Goal: Use online tool/utility: Utilize a website feature to perform a specific function

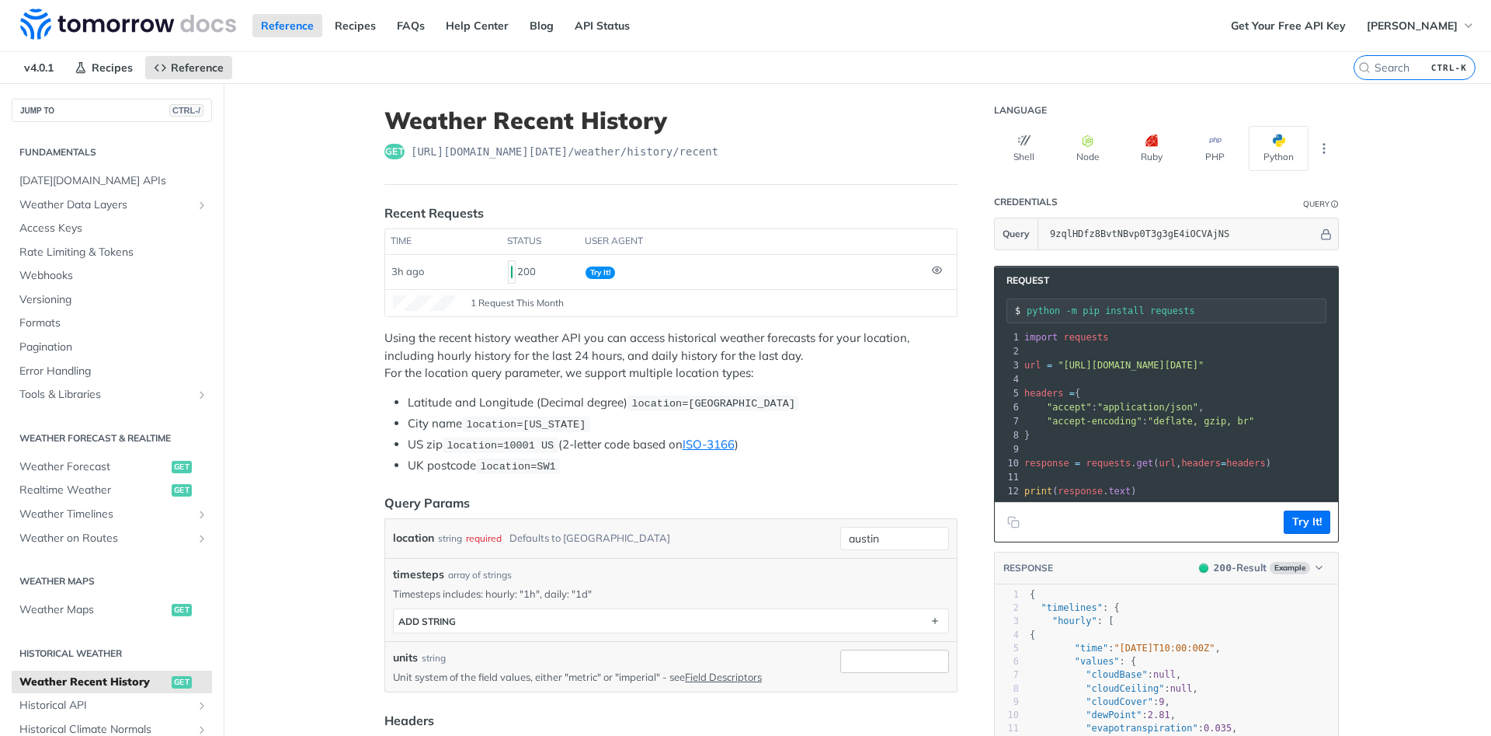
scroll to position [280, 0]
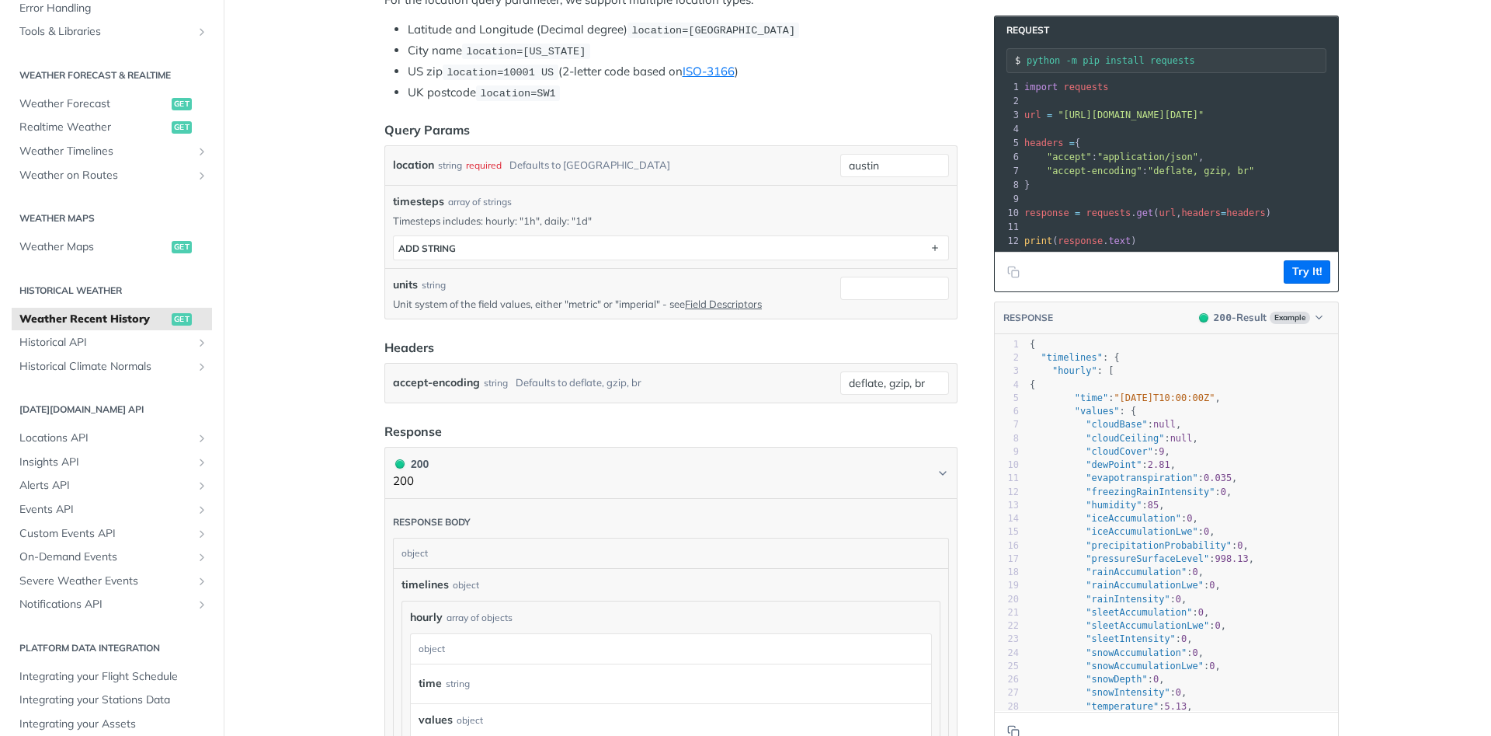
click at [976, 471] on article "Weather Recent History get [URL][DOMAIN_NAME][DATE] /weather/history/recent Rec…" at bounding box center [670, 551] width 621 height 1682
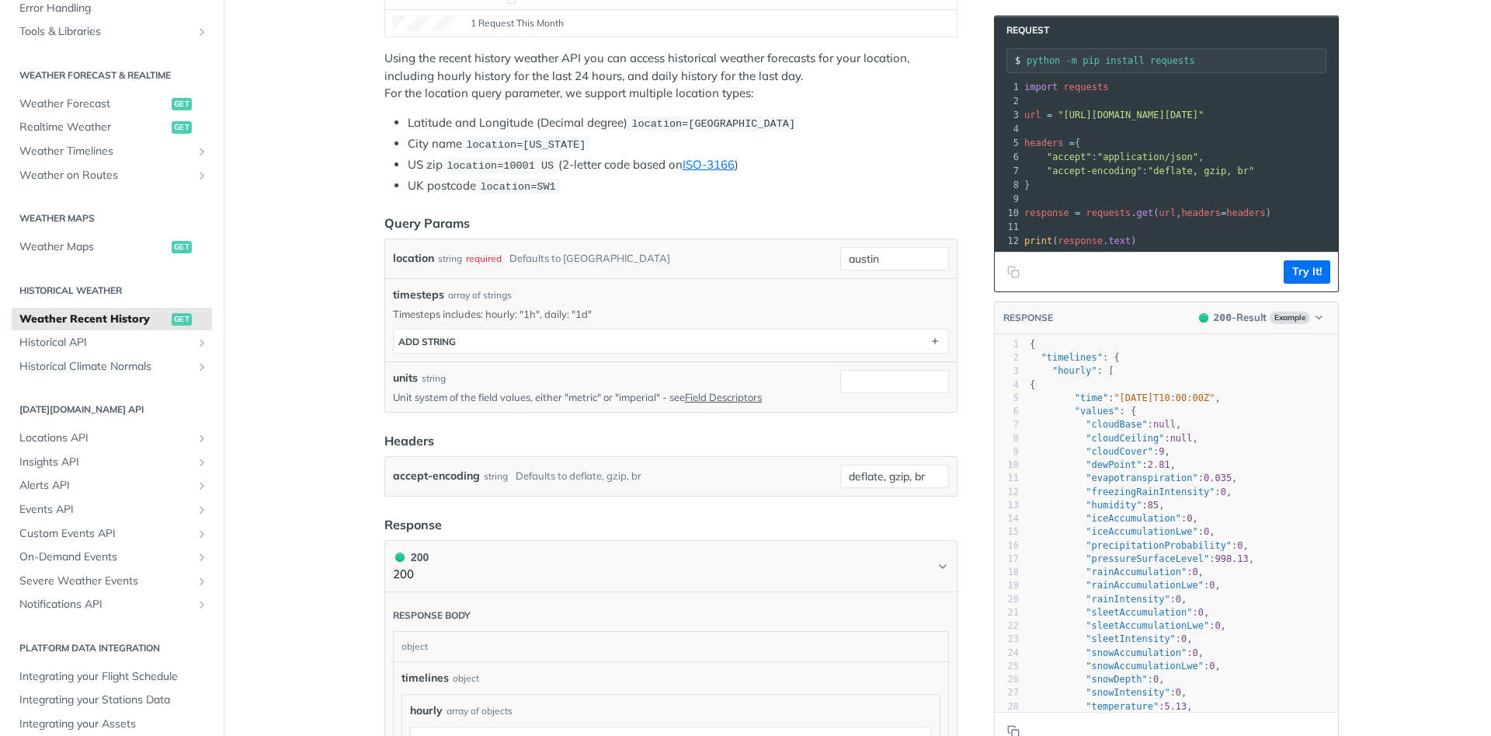
scroll to position [0, 0]
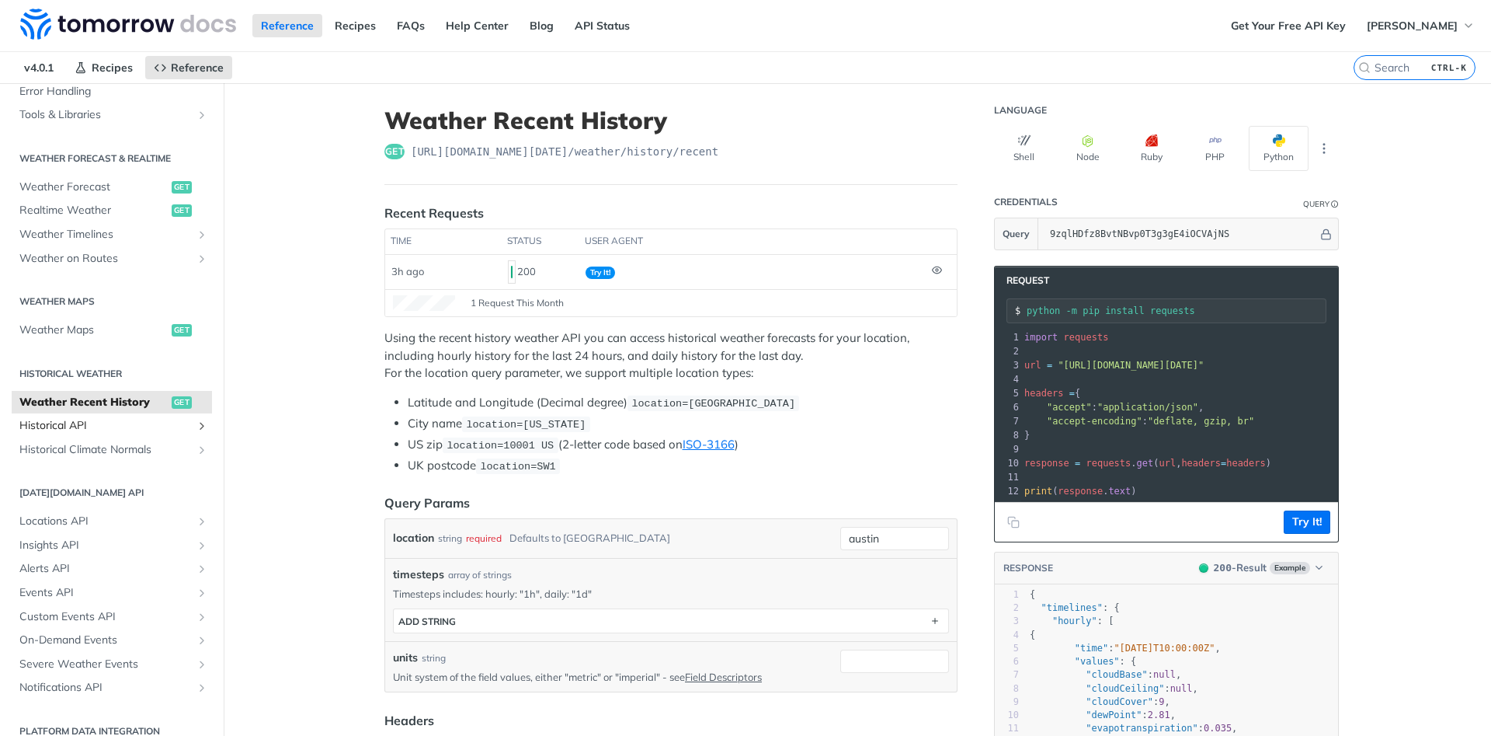
click at [71, 423] on span "Historical API" at bounding box center [105, 426] width 172 height 16
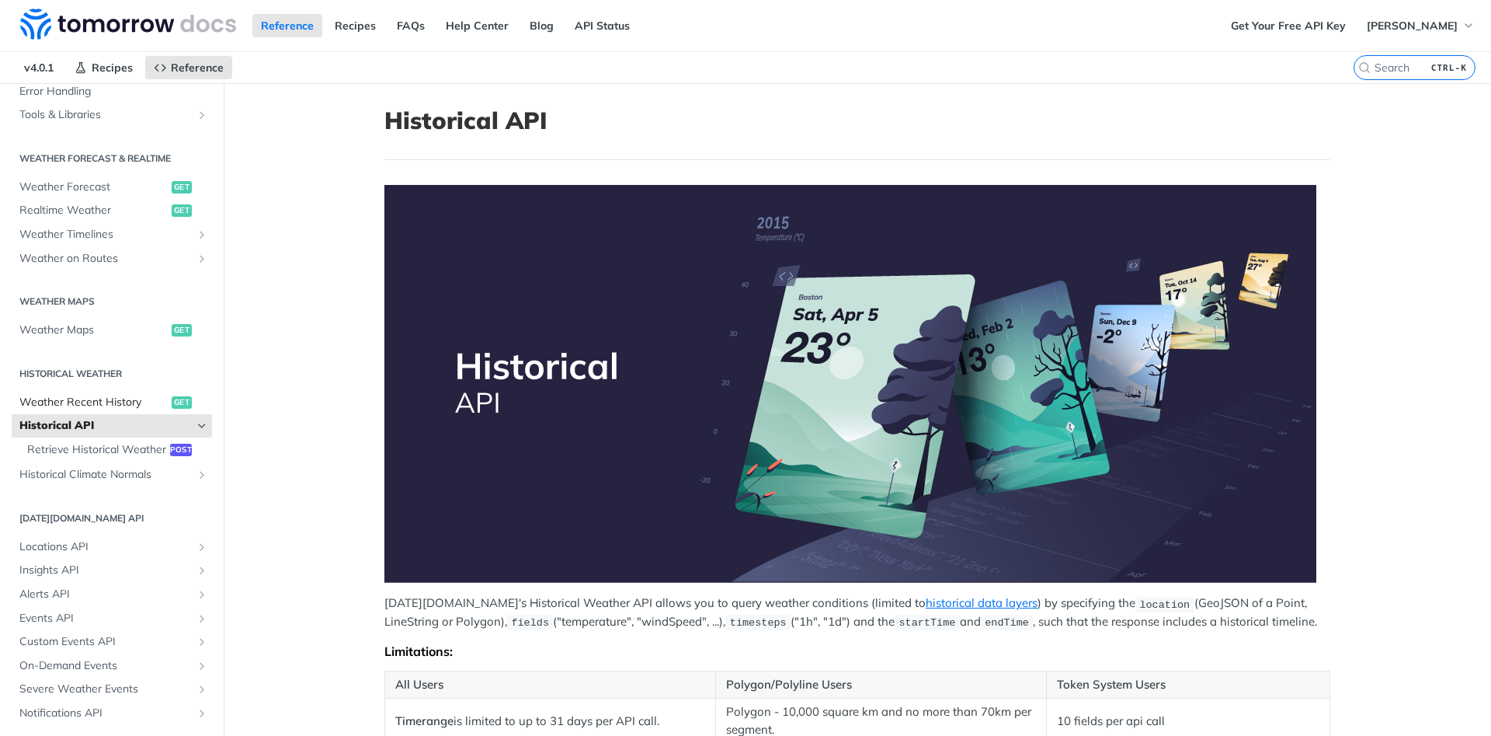
click at [124, 406] on span "Weather Recent History" at bounding box center [93, 403] width 148 height 16
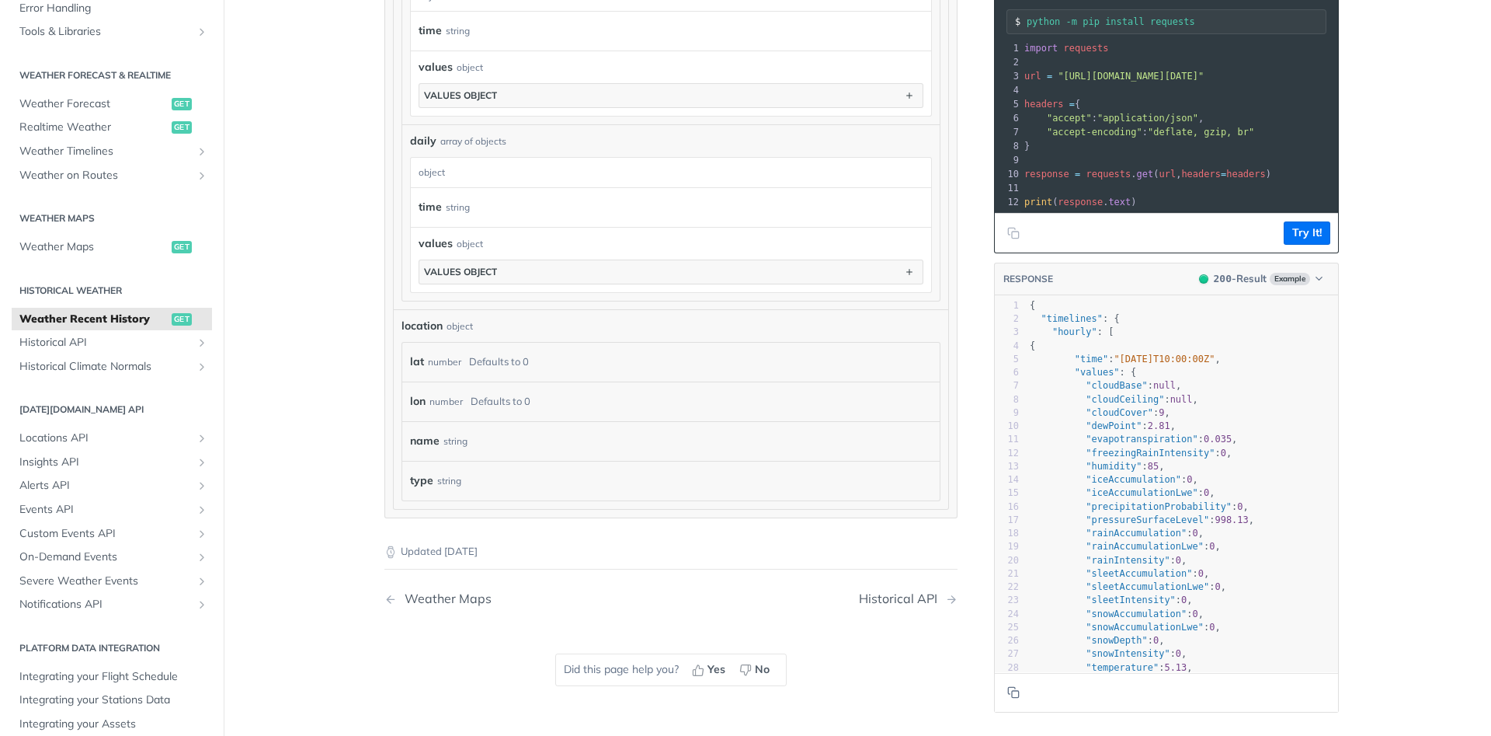
scroll to position [839, 0]
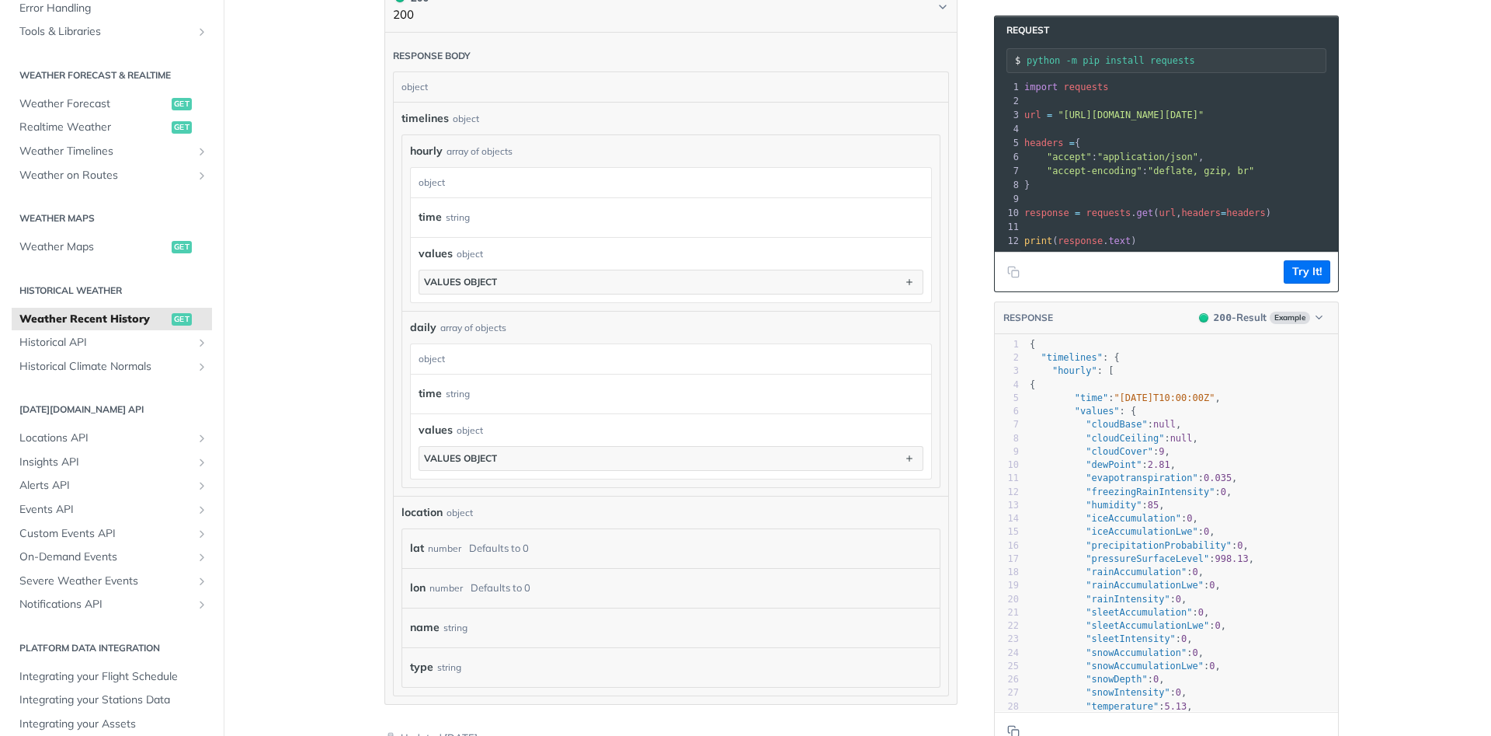
click at [650, 550] on div "lat number Defaults to 0" at bounding box center [668, 548] width 516 height 23
click at [534, 547] on div "lat number Defaults to 0" at bounding box center [668, 548] width 516 height 23
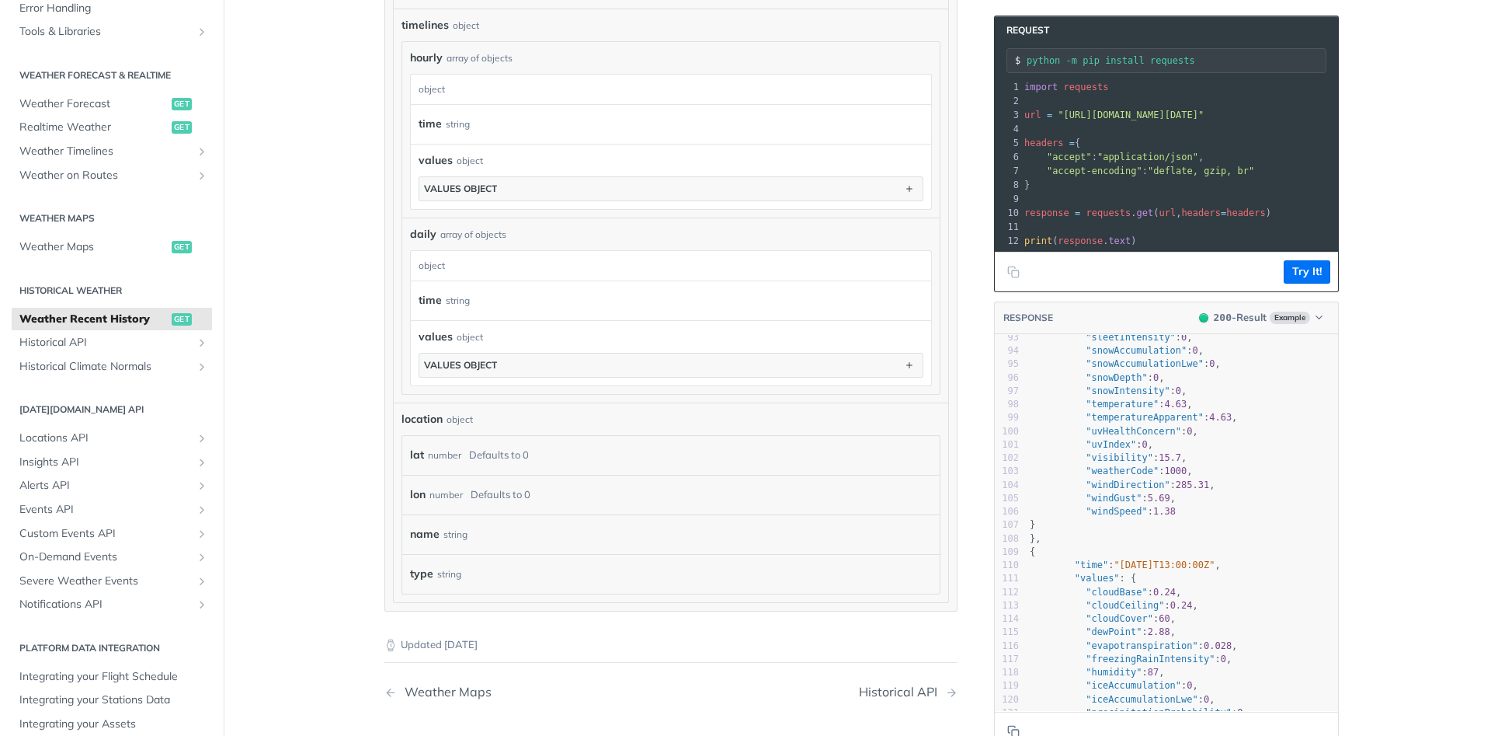
scroll to position [1566, 0]
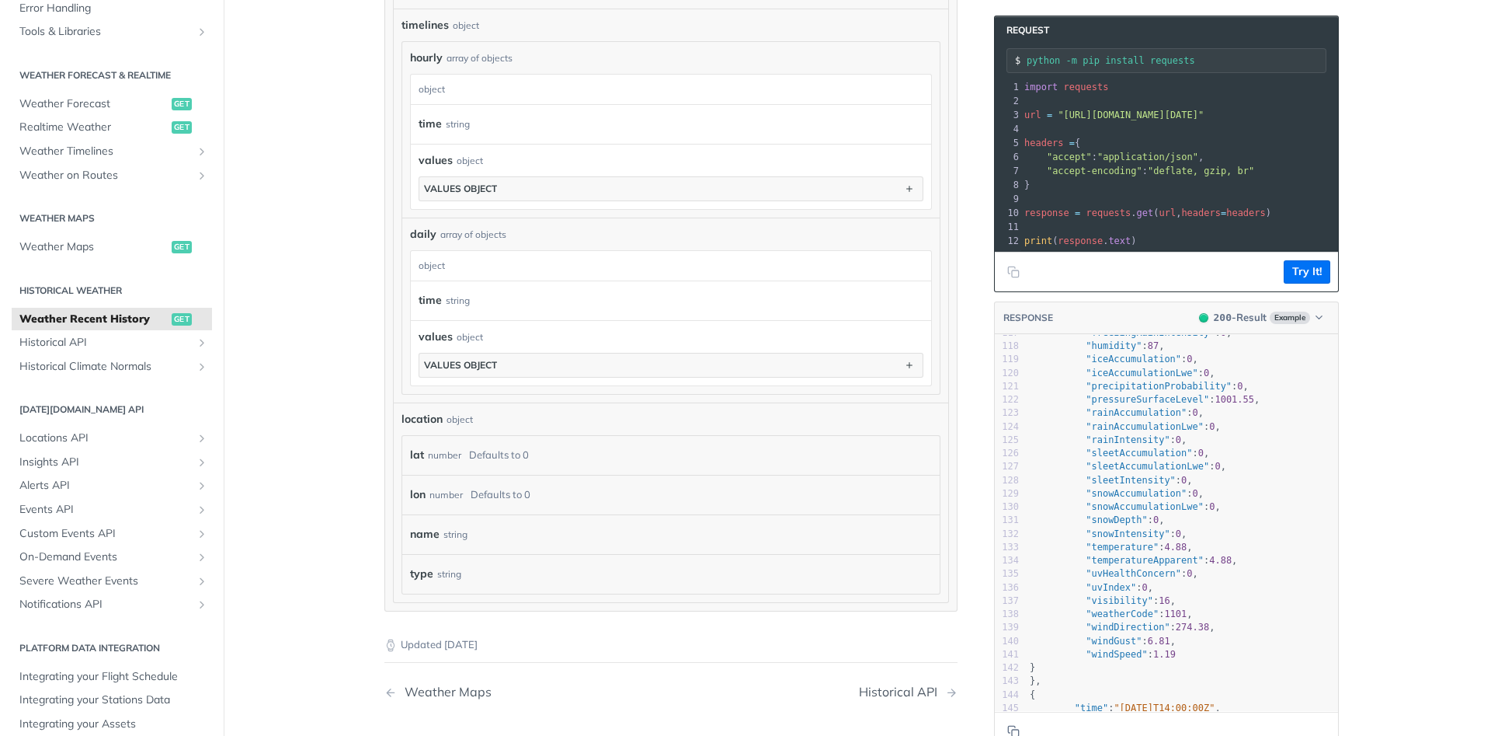
click at [467, 444] on div "lat number Defaults to 0" at bounding box center [668, 455] width 516 height 23
click at [467, 456] on div "lat number Defaults to 0" at bounding box center [668, 455] width 516 height 23
click at [486, 444] on div "Defaults to 0" at bounding box center [499, 455] width 60 height 23
click at [507, 428] on div "location object lat number Defaults to 0 lon number Defaults to 0 name string t…" at bounding box center [671, 502] width 539 height 183
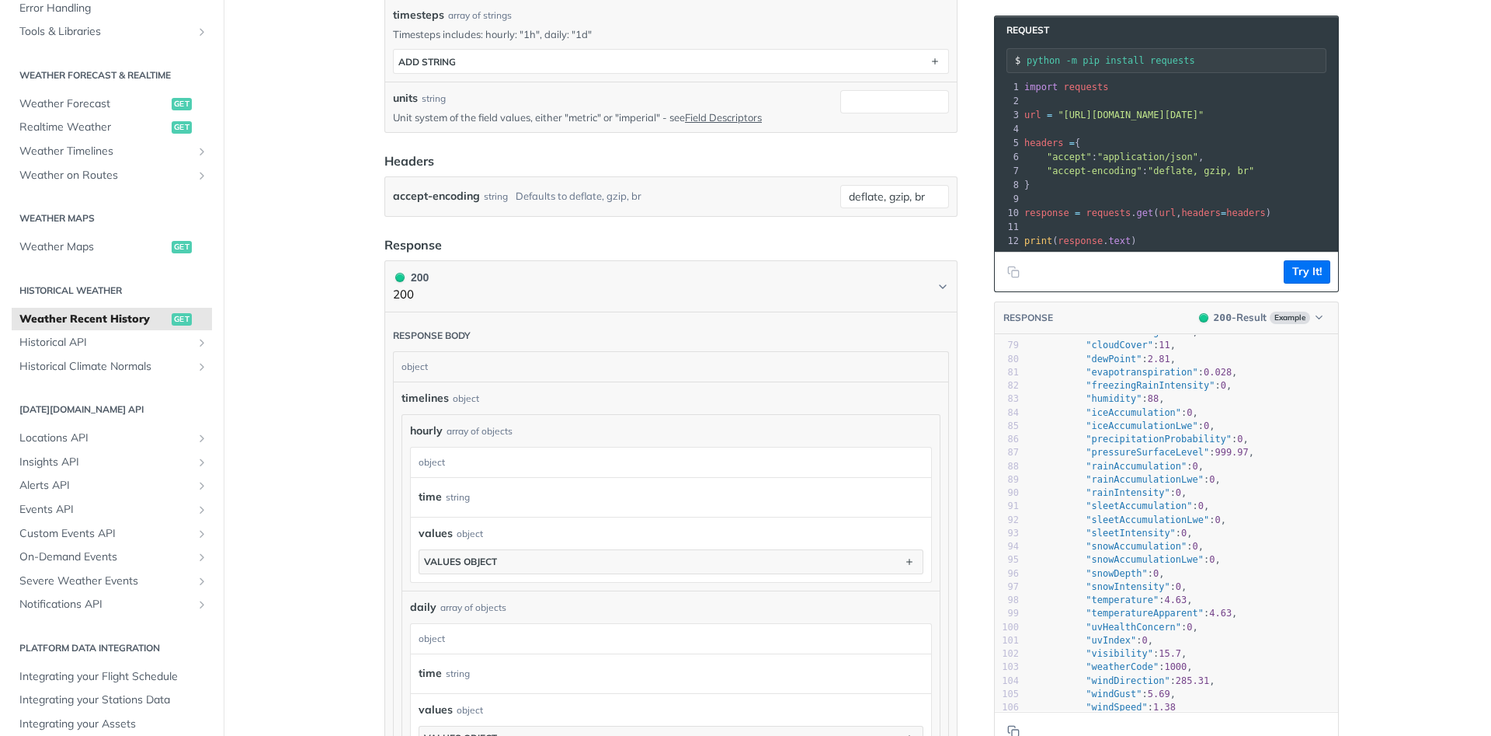
scroll to position [0, 0]
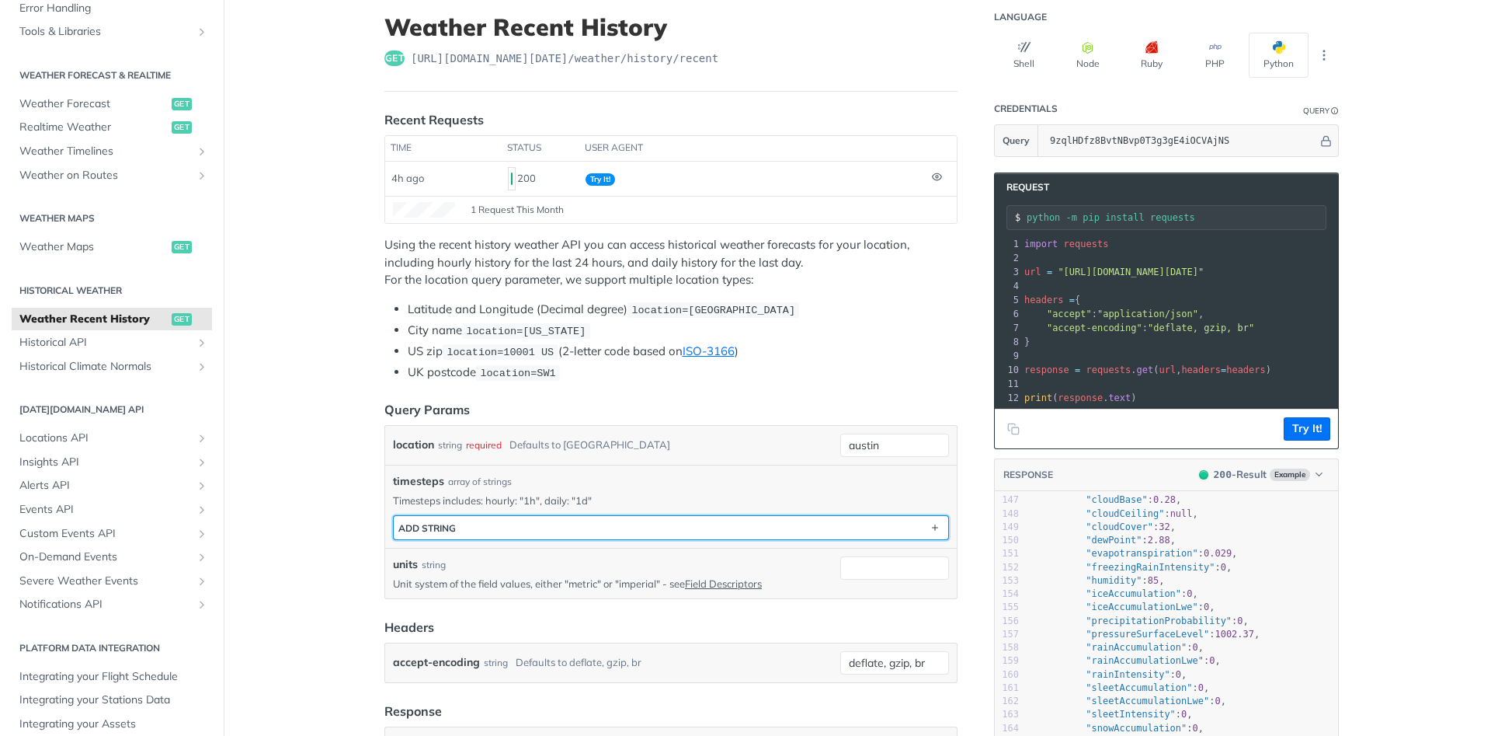
click at [664, 521] on button "ADD string" at bounding box center [671, 527] width 555 height 23
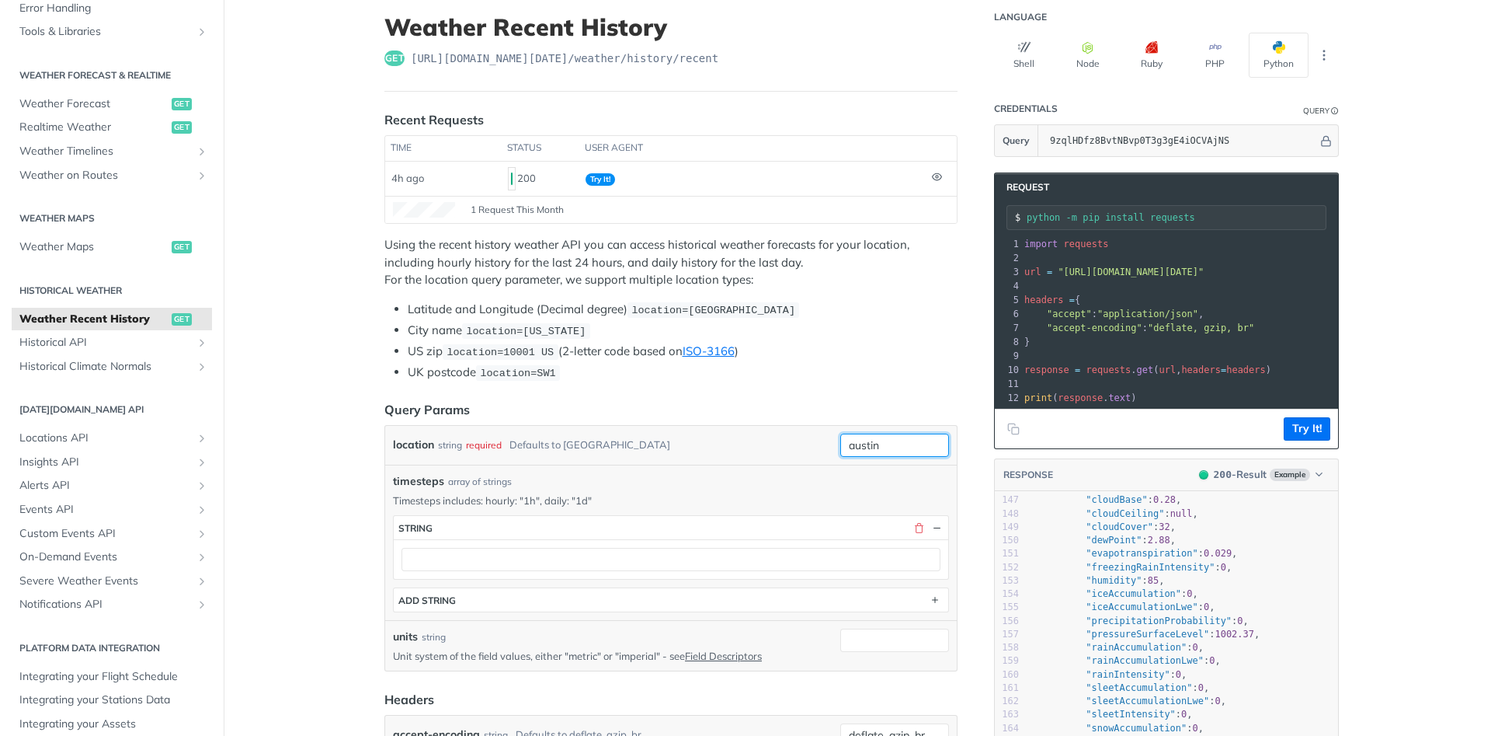
click at [892, 442] on input "austin" at bounding box center [894, 444] width 109 height 23
click at [686, 310] on span "location=[GEOGRAPHIC_DATA]" at bounding box center [714, 310] width 164 height 12
drag, startPoint x: 686, startPoint y: 310, endPoint x: 785, endPoint y: 309, distance: 98.7
click at [785, 309] on code "location=[GEOGRAPHIC_DATA]" at bounding box center [714, 310] width 172 height 16
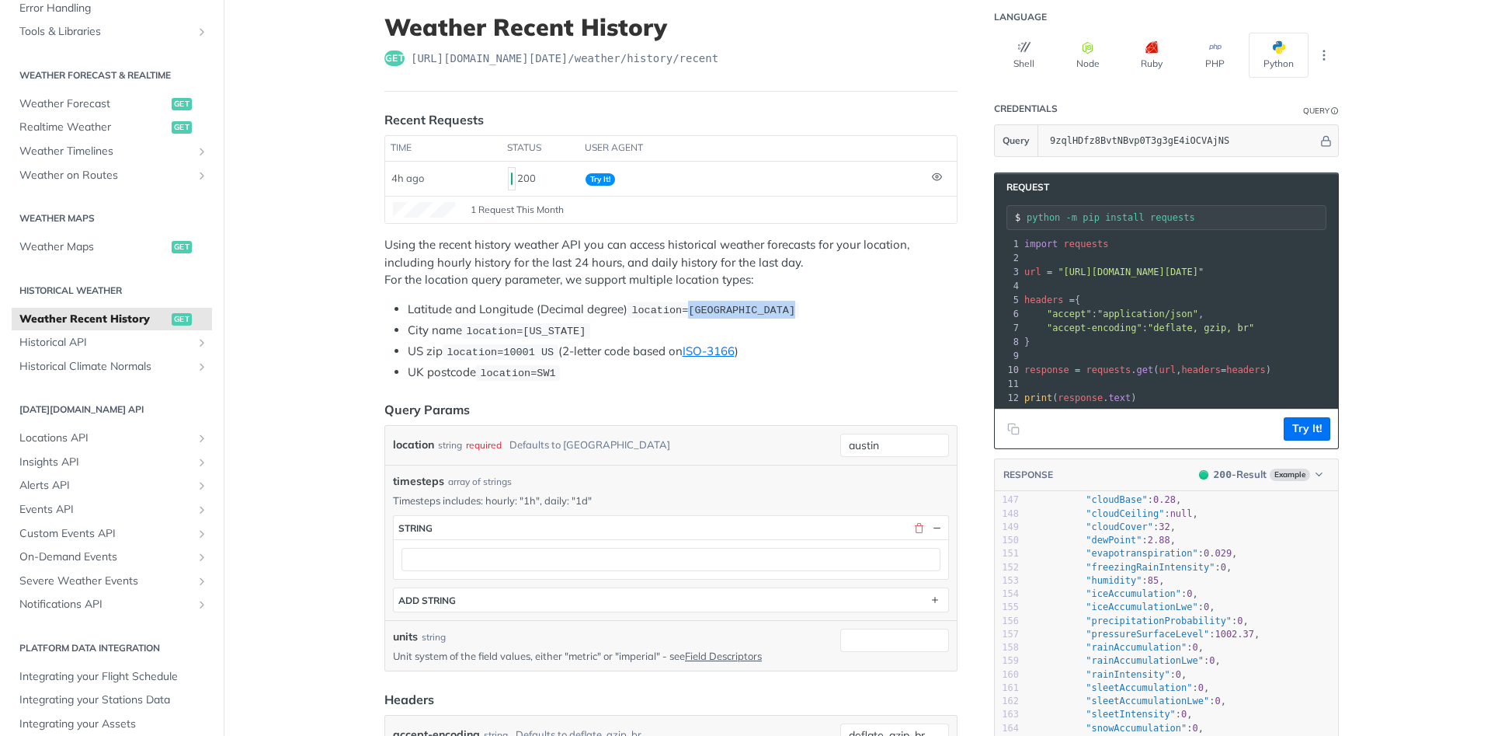
copy span "42.3478, -71.0466"
click at [873, 444] on input "austin" at bounding box center [894, 444] width 109 height 23
paste input "42.3478, -71.0466"
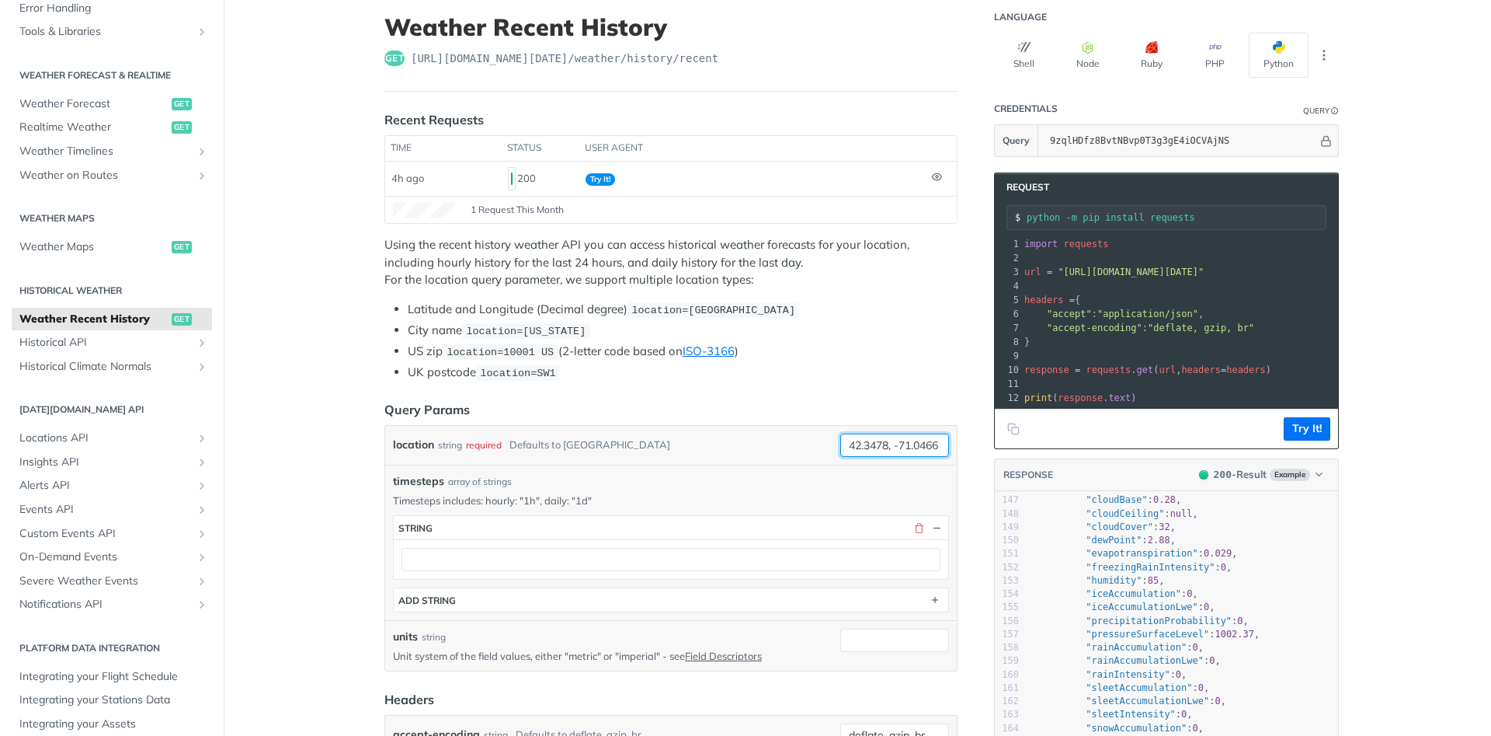
type input "42.3478, -71.0466"
click at [869, 407] on header "Query Params" at bounding box center [671, 409] width 573 height 19
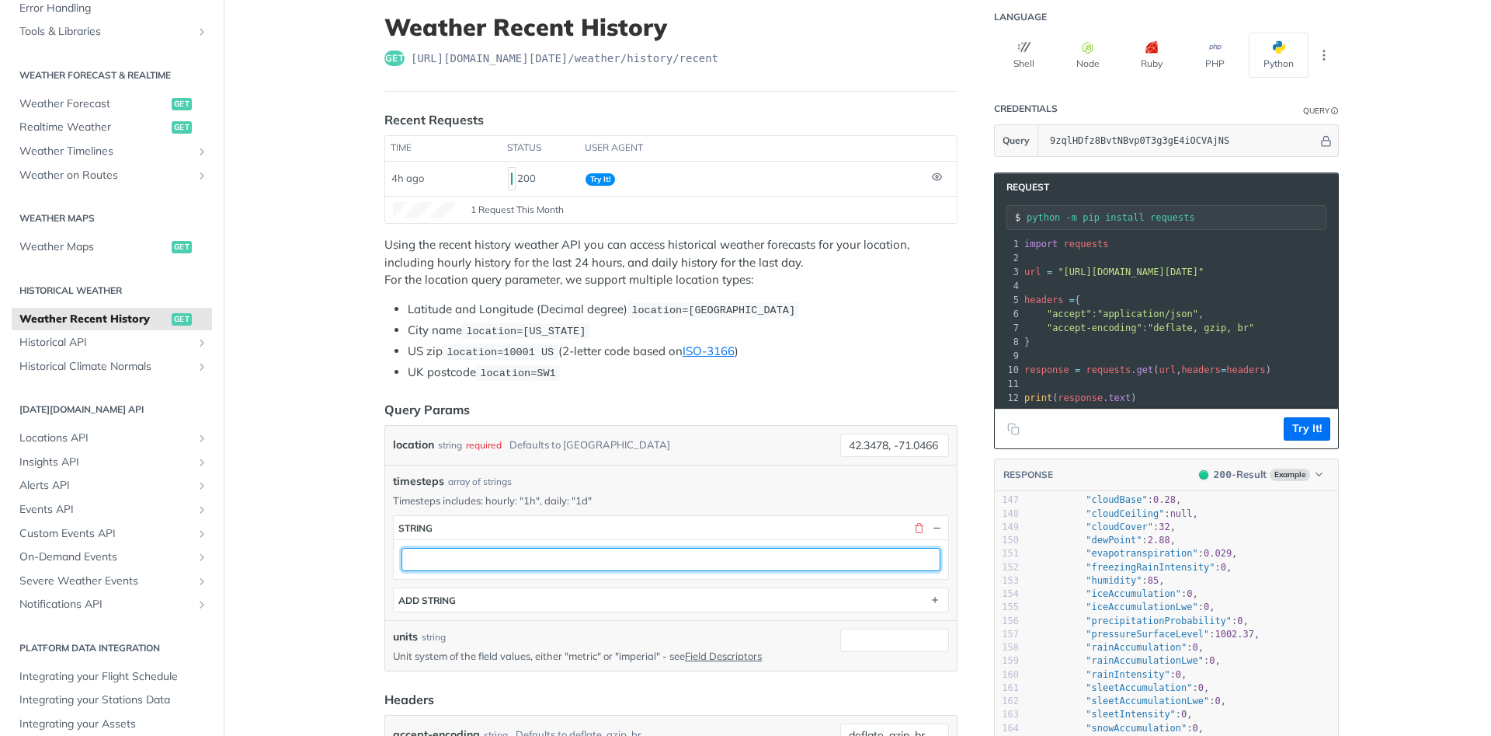
click at [625, 553] on input "text" at bounding box center [671, 559] width 539 height 23
type input "1d"
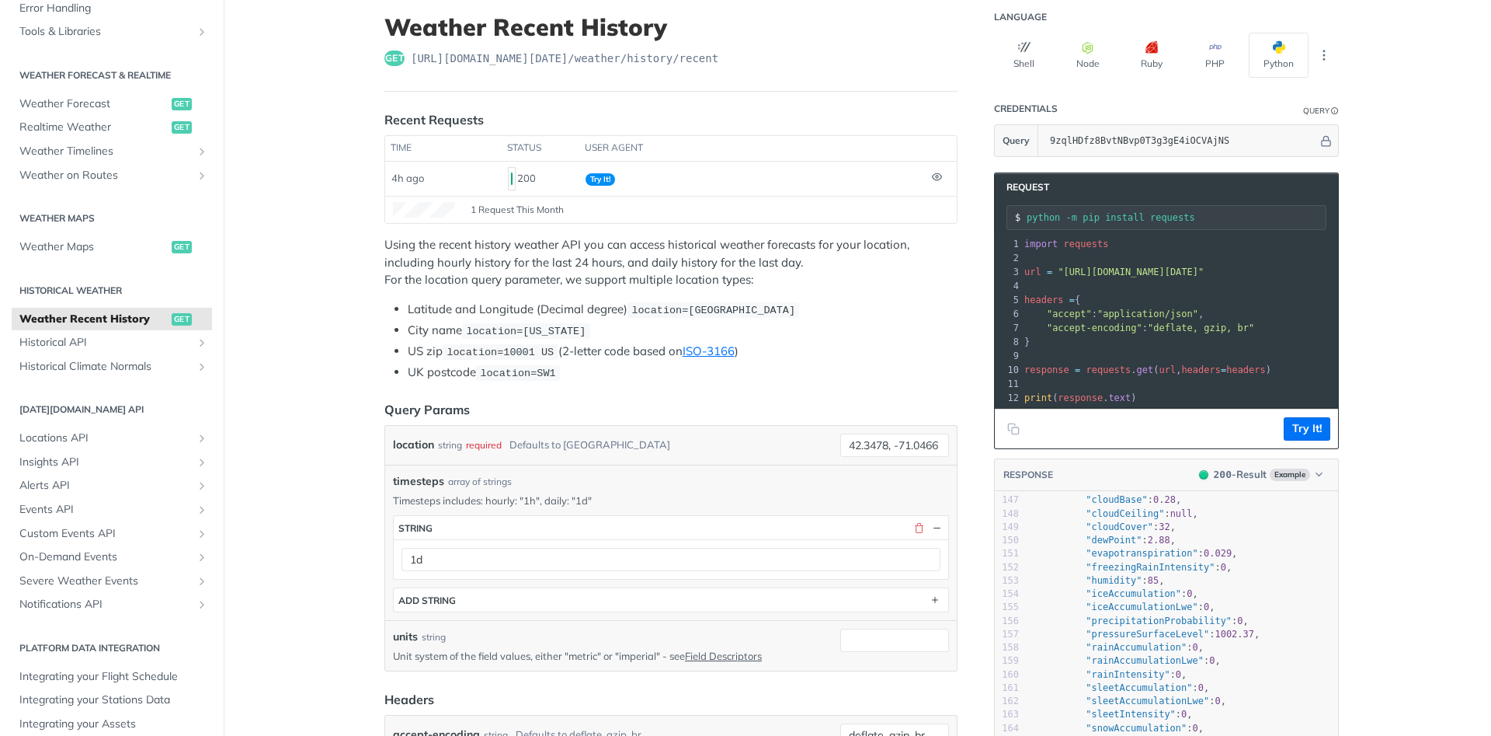
click at [817, 475] on div "timesteps array of strings" at bounding box center [671, 481] width 556 height 16
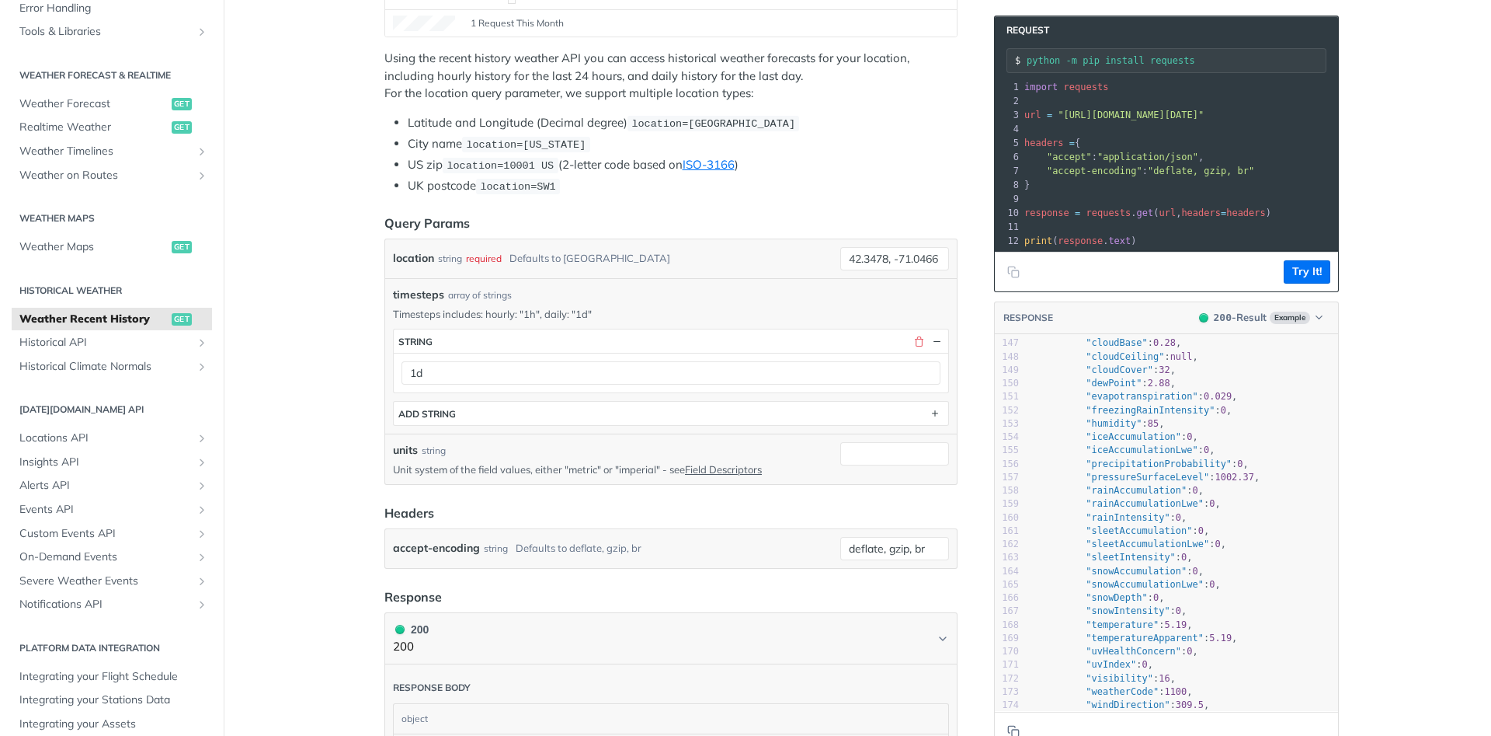
click at [975, 402] on article "Weather Recent History get [URL][DOMAIN_NAME][DATE] /weather/history/recent Rec…" at bounding box center [670, 680] width 621 height 1755
click at [906, 450] on input "units" at bounding box center [894, 453] width 109 height 23
type input "metric"
click at [975, 496] on article "Weather Recent History get [URL][DOMAIN_NAME][DATE] /weather/history/recent Rec…" at bounding box center [670, 680] width 621 height 1755
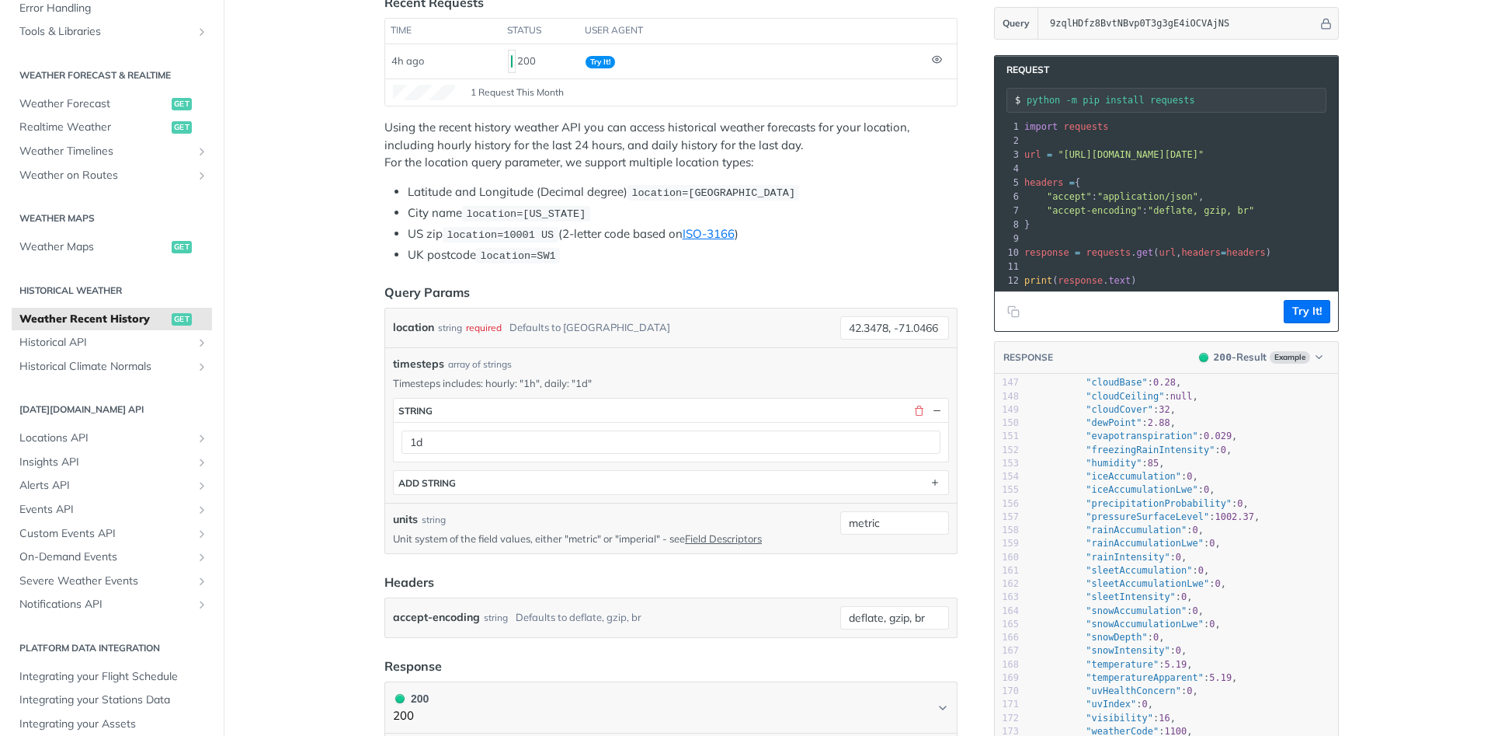
scroll to position [186, 0]
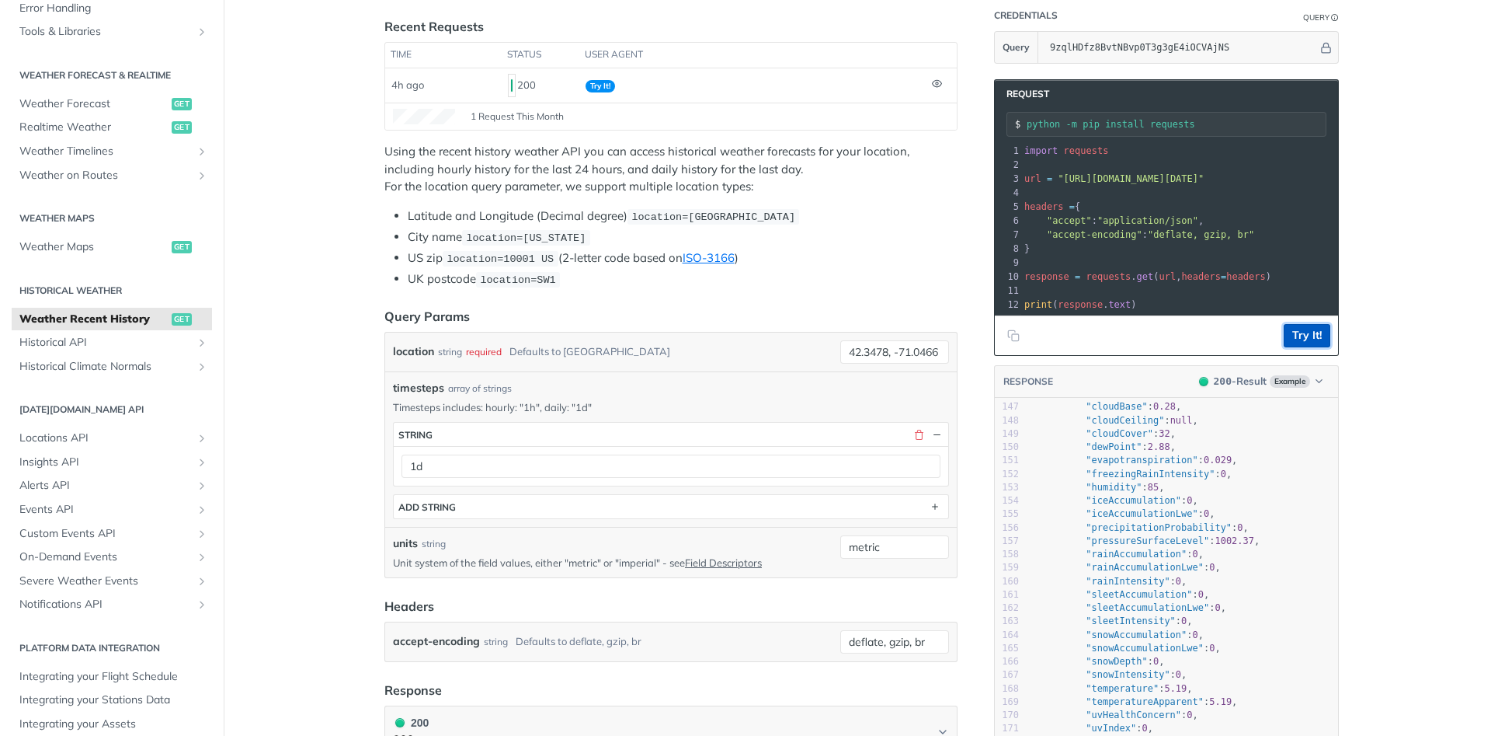
click at [1294, 338] on button "Try It!" at bounding box center [1307, 335] width 47 height 23
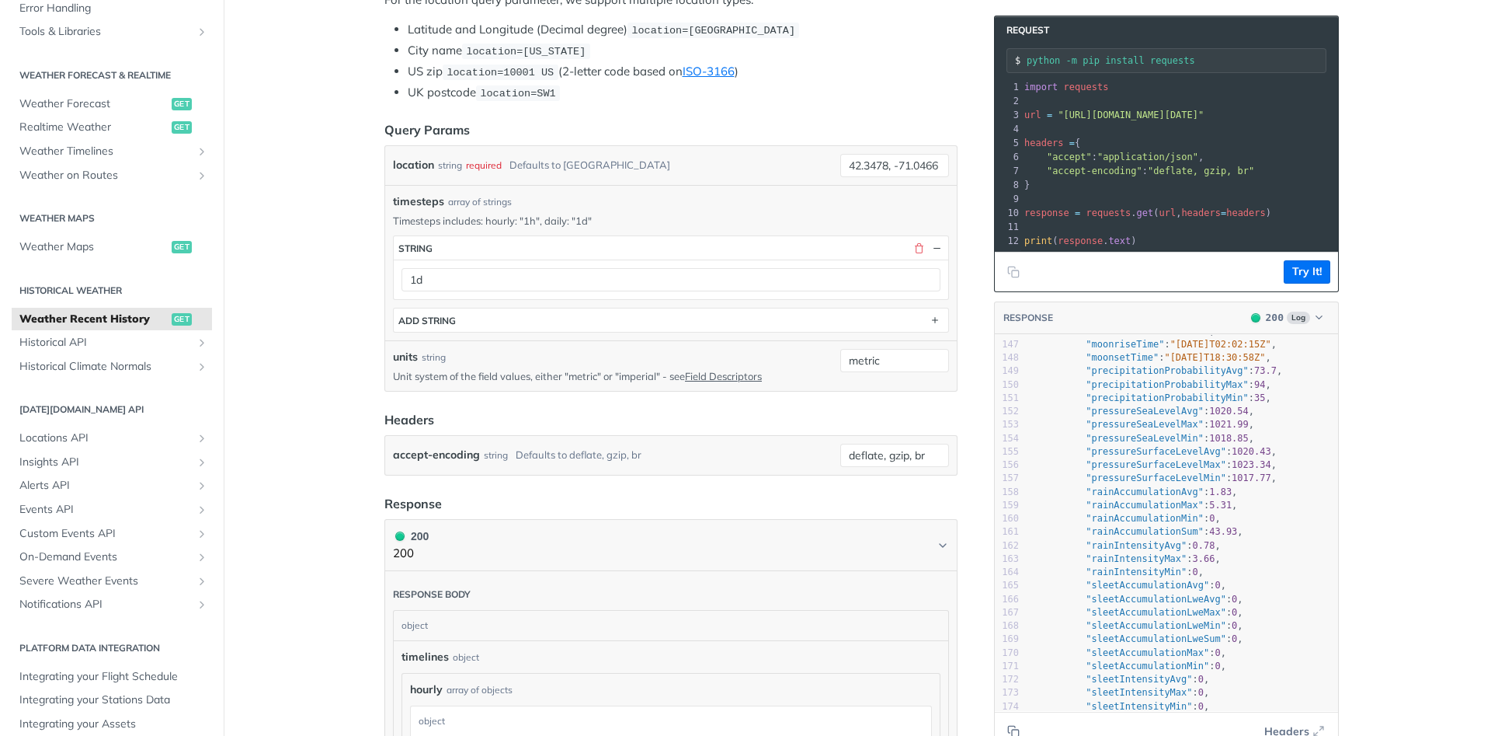
scroll to position [93, 0]
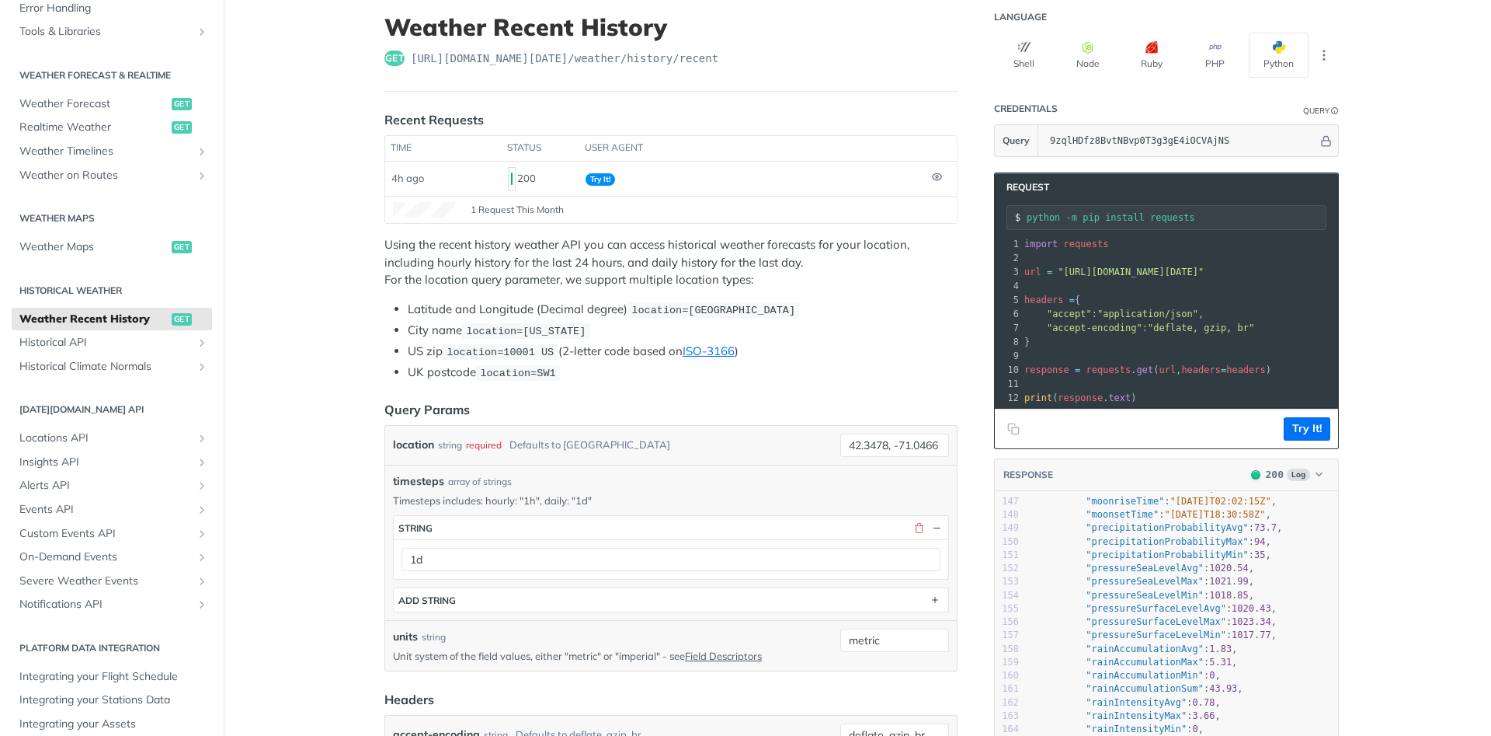
click at [1109, 220] on input "python -m pip install requests" at bounding box center [1176, 217] width 299 height 11
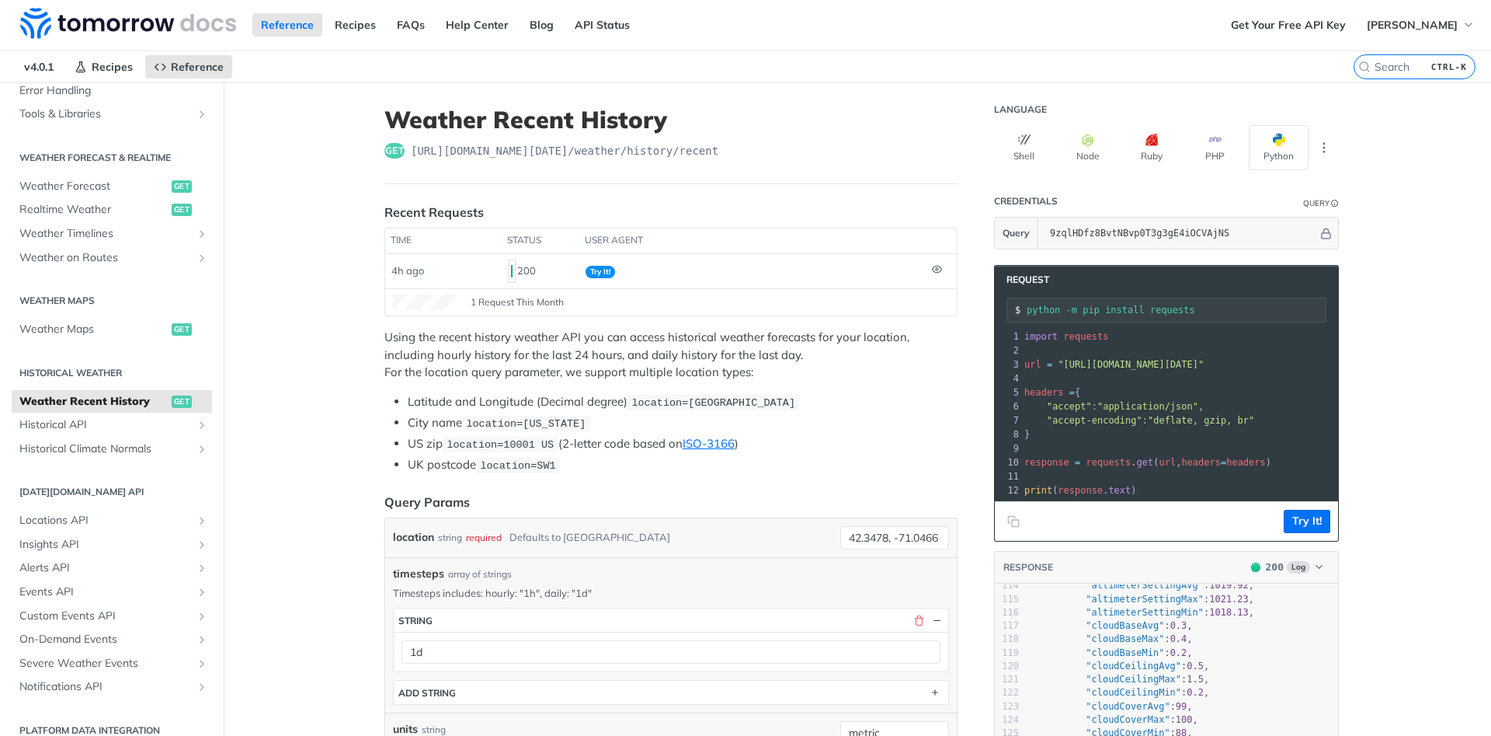
scroll to position [0, 0]
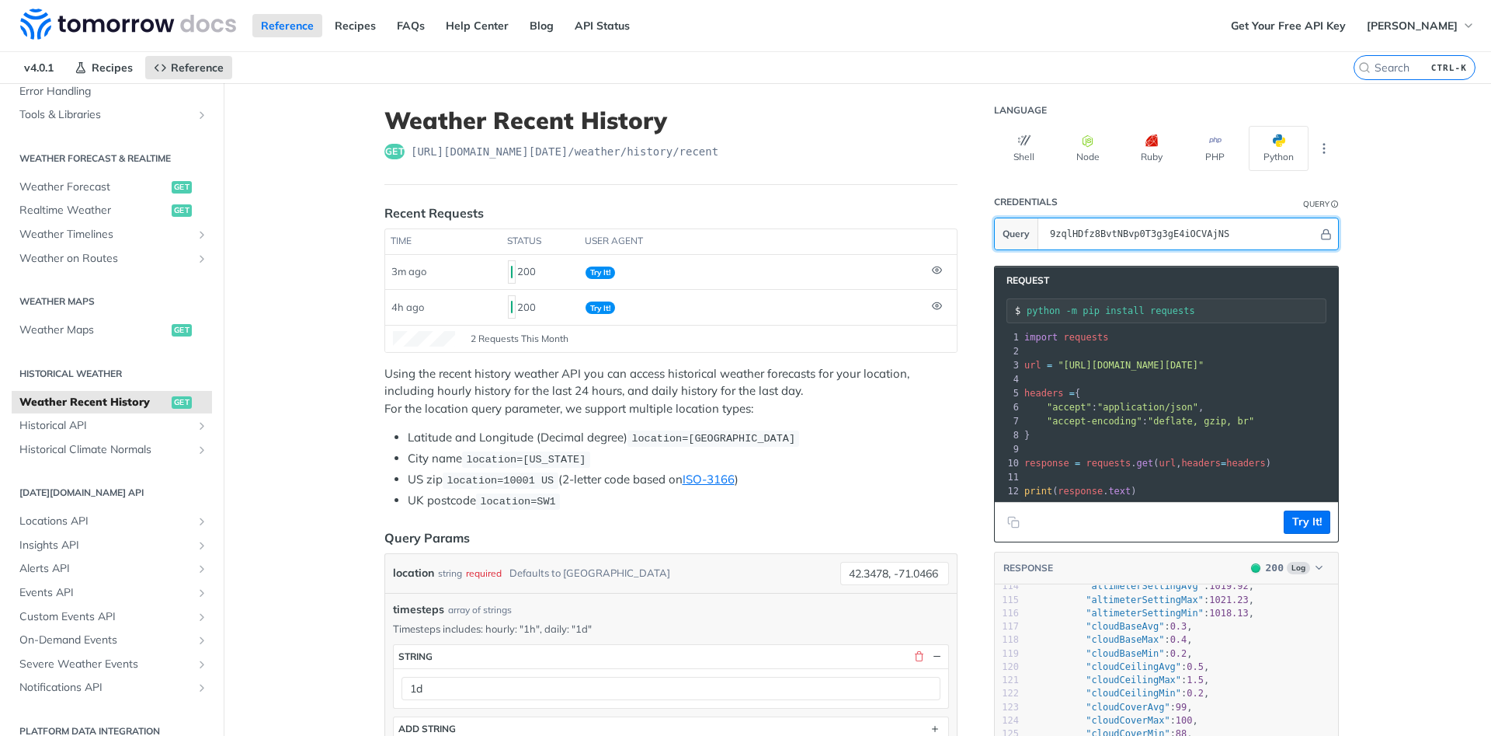
click at [1194, 236] on input "9zqlHDfz8BvtNBvp0T3g3gE4iOCVAjNS" at bounding box center [1180, 233] width 276 height 31
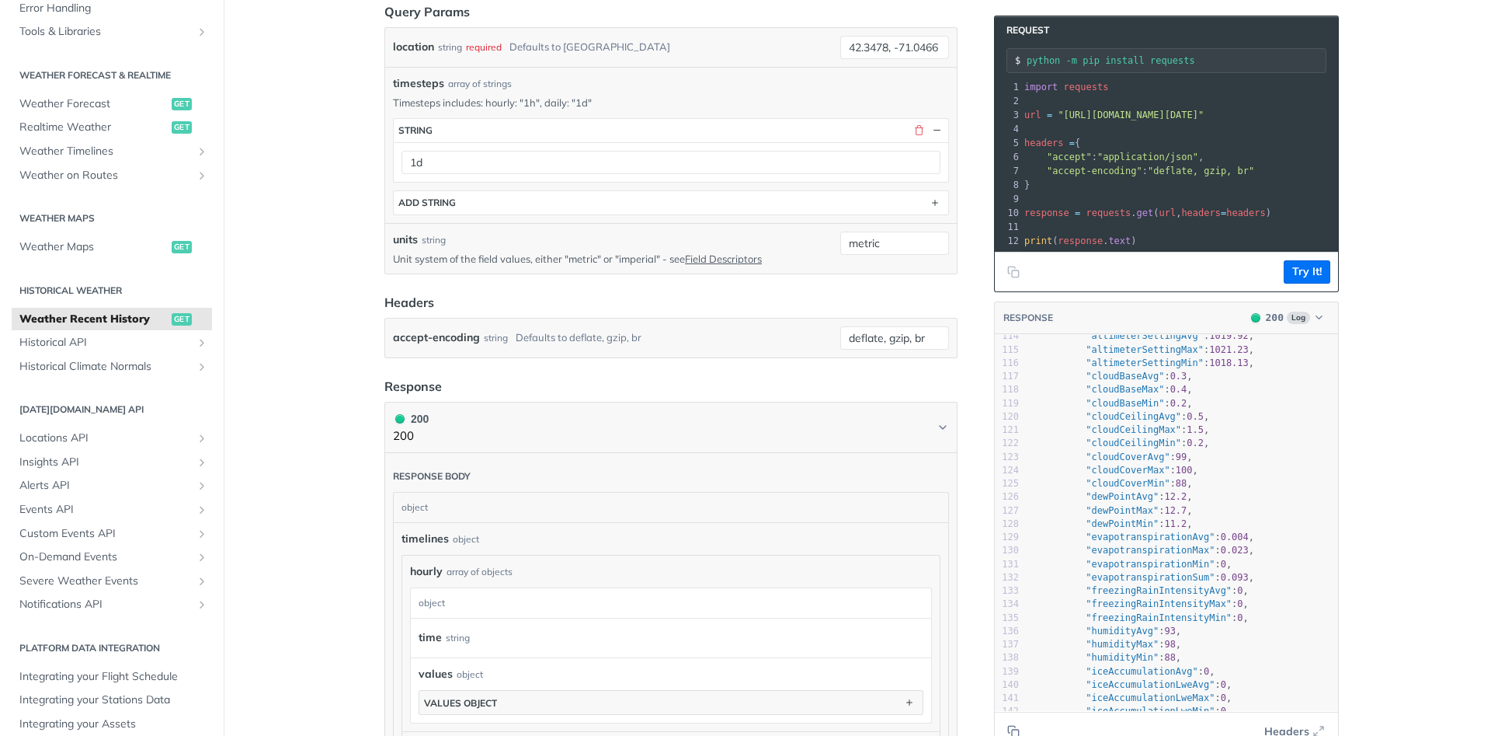
scroll to position [559, 0]
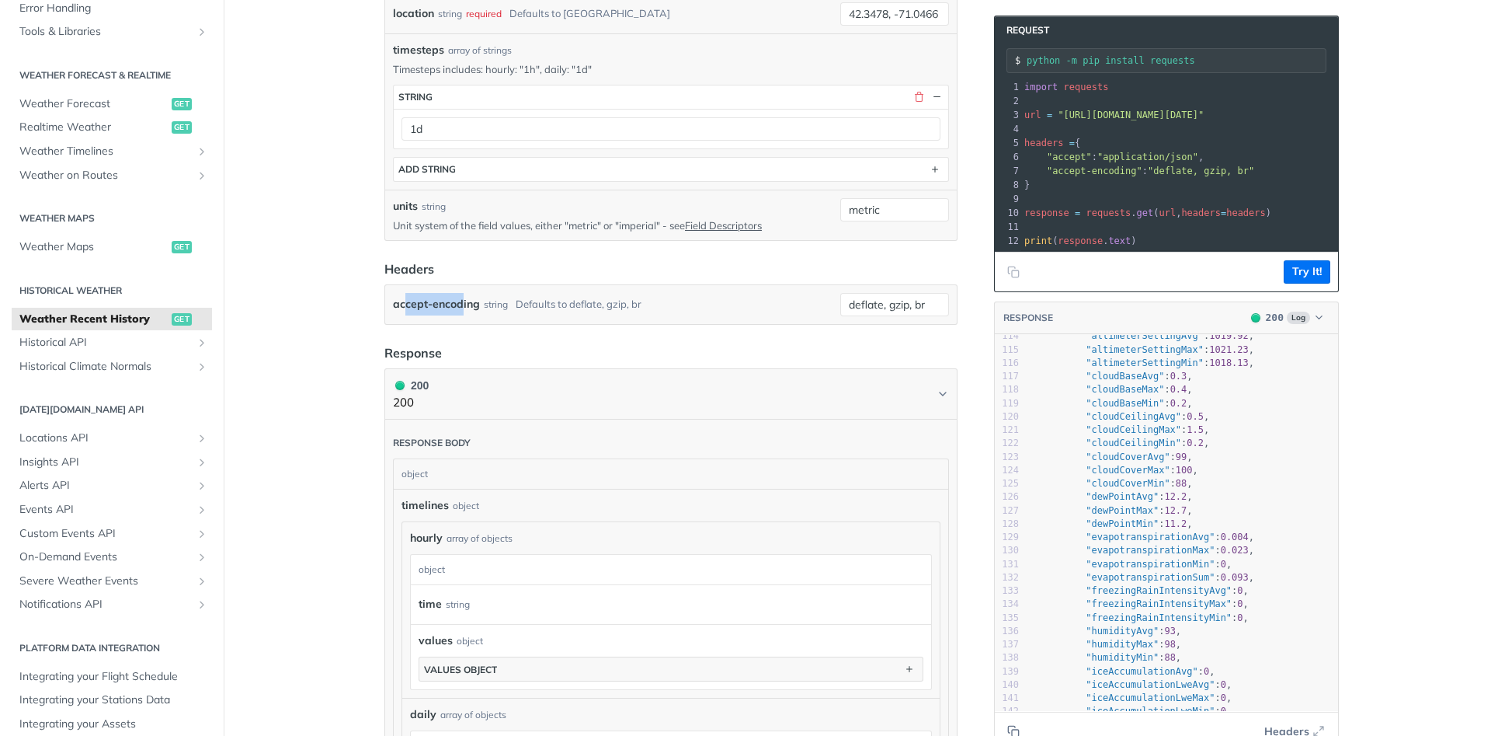
drag, startPoint x: 405, startPoint y: 302, endPoint x: 463, endPoint y: 311, distance: 59.0
click at [463, 311] on label "accept-encoding" at bounding box center [436, 304] width 87 height 23
click at [840, 311] on input "deflate, gzip, br" at bounding box center [894, 304] width 109 height 23
click at [709, 343] on header "Response" at bounding box center [671, 352] width 573 height 19
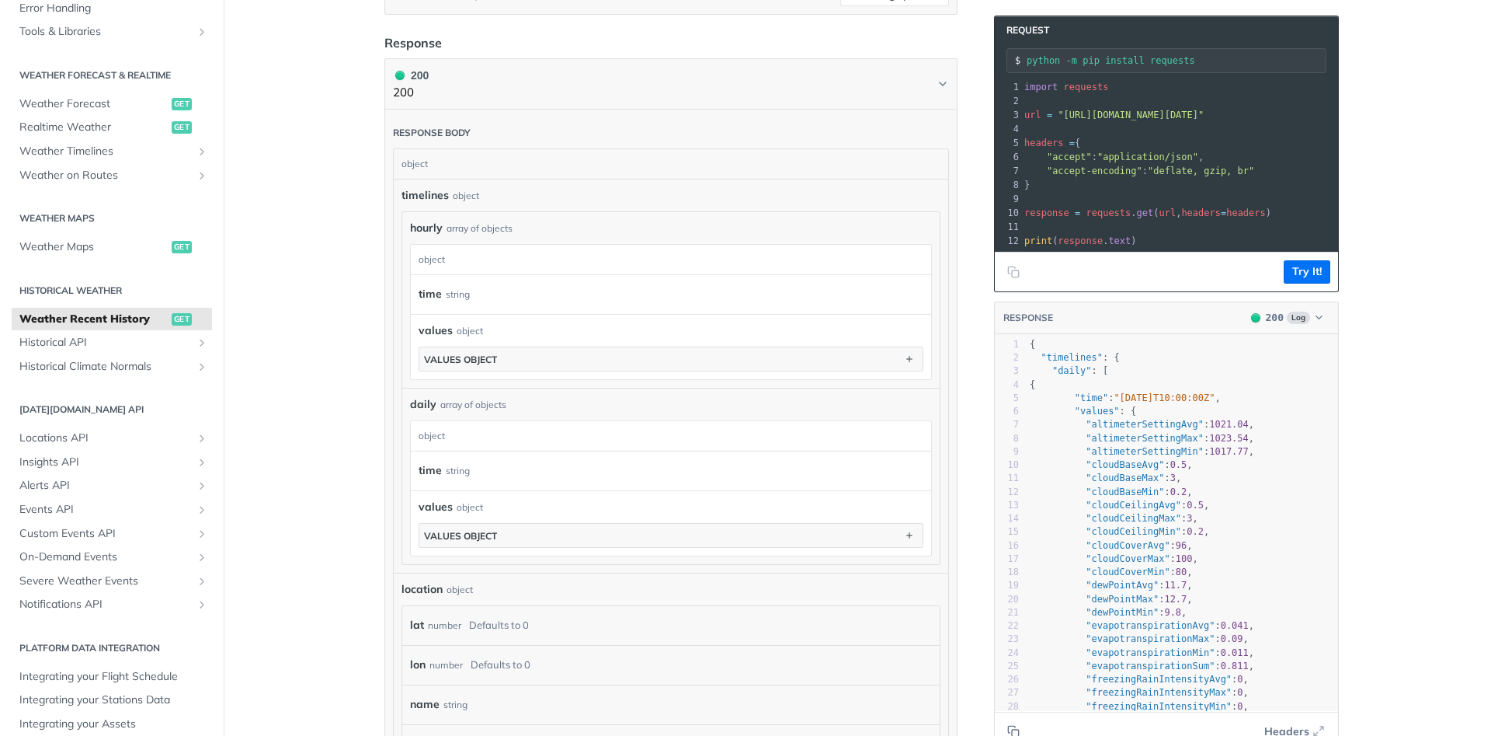
scroll to position [932, 0]
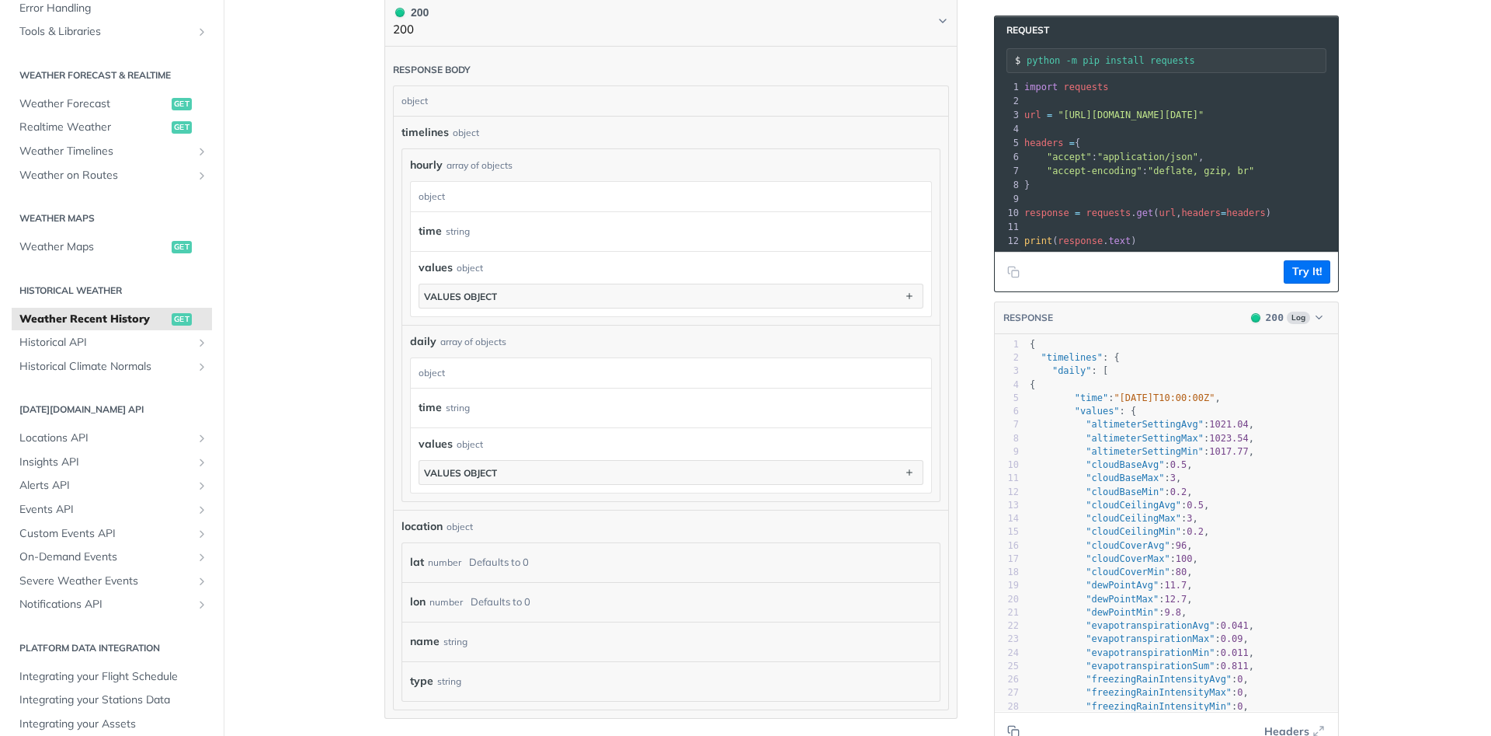
click at [441, 440] on span "values" at bounding box center [436, 444] width 34 height 16
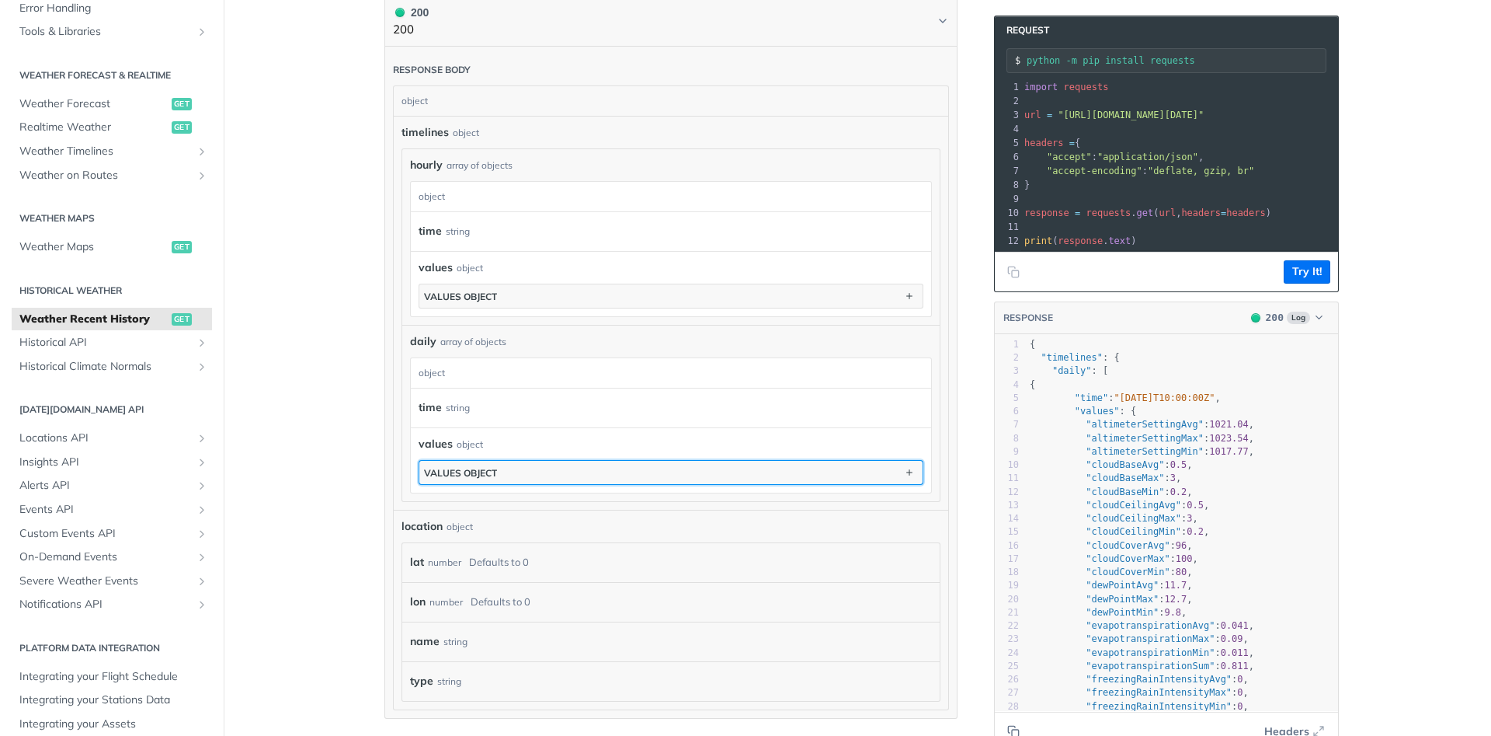
click at [488, 467] on div "values object" at bounding box center [460, 473] width 73 height 12
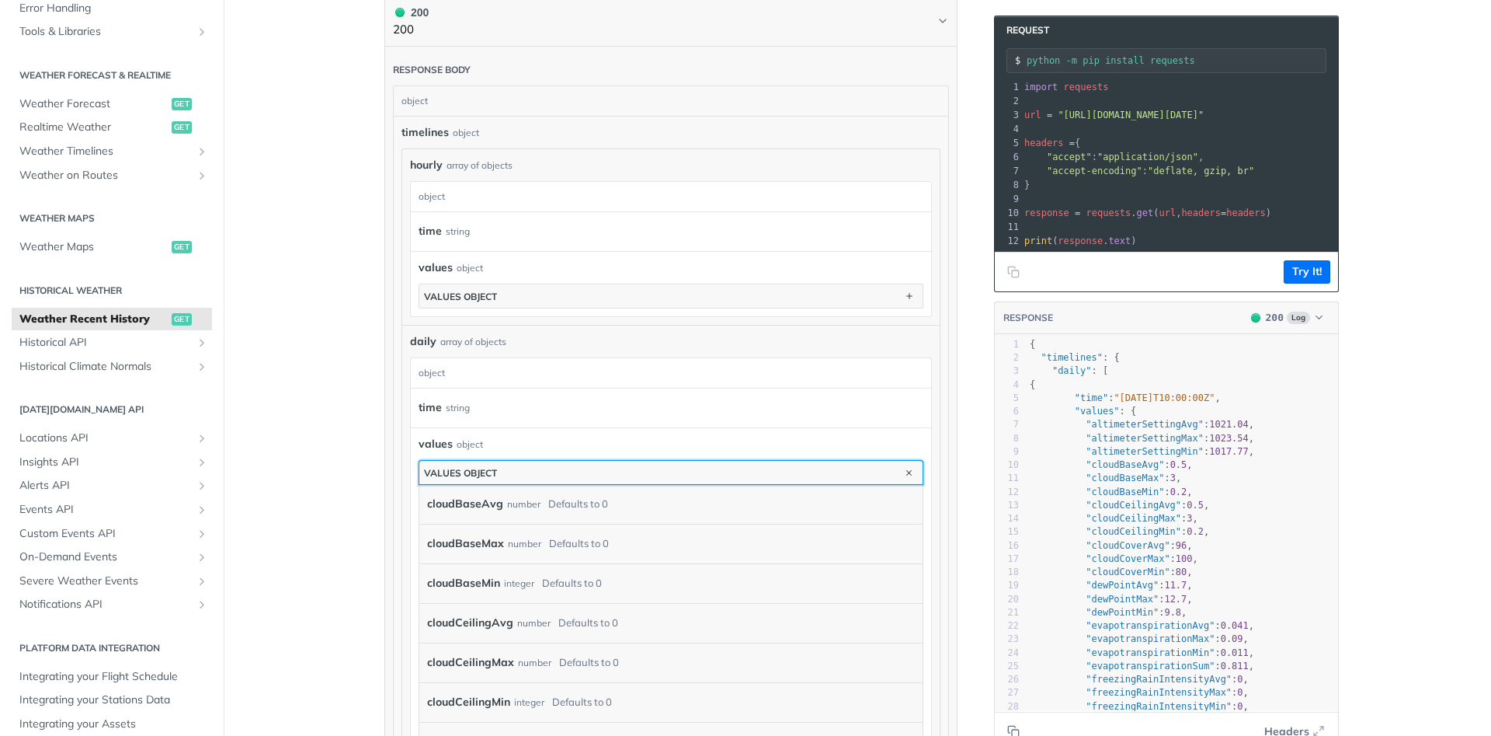
click at [488, 467] on div "values object" at bounding box center [460, 473] width 73 height 12
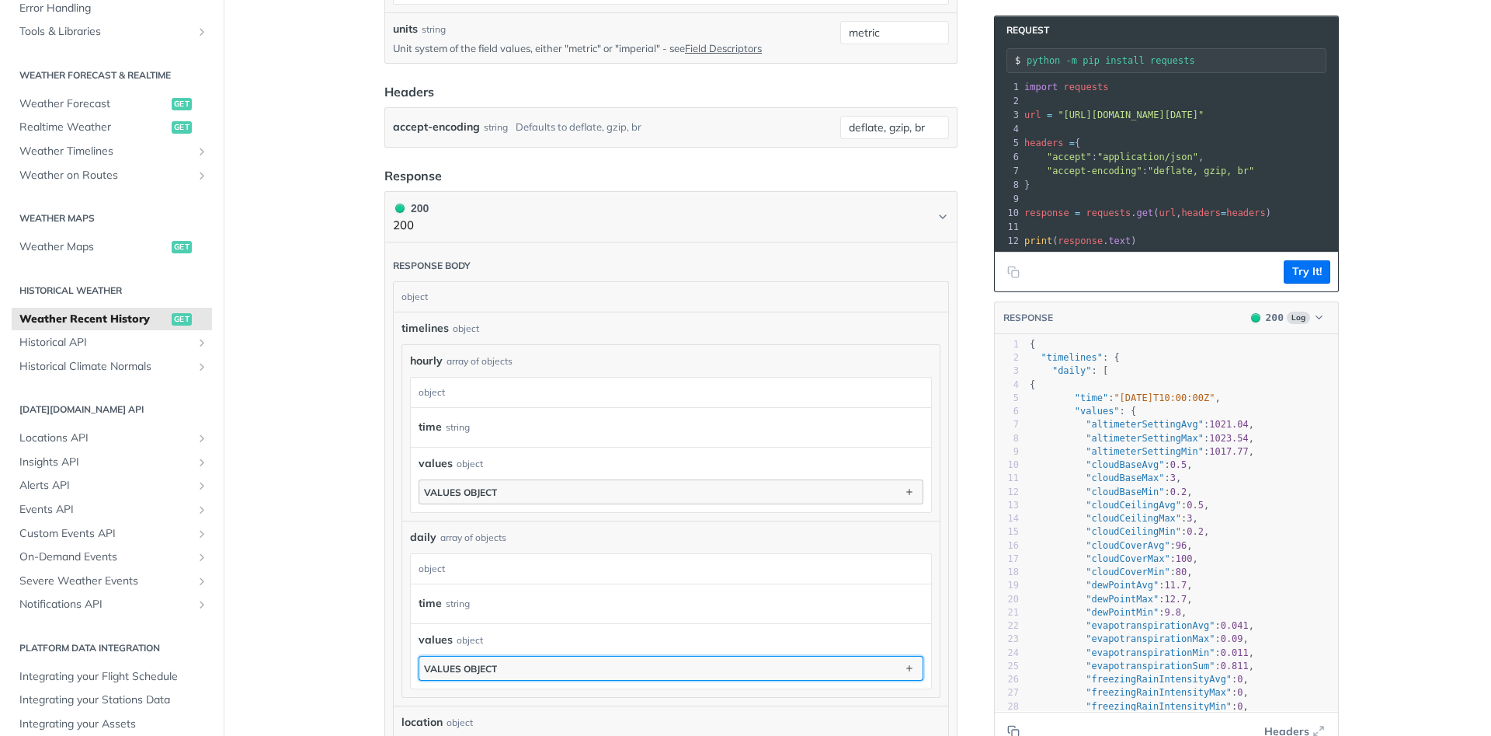
scroll to position [839, 0]
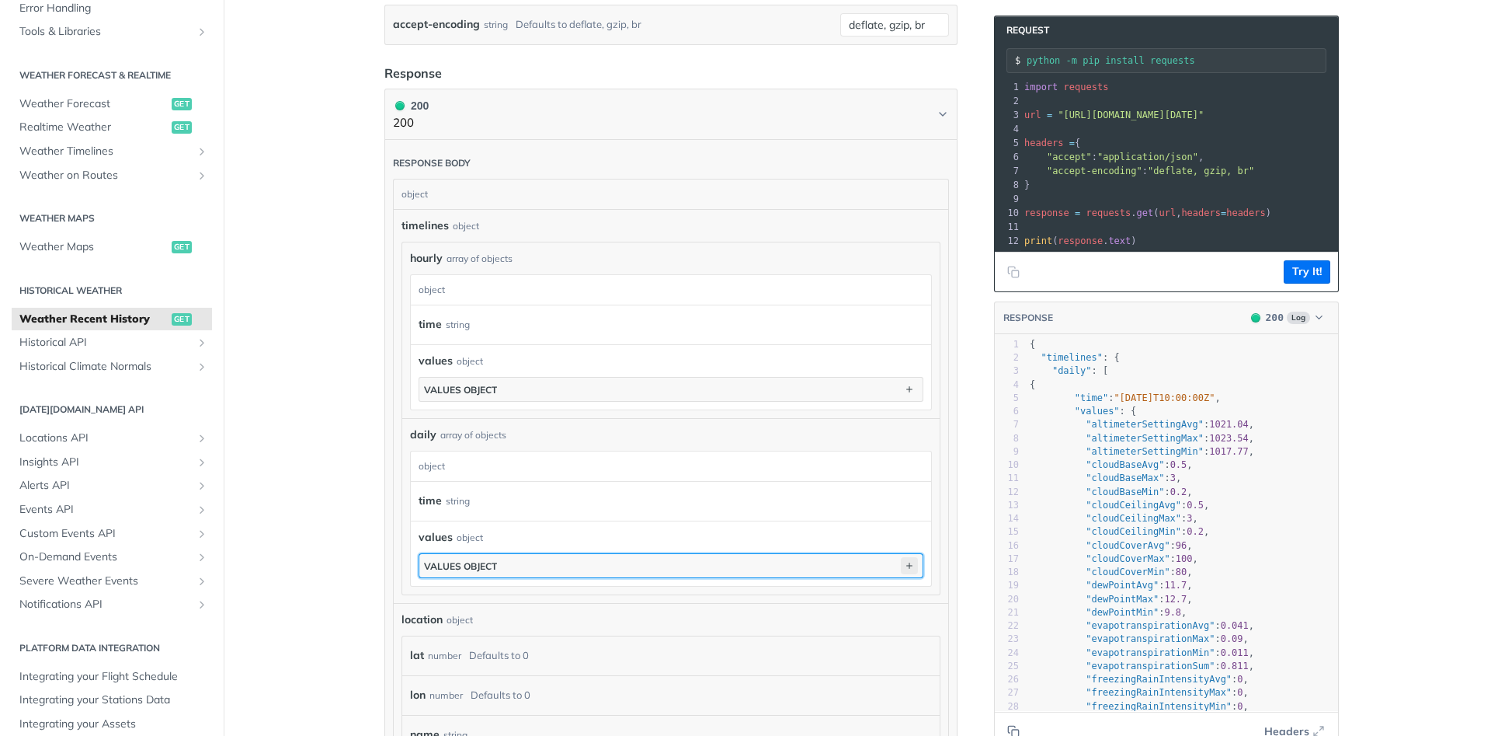
click at [908, 562] on icon "button" at bounding box center [909, 565] width 17 height 17
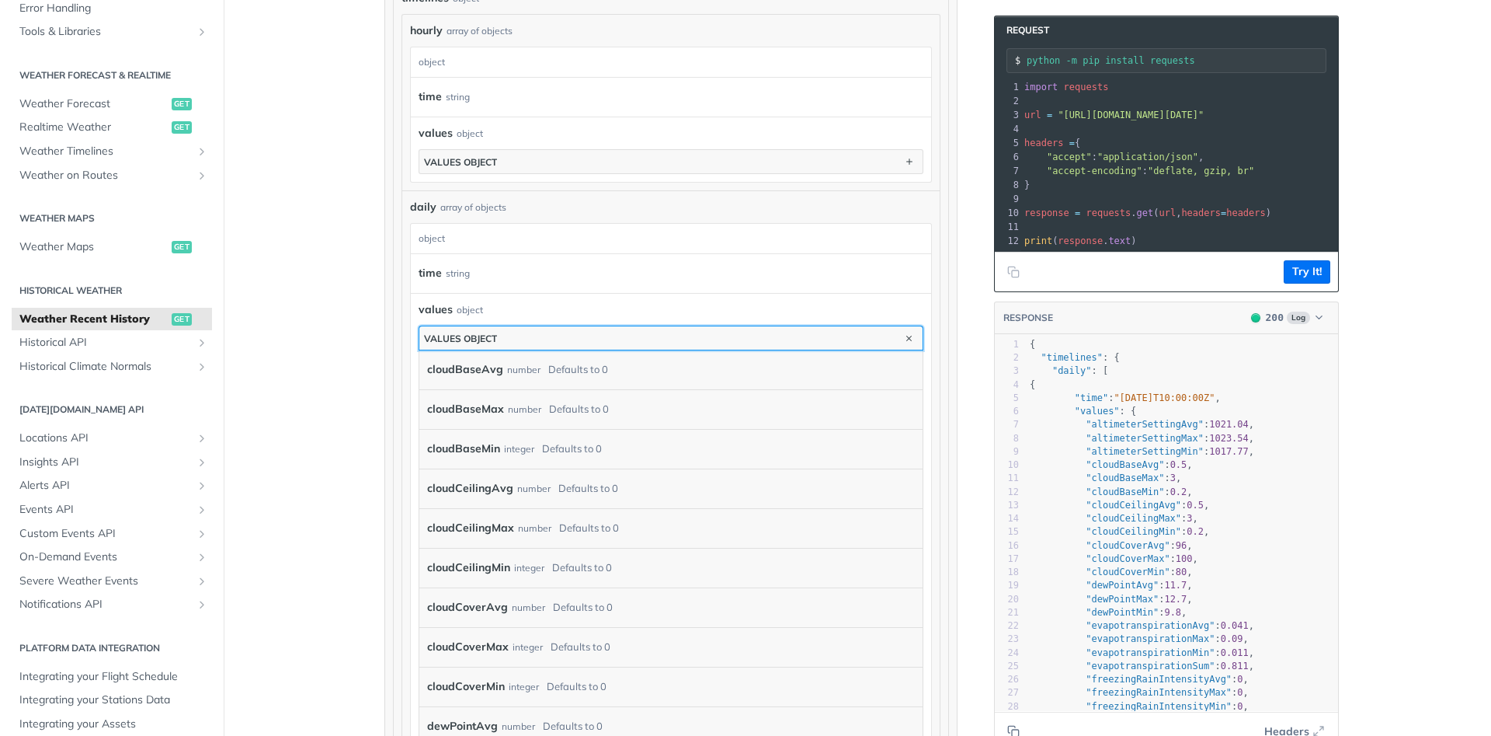
scroll to position [1119, 0]
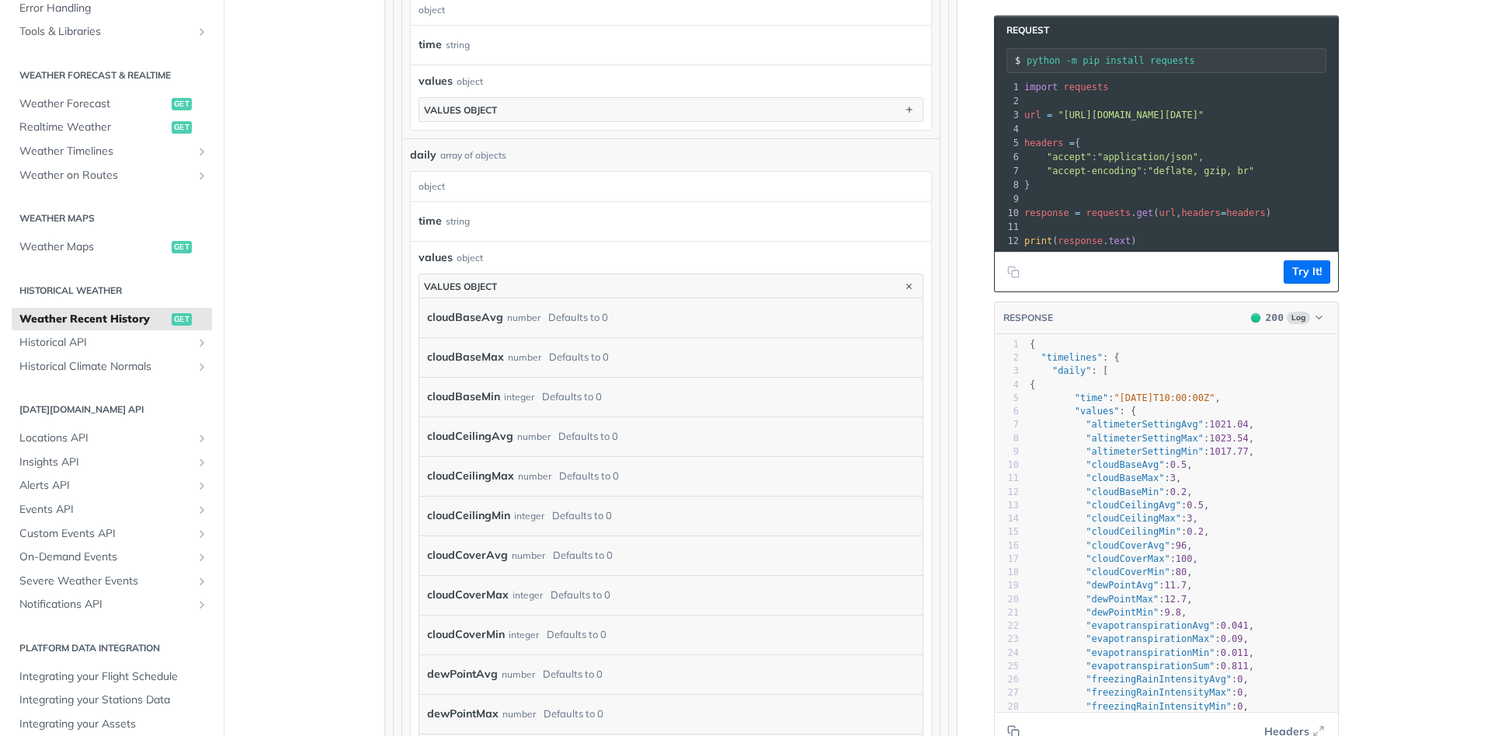
click at [499, 510] on label "cloudCeilingMin" at bounding box center [468, 515] width 83 height 23
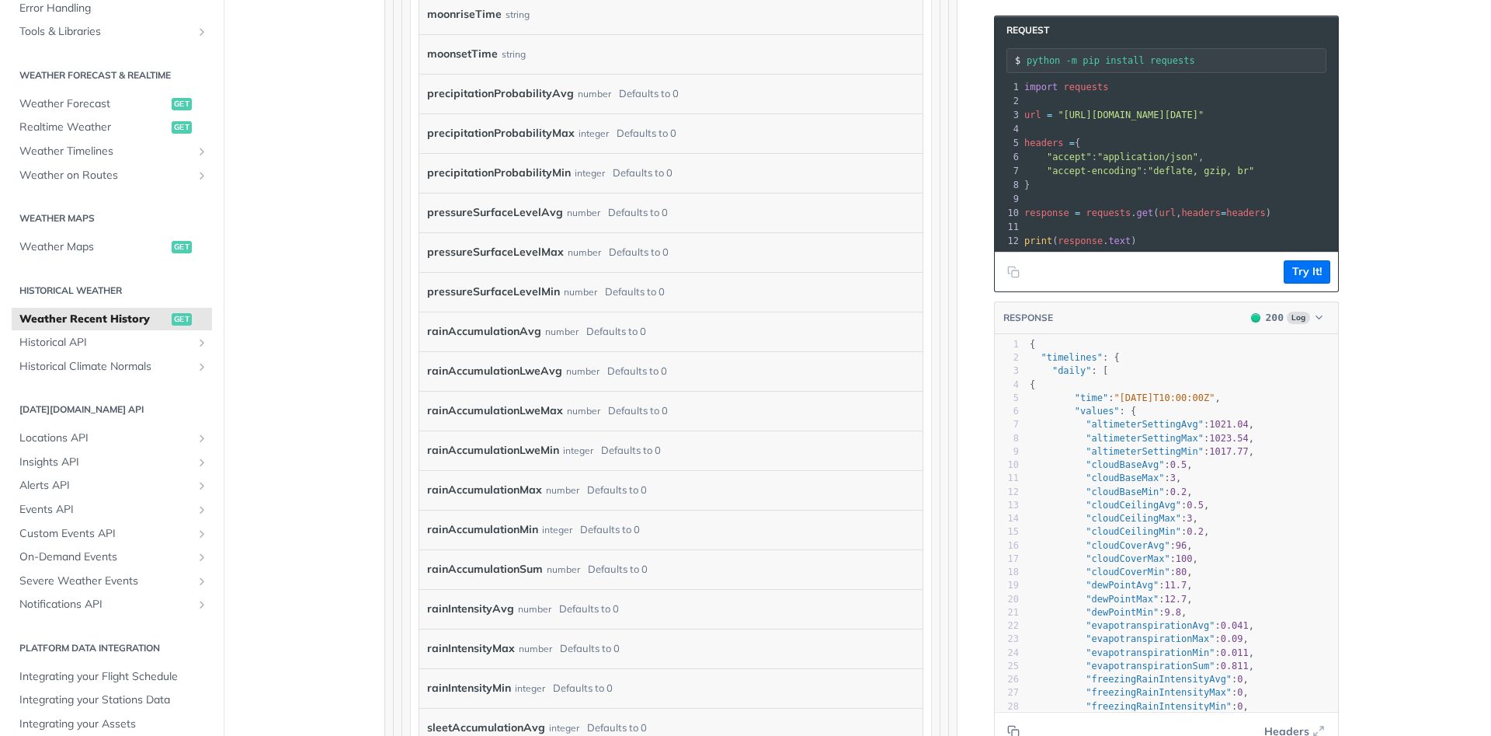
scroll to position [2610, 0]
click at [524, 451] on label "rainAccumulationMax" at bounding box center [484, 450] width 115 height 23
click at [524, 448] on label "rainAccumulationMax" at bounding box center [484, 450] width 115 height 23
click at [487, 447] on label "rainAccumulationMax" at bounding box center [484, 450] width 115 height 23
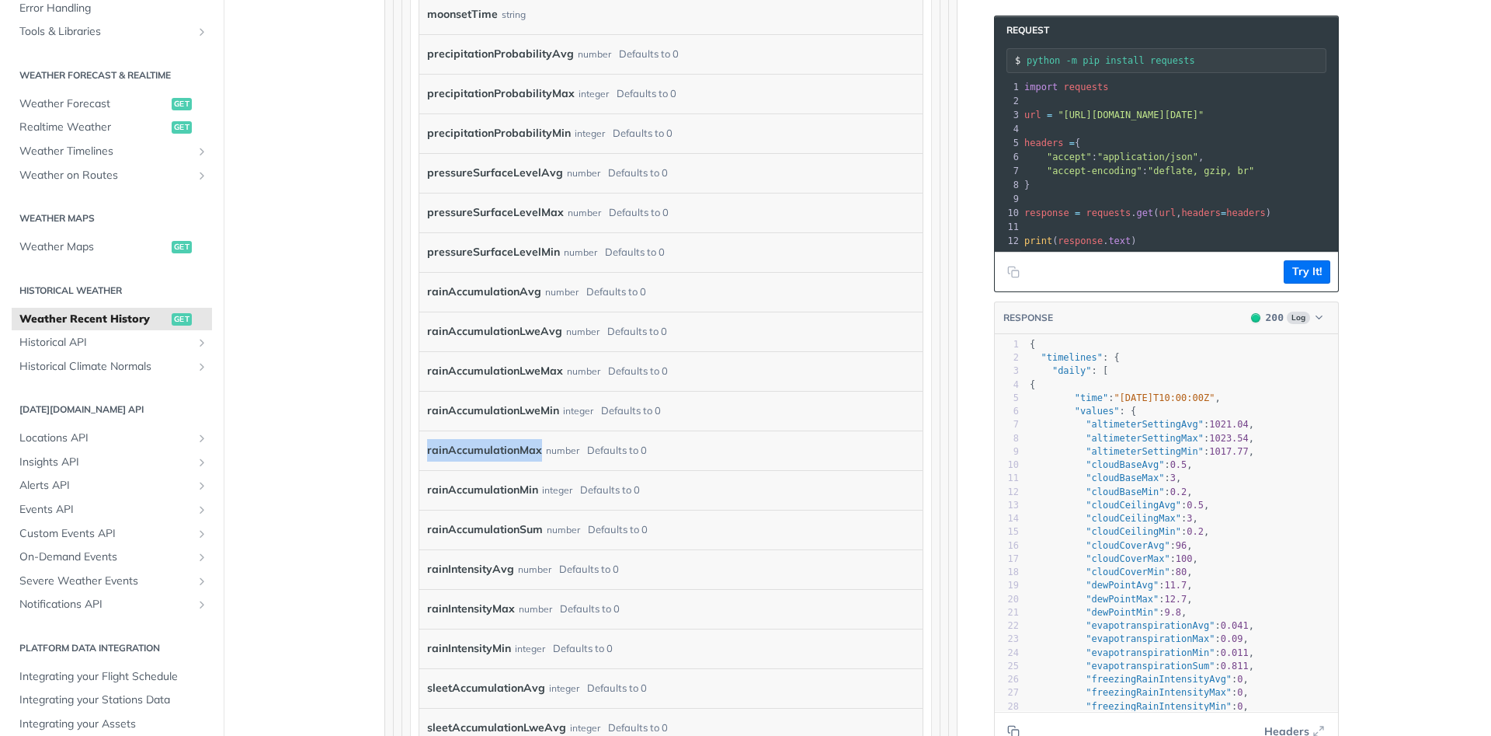
click at [487, 447] on label "rainAccumulationMax" at bounding box center [484, 450] width 115 height 23
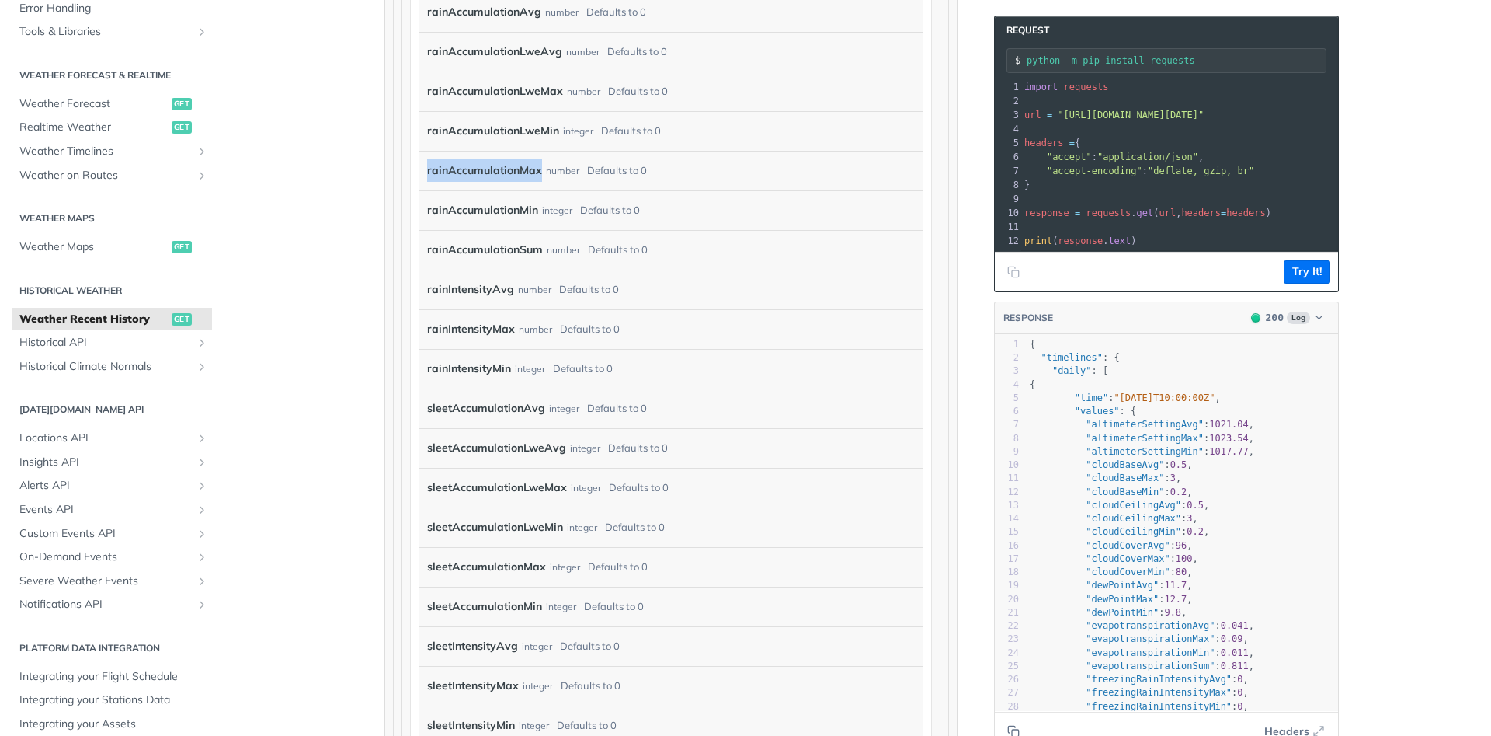
scroll to position [2703, 0]
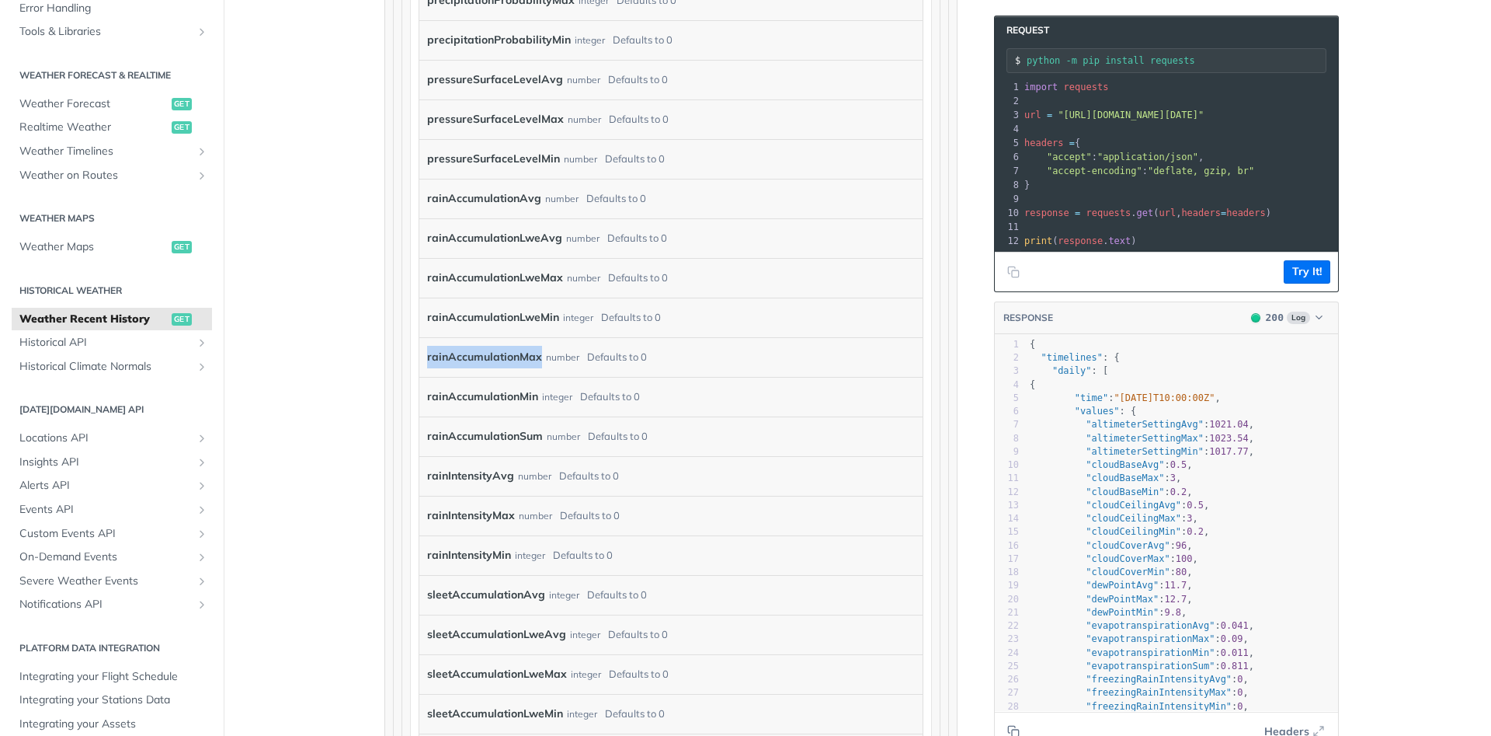
copy label "rainAccumulationMax"
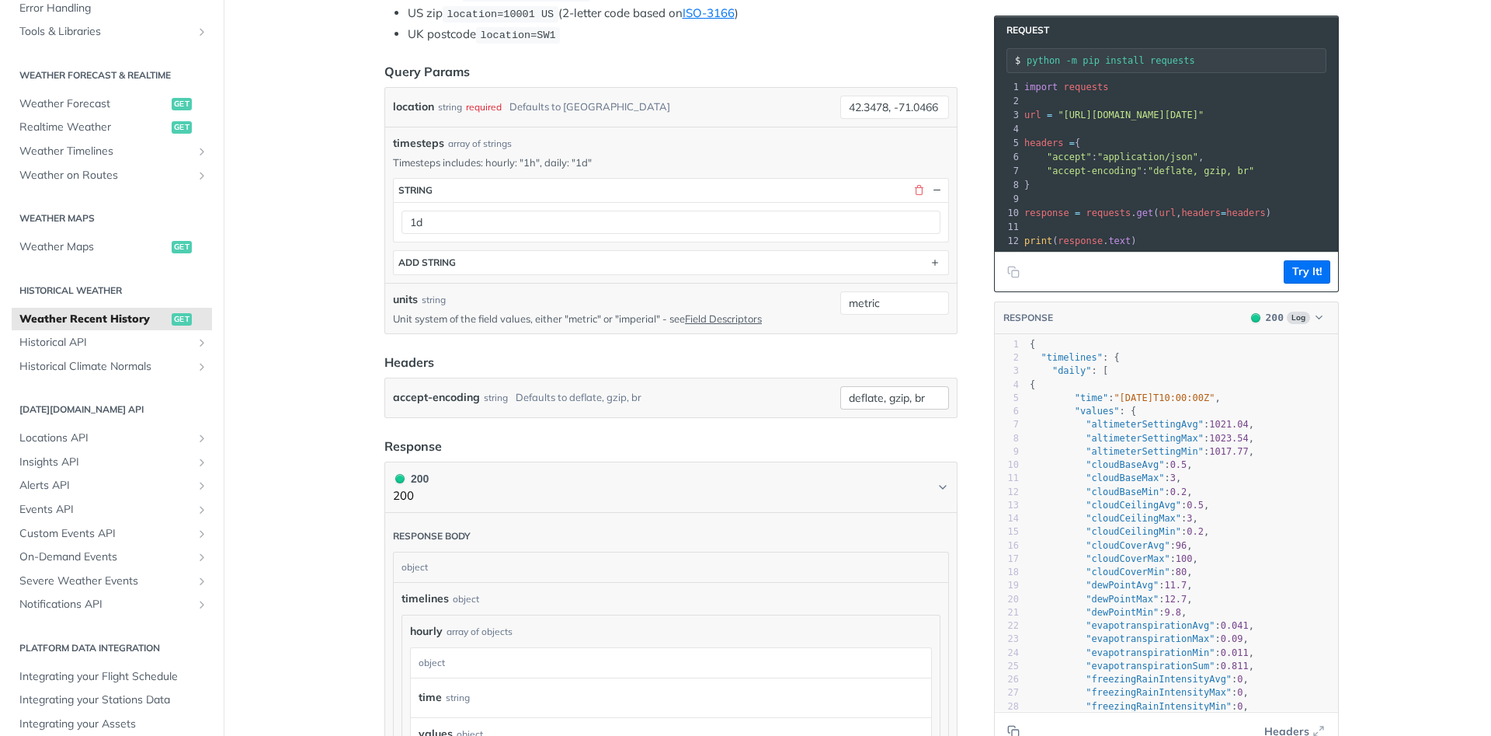
scroll to position [0, 0]
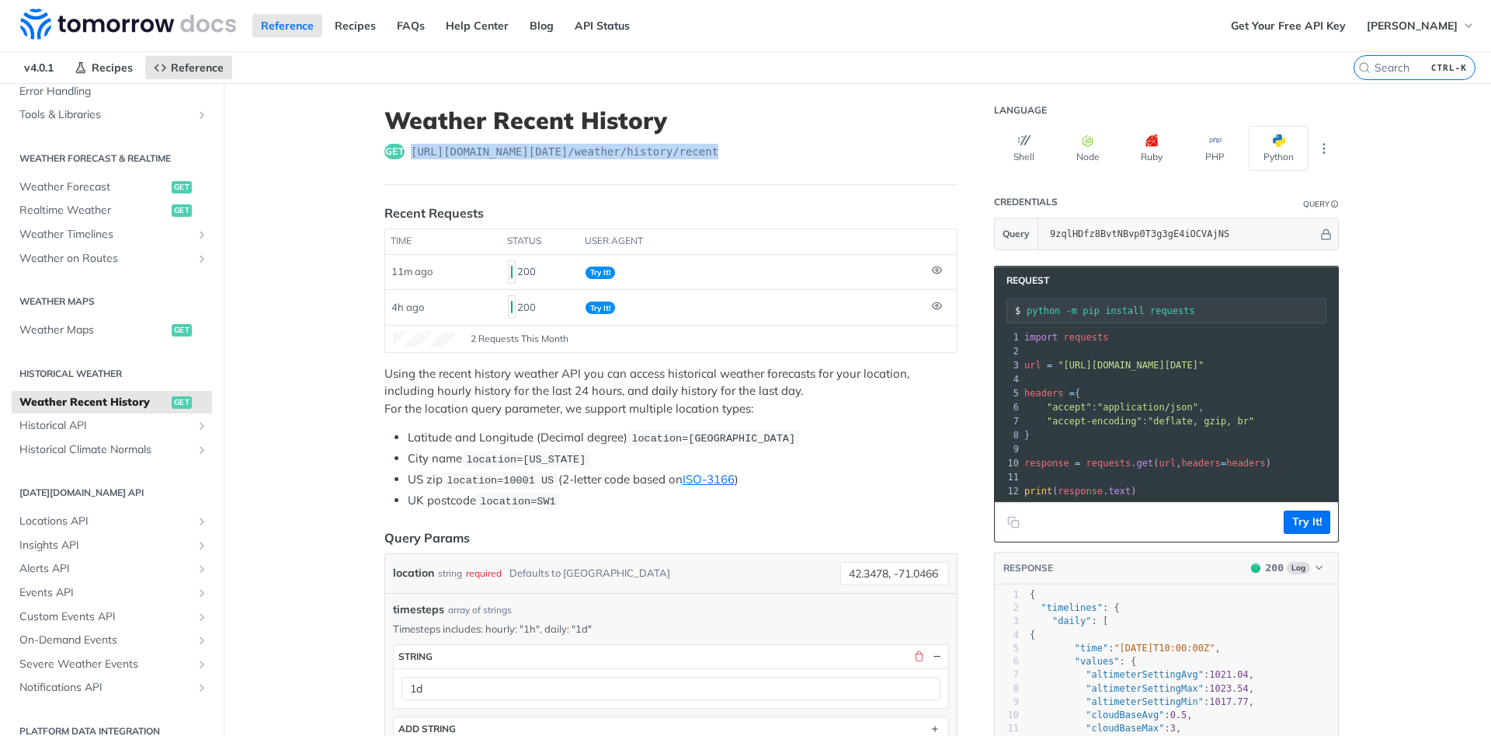
drag, startPoint x: 412, startPoint y: 148, endPoint x: 773, endPoint y: 146, distance: 360.4
click at [773, 146] on div "get [URL][DOMAIN_NAME][DATE] /weather/history/recent" at bounding box center [671, 152] width 573 height 16
copy span "[URL][DOMAIN_NAME][DATE] /weather/history/recent"
click at [1098, 235] on input "9zqlHDfz8BvtNBvp0T3g3gE4iOCVAjNS" at bounding box center [1180, 233] width 276 height 31
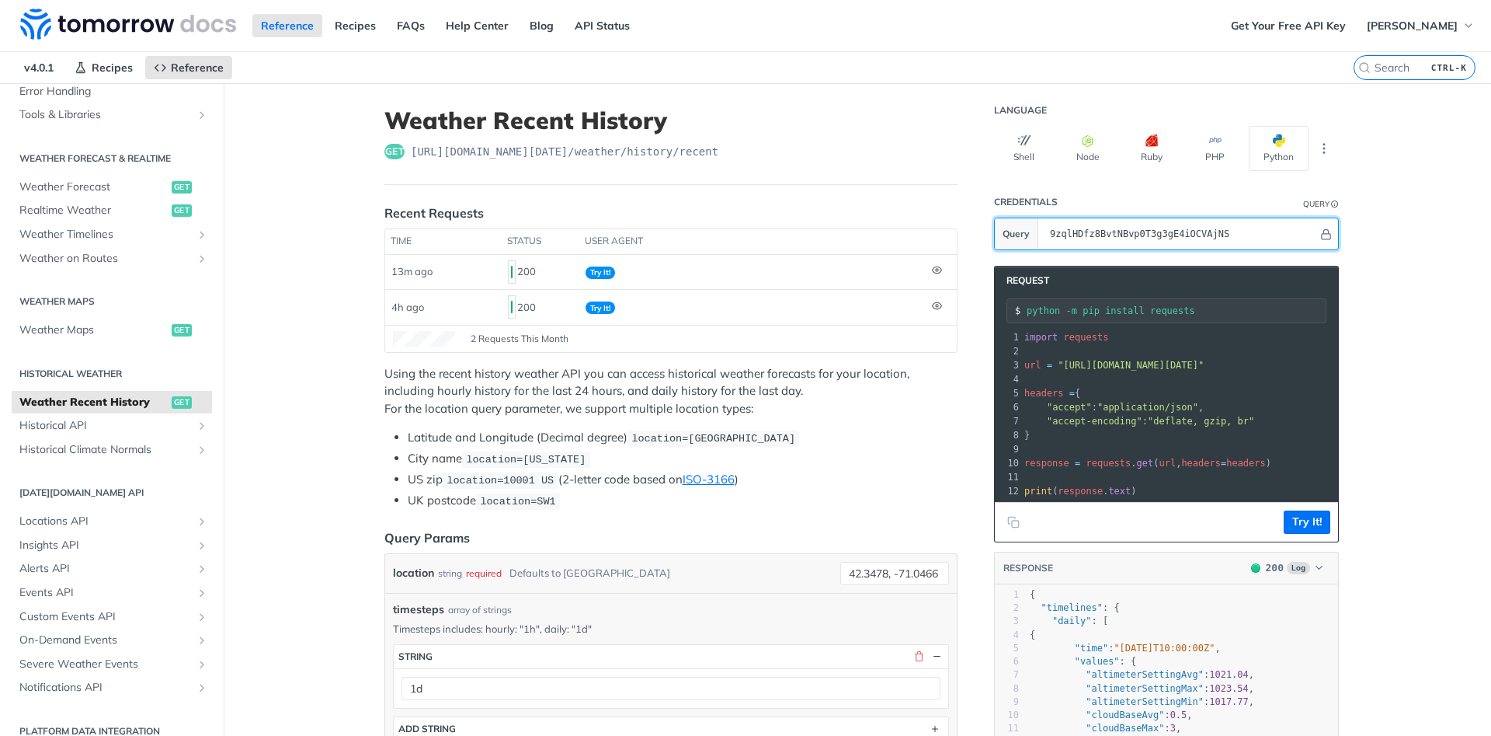
click at [1098, 235] on input "9zqlHDfz8BvtNBvp0T3g3gE4iOCVAjNS" at bounding box center [1180, 233] width 276 height 31
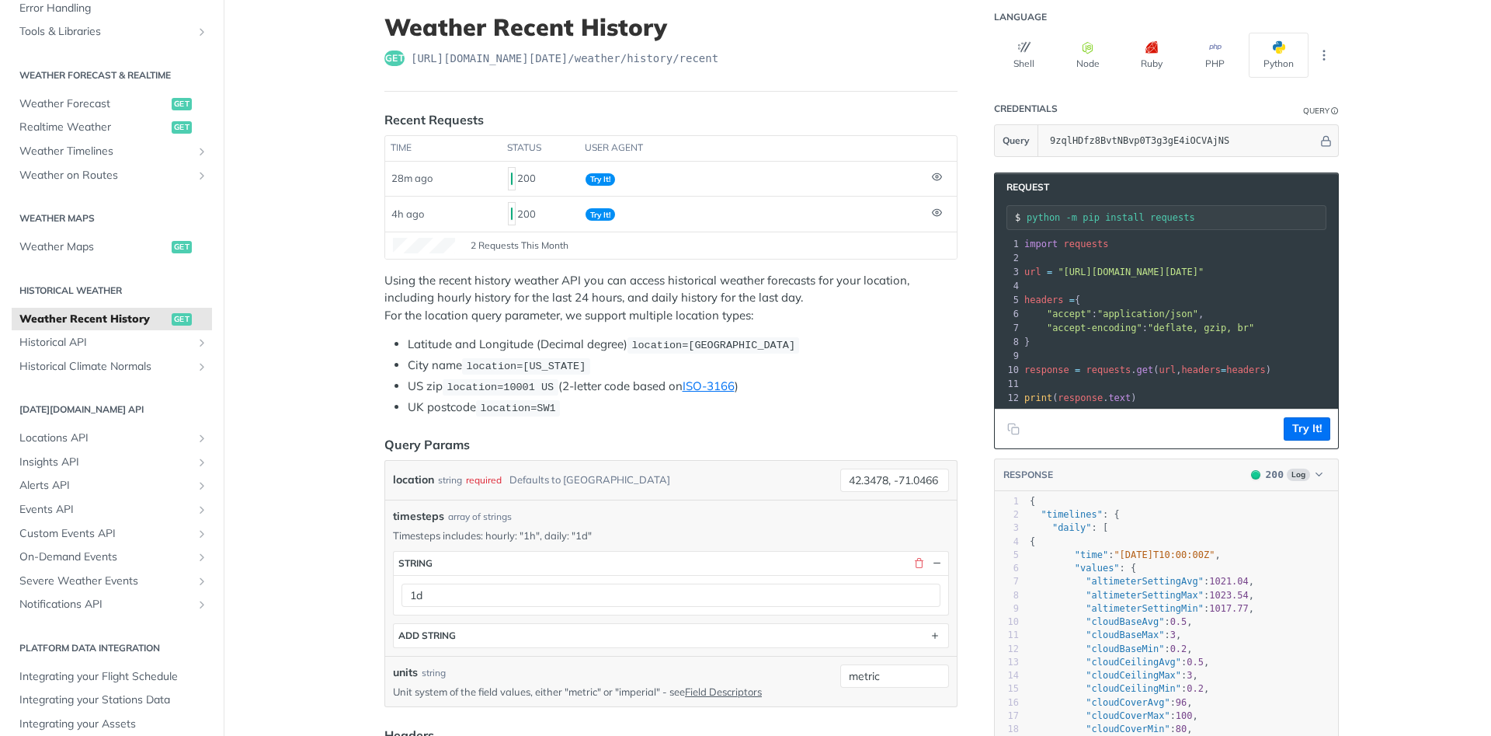
click at [1112, 360] on pre "​" at bounding box center [1455, 356] width 868 height 14
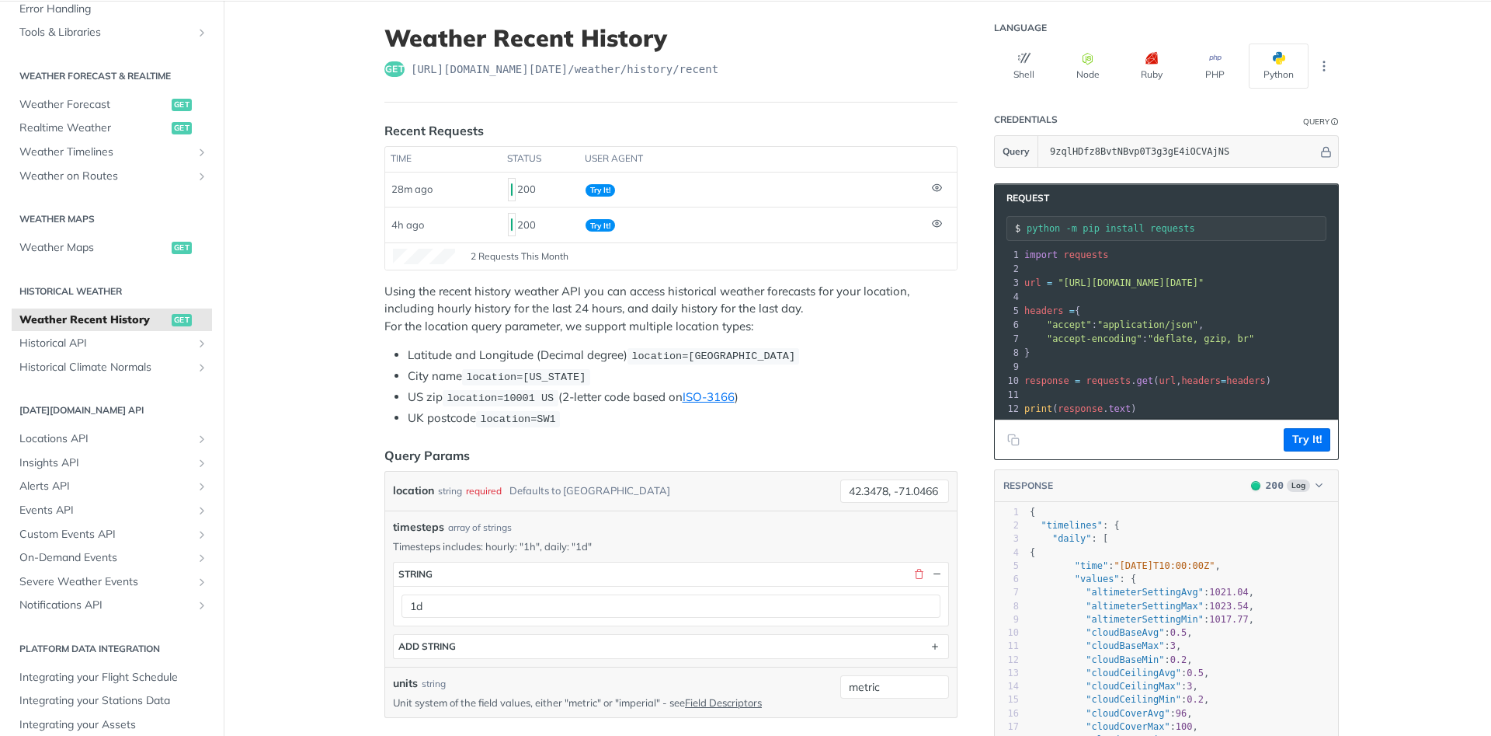
scroll to position [0, 0]
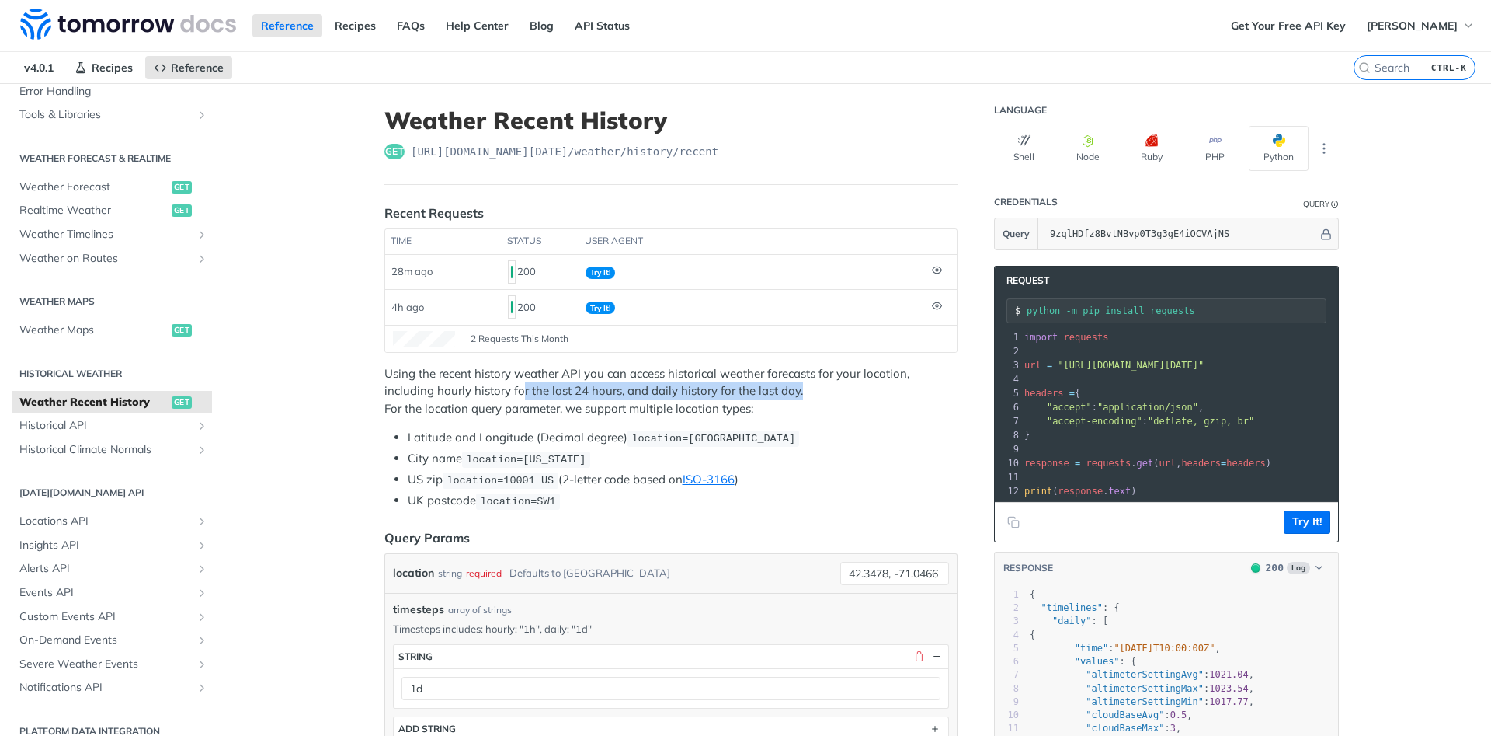
drag, startPoint x: 521, startPoint y: 393, endPoint x: 812, endPoint y: 391, distance: 290.5
click at [812, 391] on p "Using the recent history weather API you can access historical weather forecast…" at bounding box center [671, 391] width 573 height 53
click at [597, 389] on p "Using the recent history weather API you can access historical weather forecast…" at bounding box center [671, 391] width 573 height 53
click at [89, 186] on span "Weather Forecast" at bounding box center [93, 187] width 148 height 16
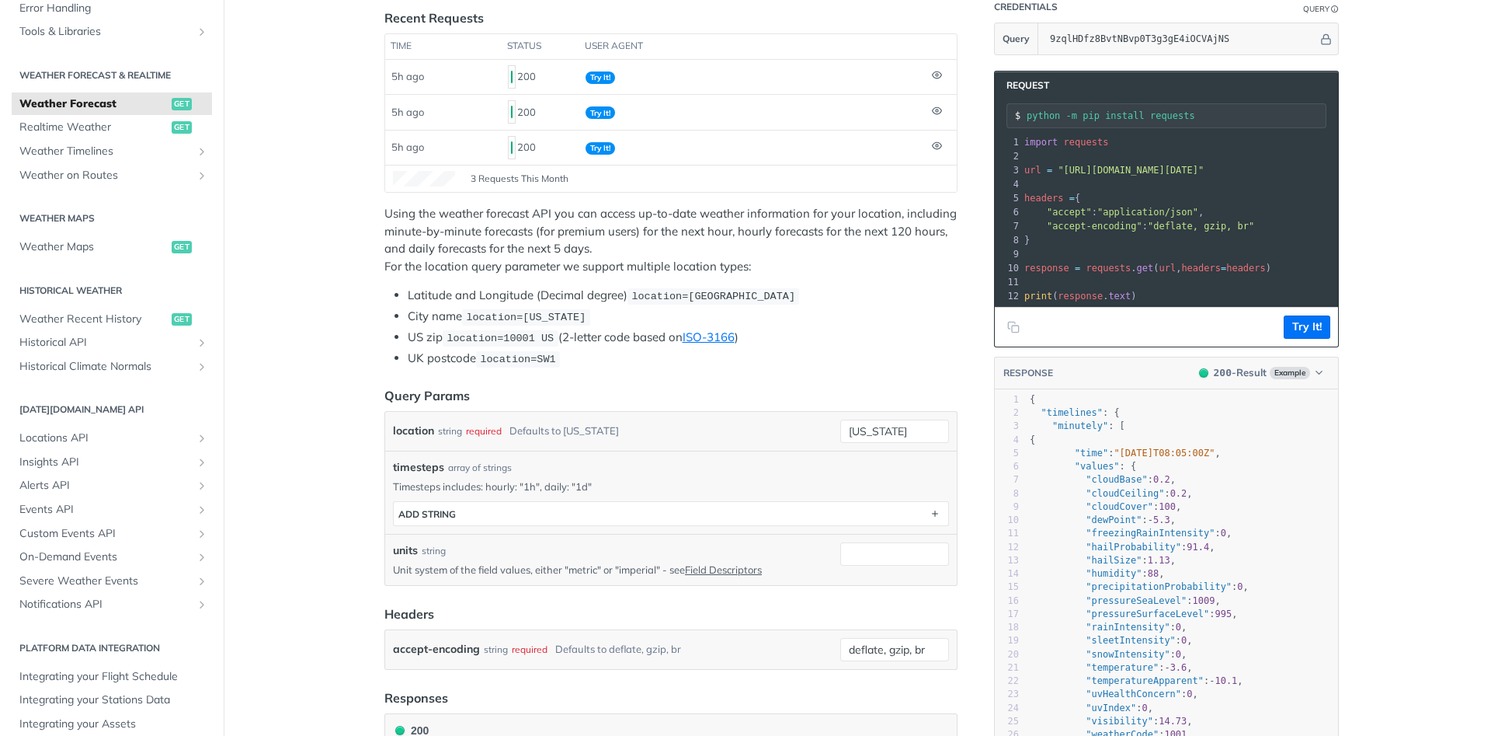
scroll to position [280, 0]
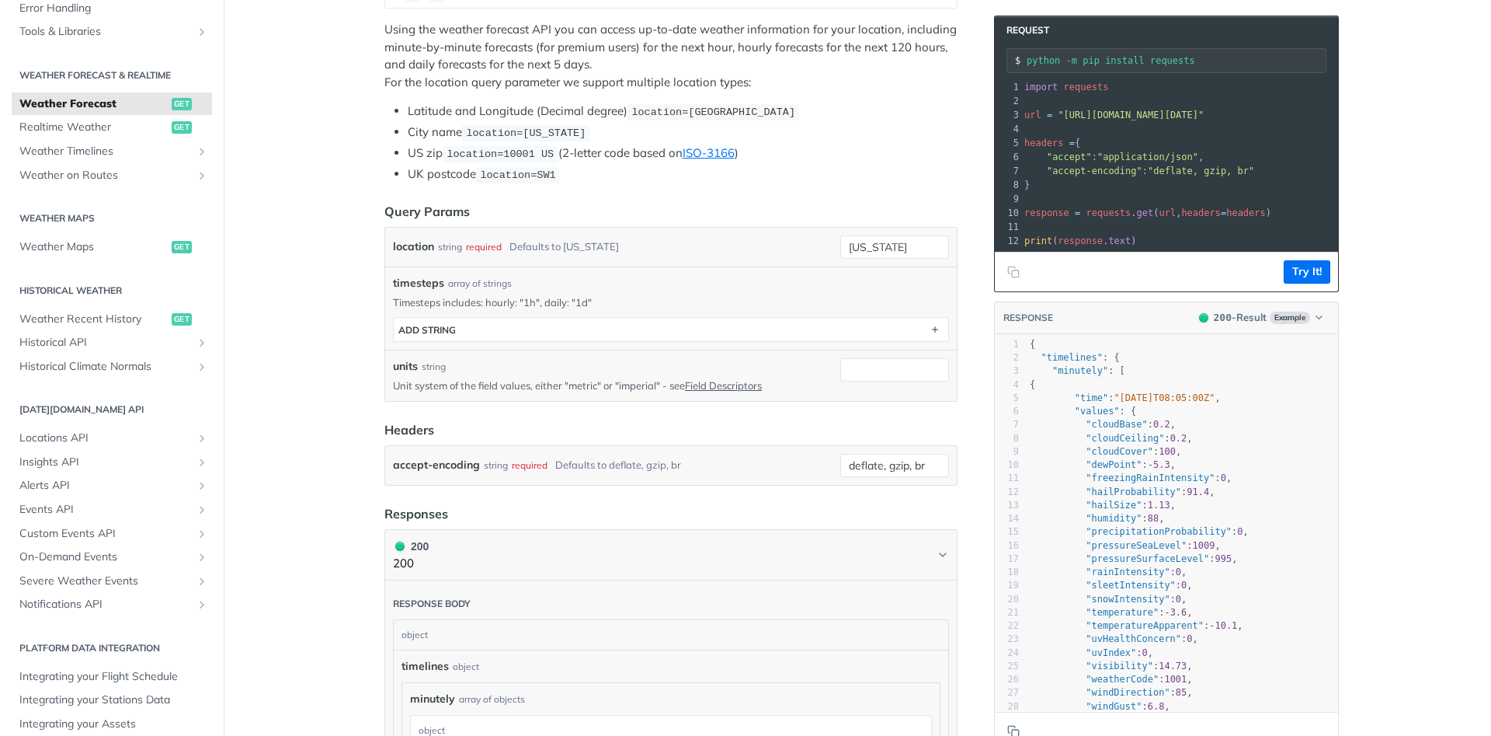
scroll to position [466, 0]
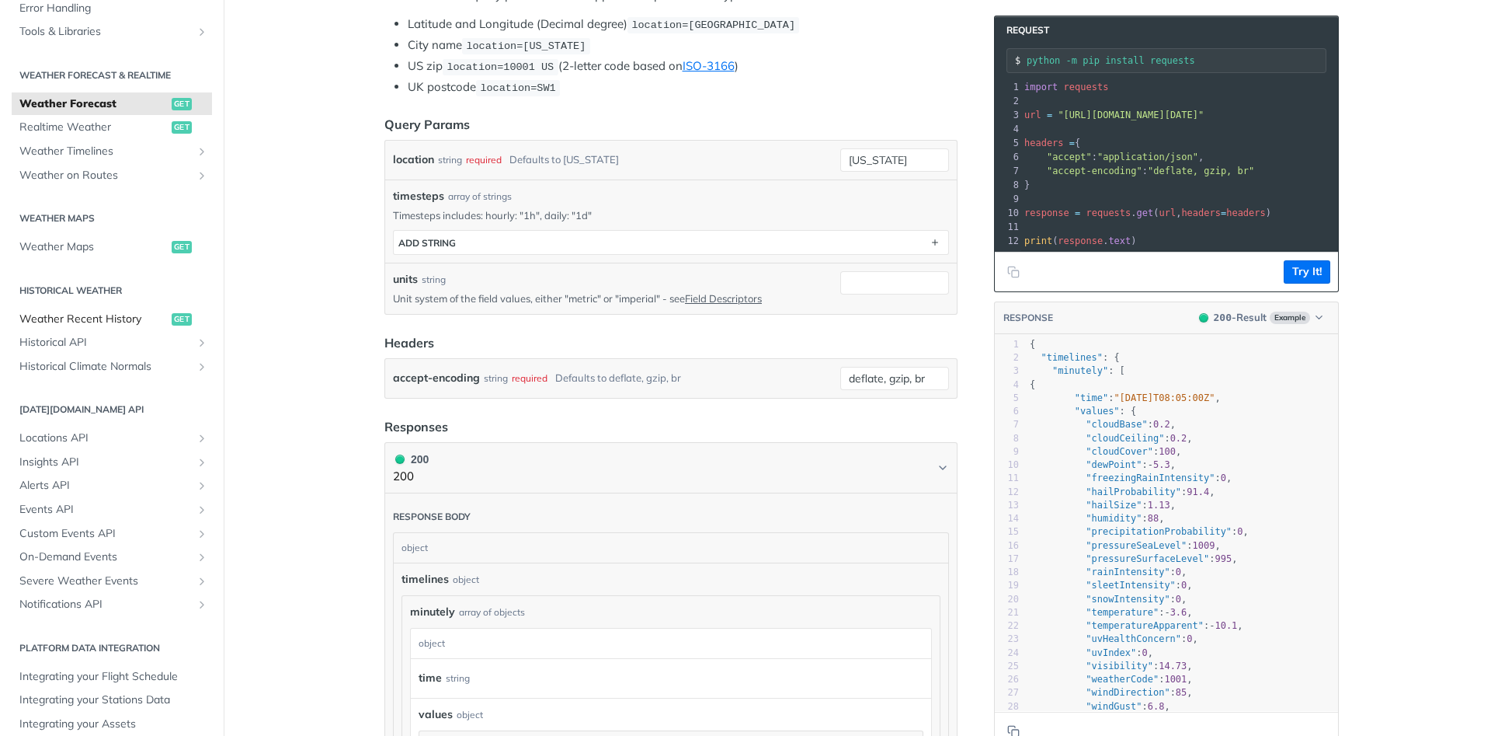
click at [78, 318] on span "Weather Recent History" at bounding box center [93, 319] width 148 height 16
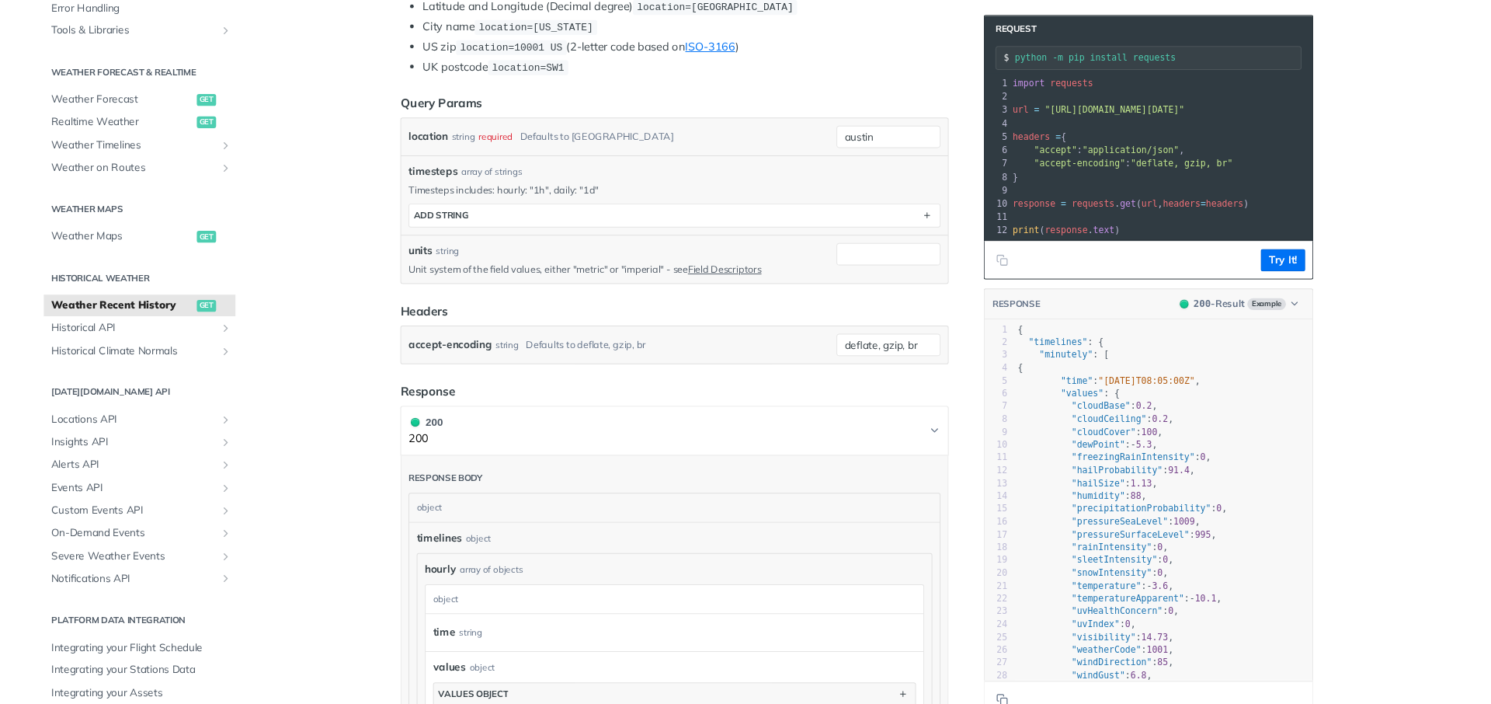
scroll to position [413, 0]
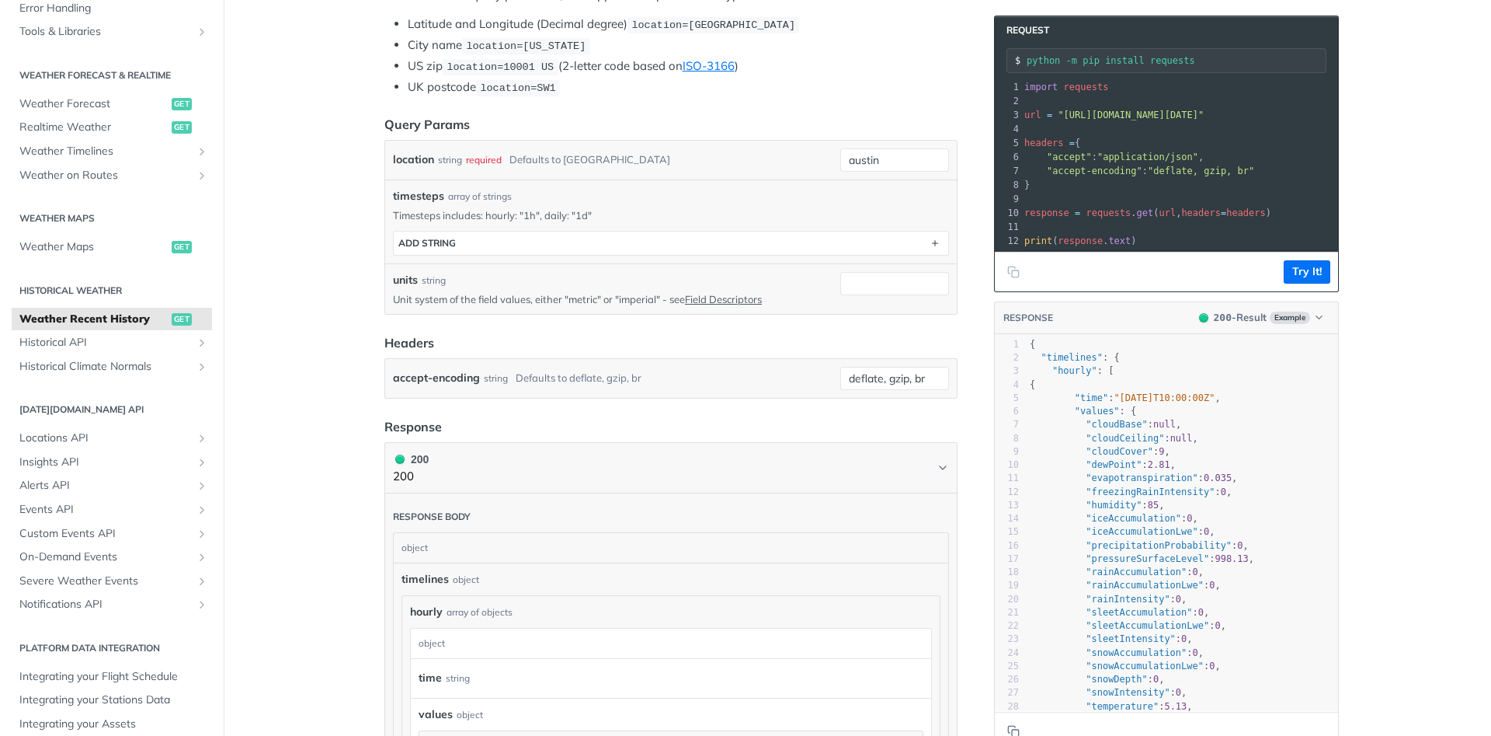
click at [299, 390] on main "JUMP TO CTRL-/ Fundamentals [DATE][DOMAIN_NAME] APIs Weather Data Layers Core P…" at bounding box center [745, 528] width 1491 height 1717
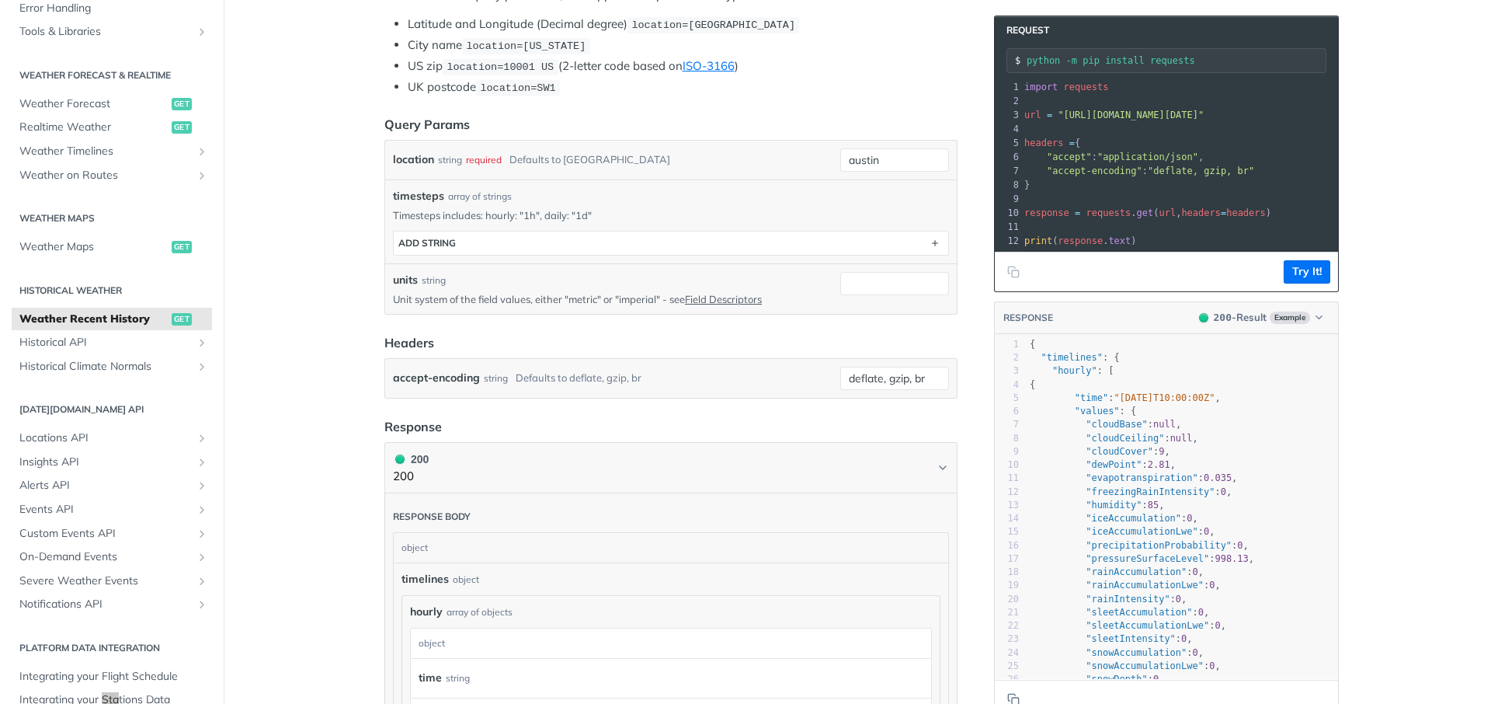
scroll to position [329, 0]
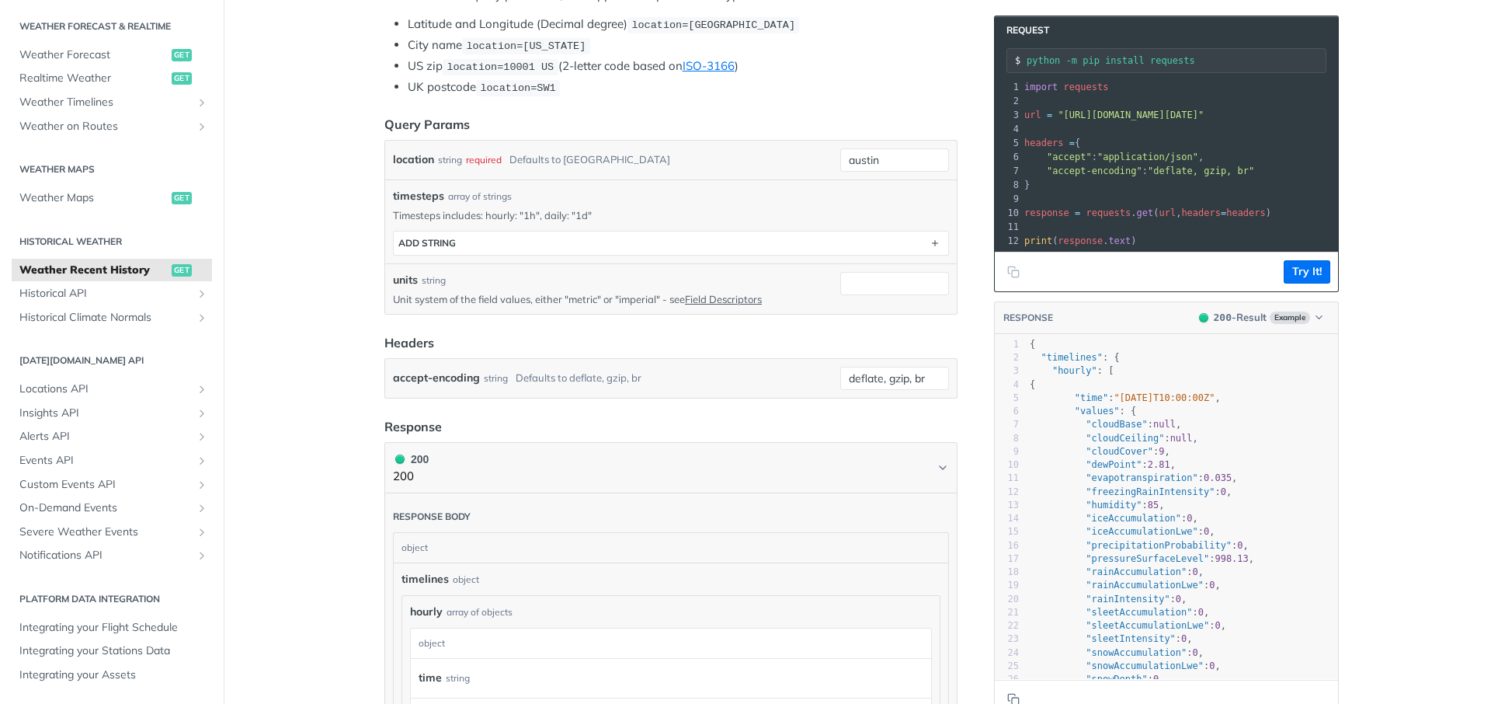
click at [486, 323] on form "Query Params location string required Defaults to austin austin timesteps array…" at bounding box center [671, 256] width 573 height 283
click at [466, 373] on label "accept-encoding" at bounding box center [436, 378] width 87 height 23
click at [840, 373] on input "deflate, gzip, br" at bounding box center [894, 378] width 109 height 23
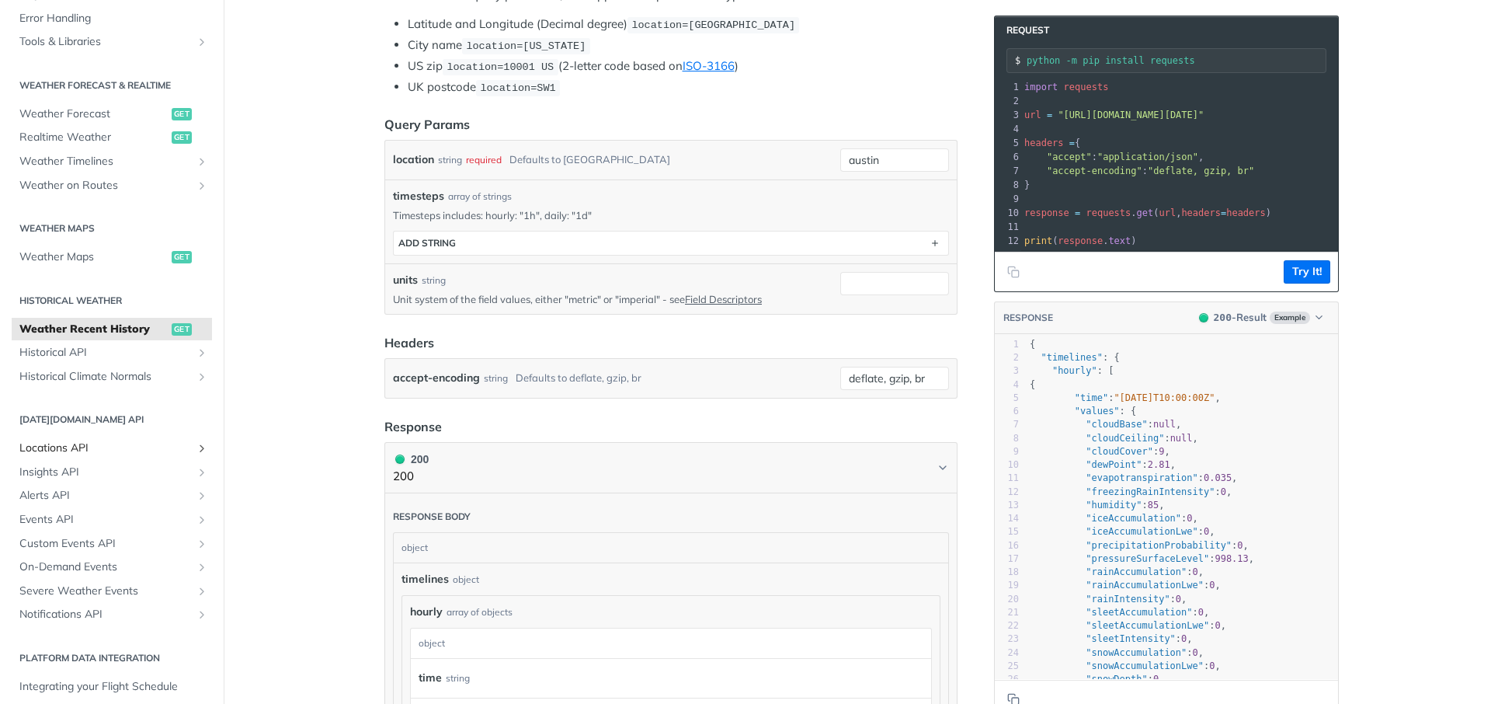
scroll to position [235, 0]
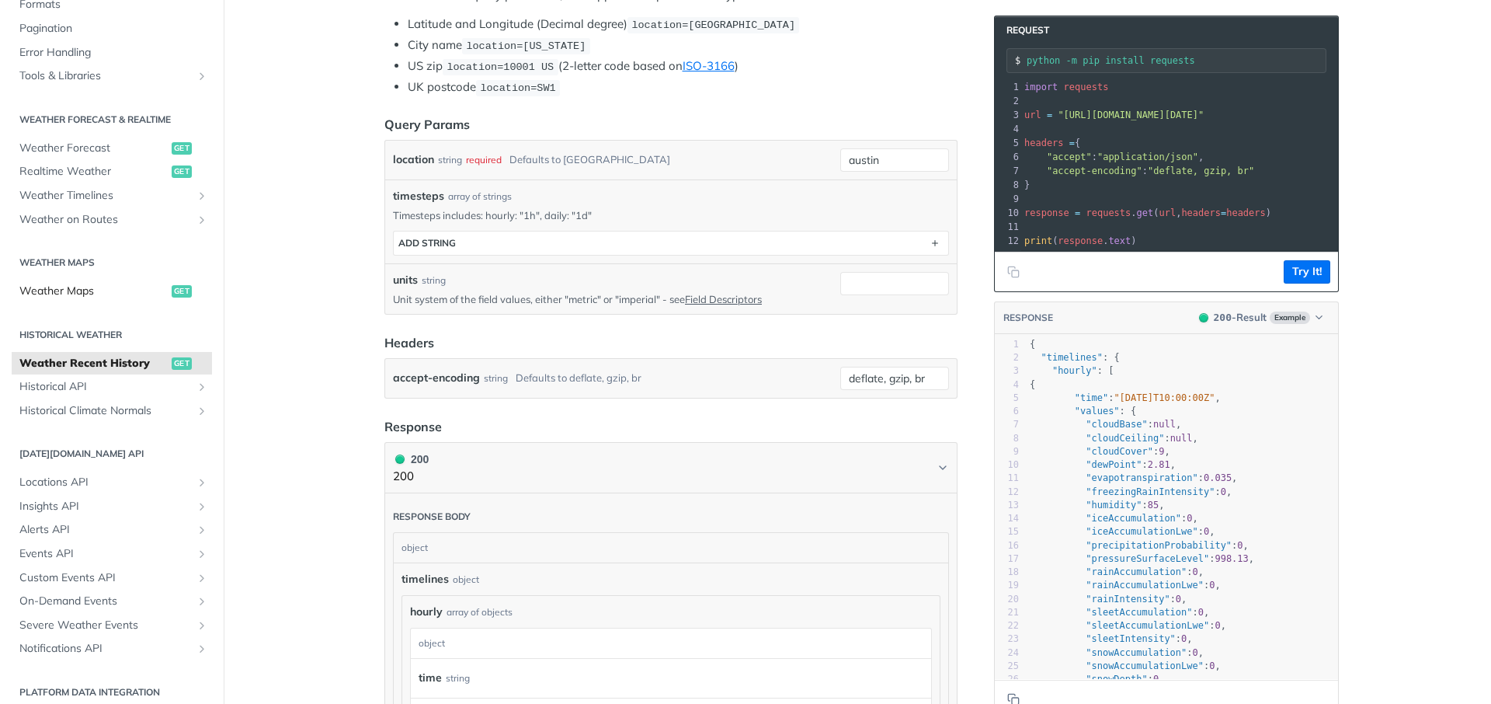
click at [63, 288] on span "Weather Maps" at bounding box center [93, 292] width 148 height 16
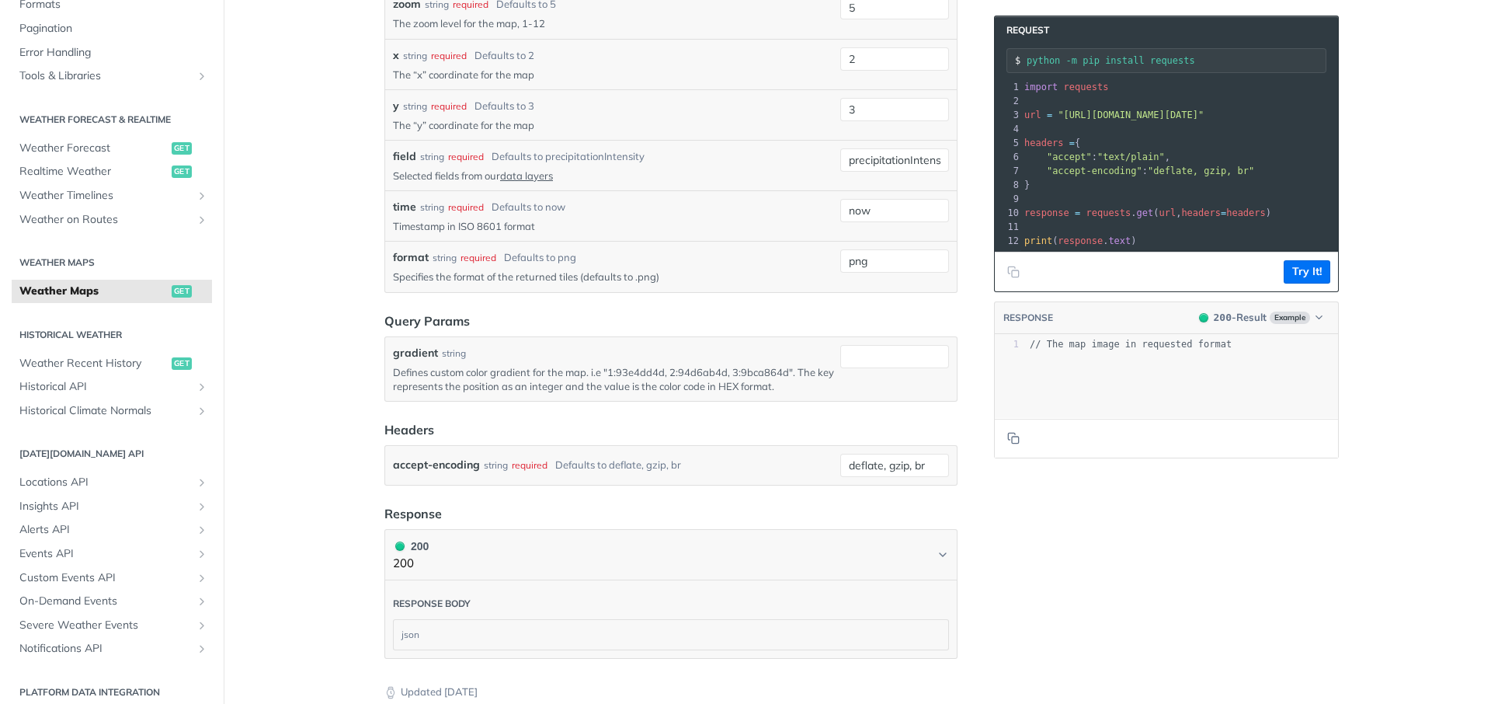
scroll to position [1509, 0]
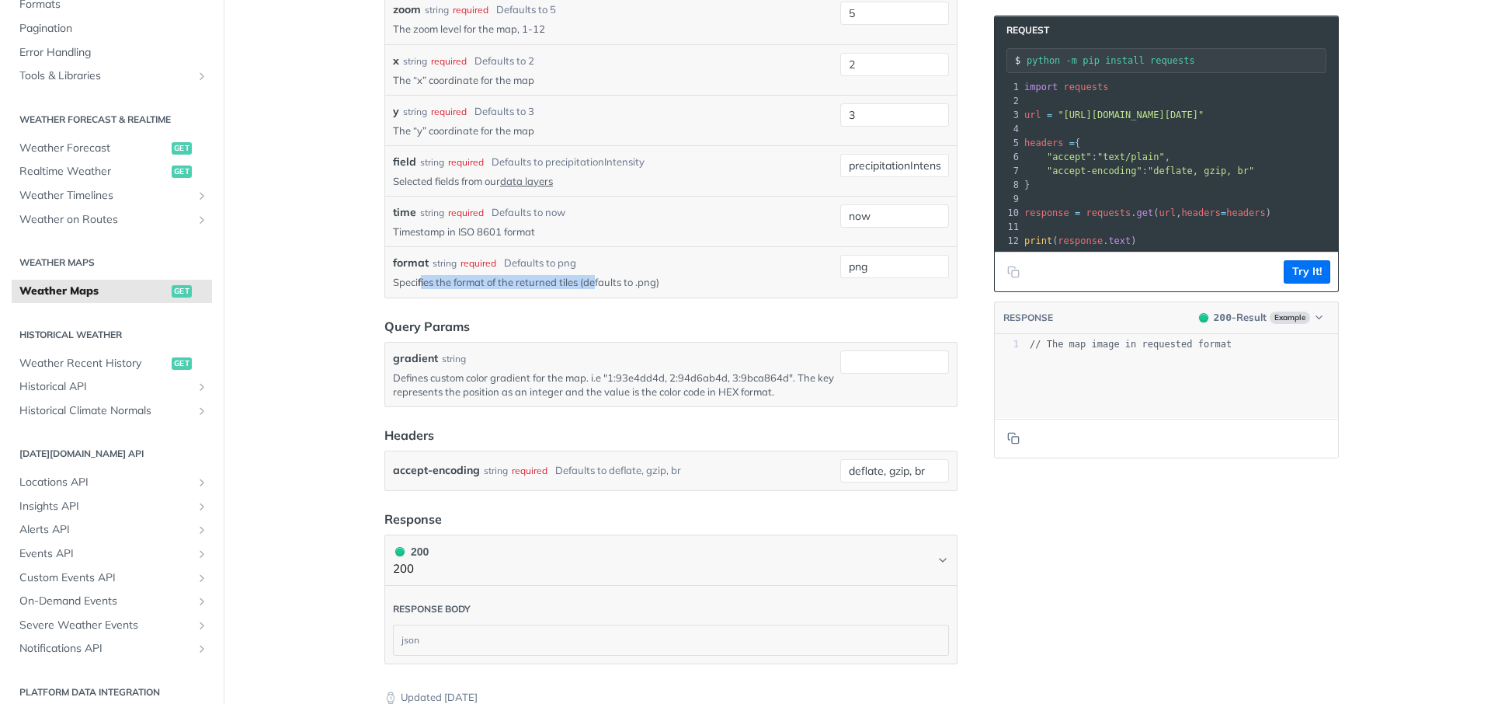
drag, startPoint x: 422, startPoint y: 513, endPoint x: 596, endPoint y: 513, distance: 174.0
click at [596, 289] on p "Specifies the format of the returned tiles (defaults to .png)" at bounding box center [613, 282] width 441 height 14
click at [647, 289] on p "Specifies the format of the returned tiles (defaults to .png)" at bounding box center [613, 282] width 441 height 14
click at [902, 278] on input "png" at bounding box center [894, 266] width 109 height 23
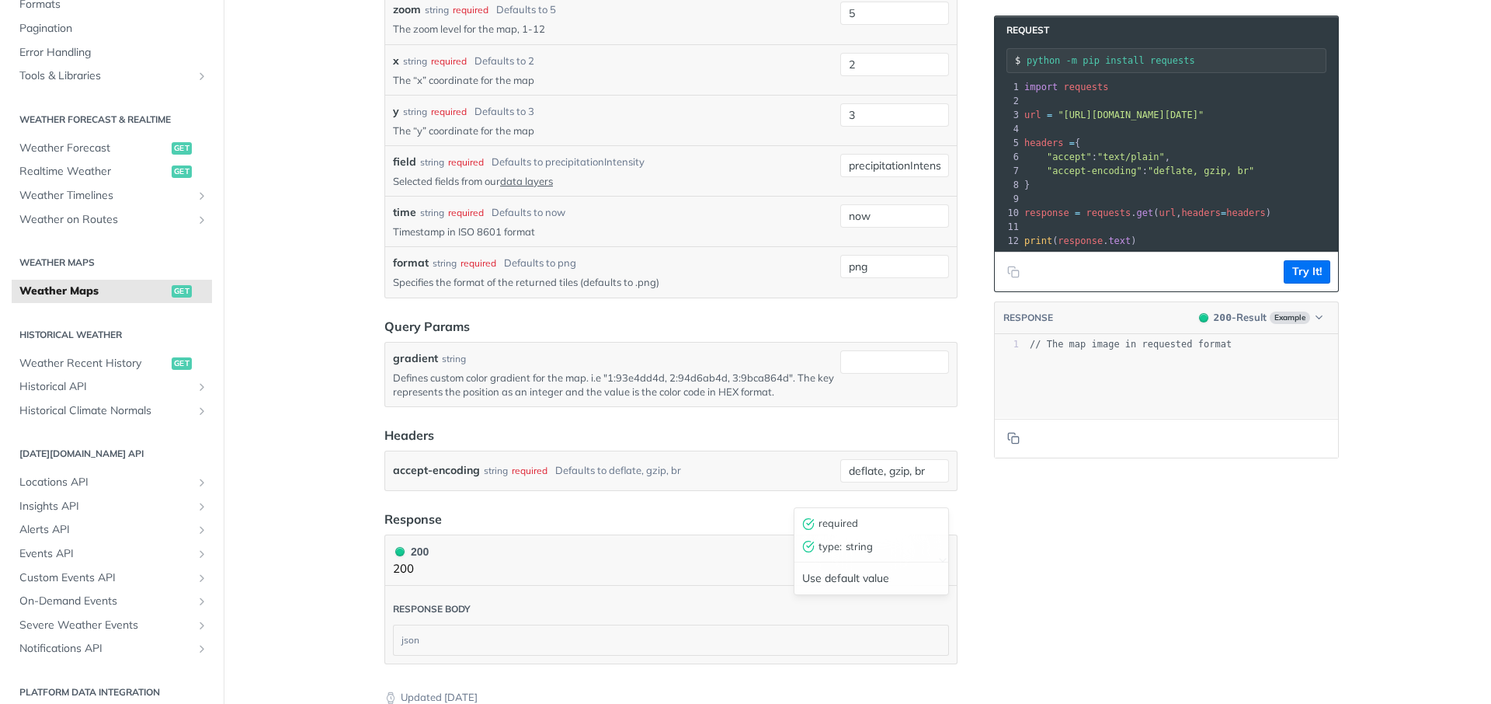
click at [837, 520] on div "required" at bounding box center [870, 523] width 150 height 23
click at [1124, 337] on div "xxxxxxxxxx 1 // The map image in requested format" at bounding box center [1182, 344] width 311 height 19
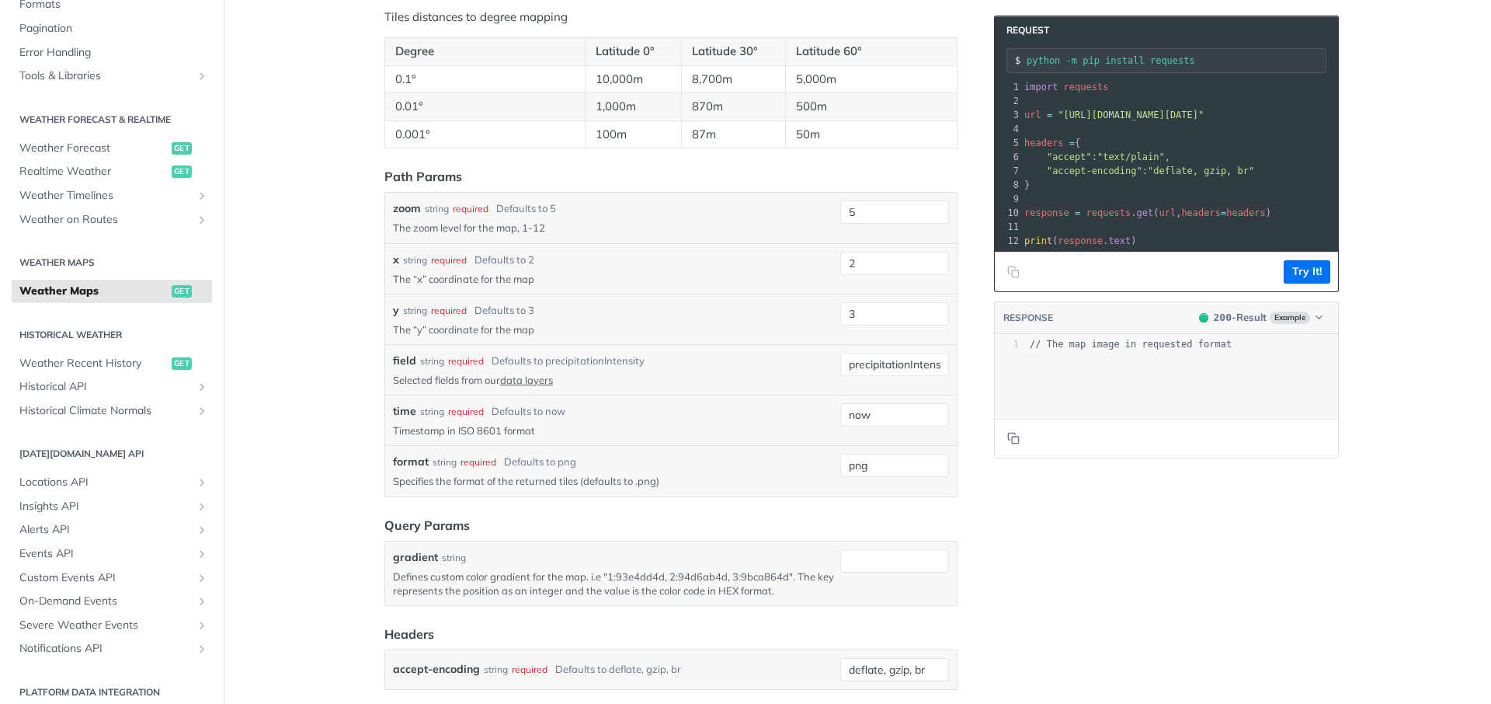
scroll to position [1230, 0]
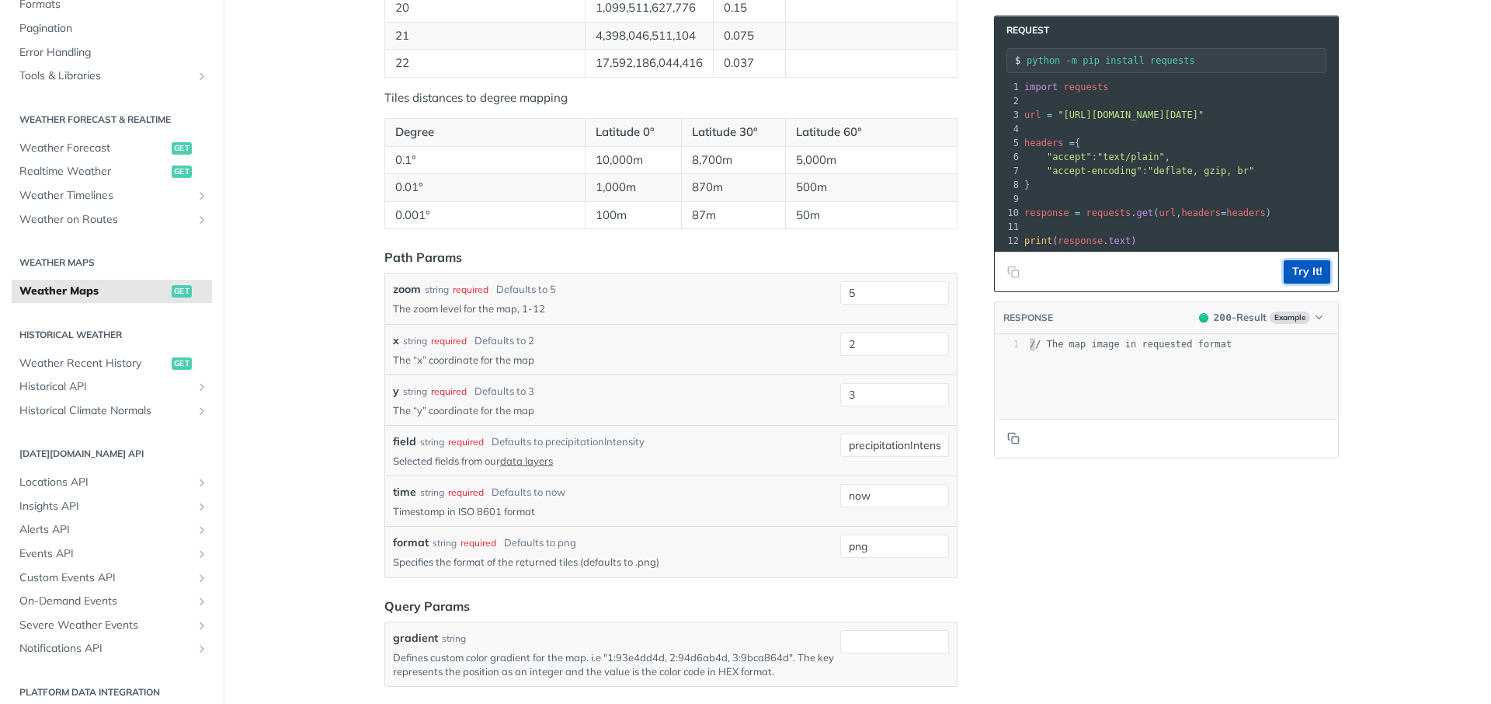
click at [1306, 266] on button "Try It!" at bounding box center [1307, 271] width 47 height 23
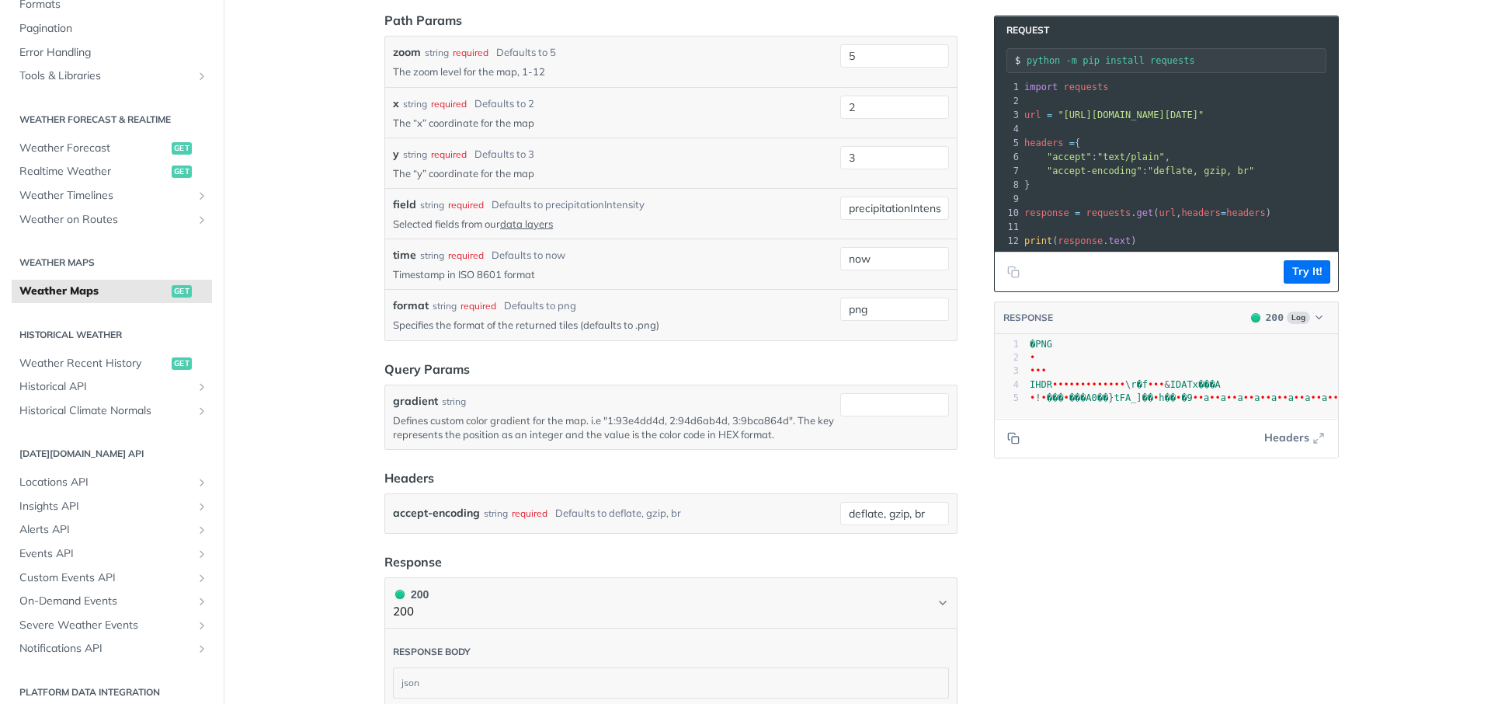
scroll to position [1512, 0]
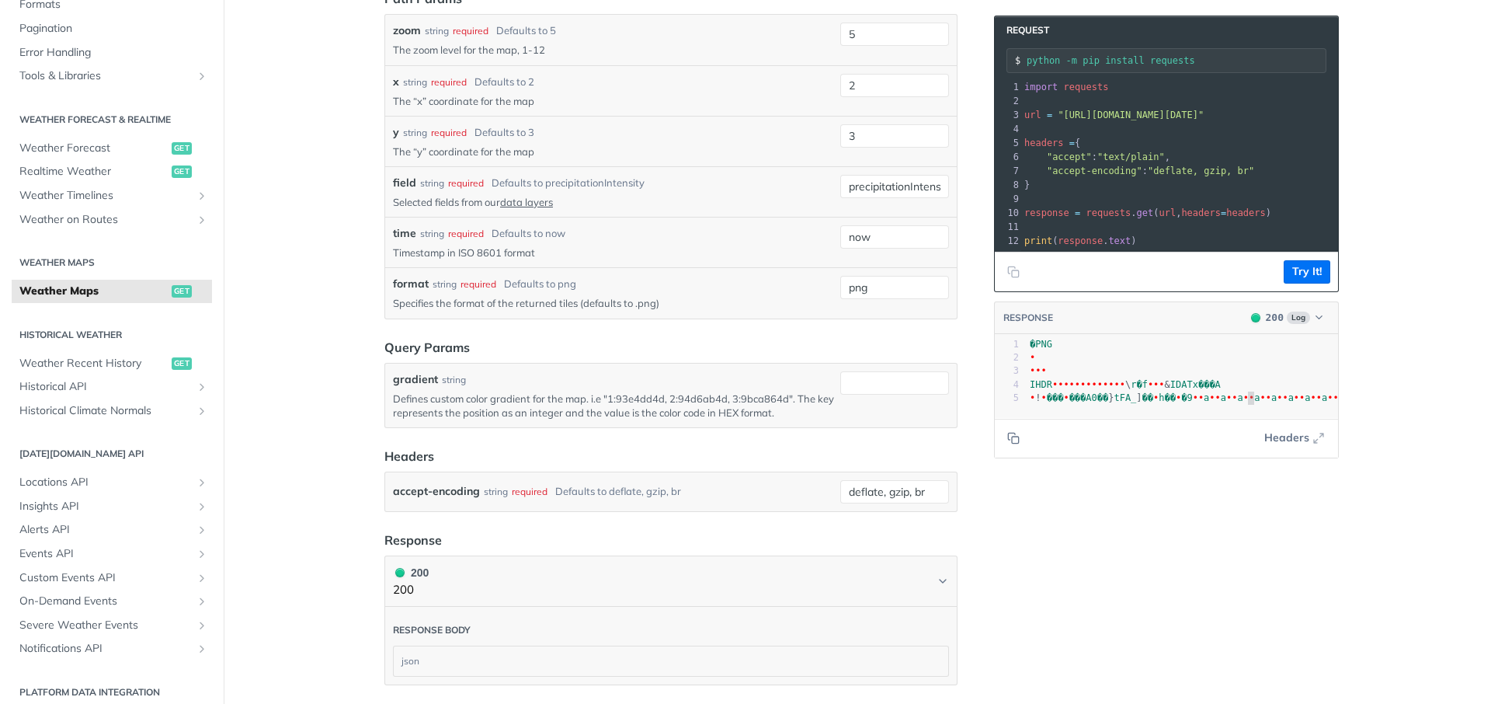
scroll to position [1606, 0]
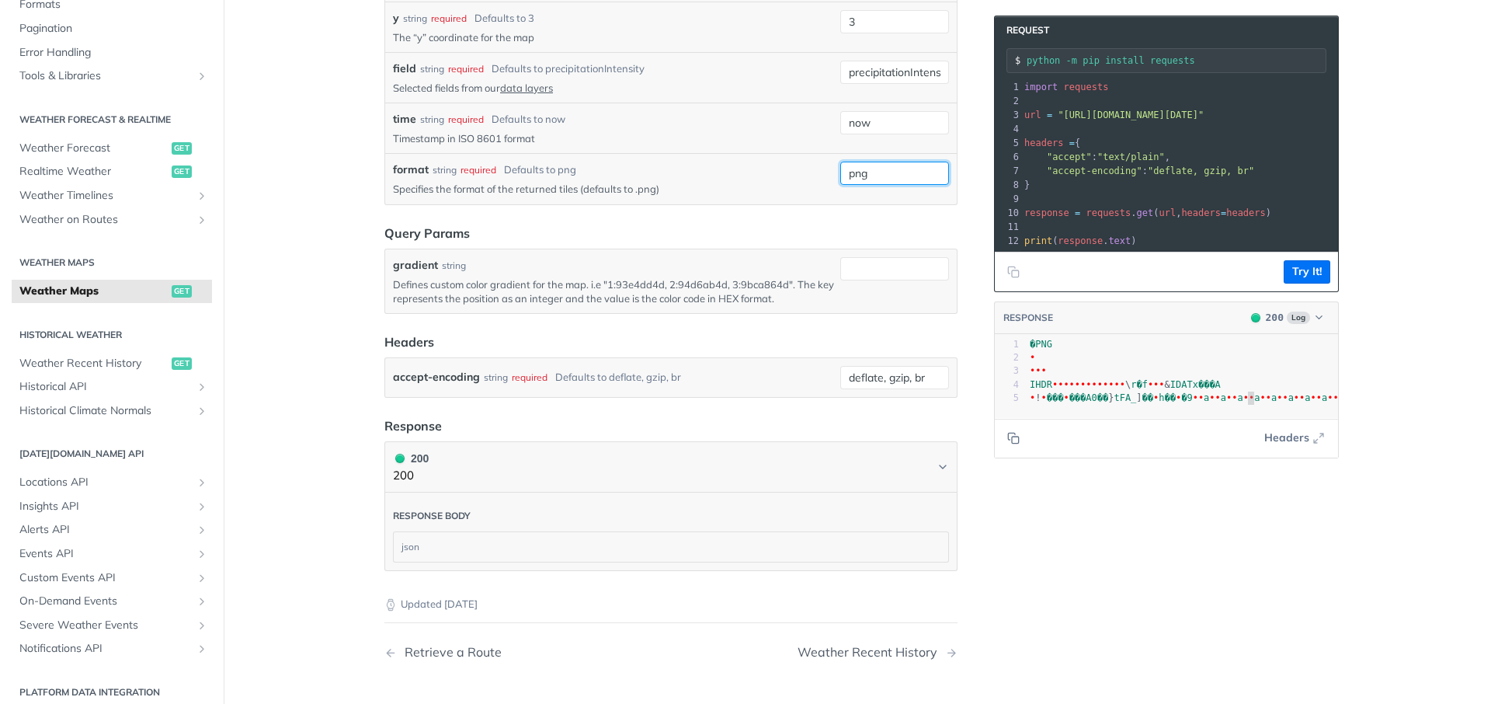
click at [875, 185] on input "png" at bounding box center [894, 173] width 109 height 23
click at [1310, 266] on button "Try It!" at bounding box center [1307, 271] width 47 height 23
click at [887, 185] on input "tiff" at bounding box center [894, 173] width 109 height 23
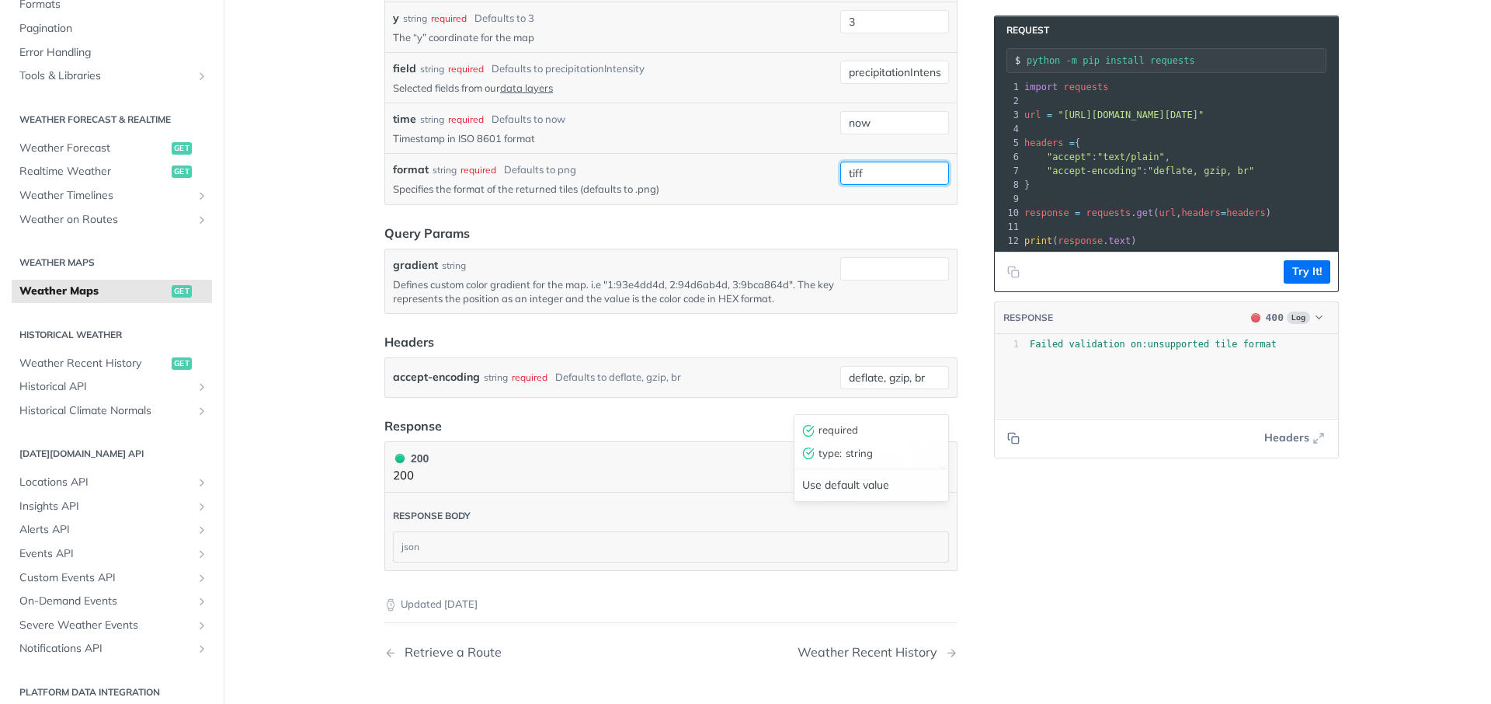
click at [887, 185] on input "tiff" at bounding box center [894, 173] width 109 height 23
click at [1319, 270] on button "Try It!" at bounding box center [1307, 271] width 47 height 23
click at [903, 186] on input "geotif" at bounding box center [894, 173] width 109 height 23
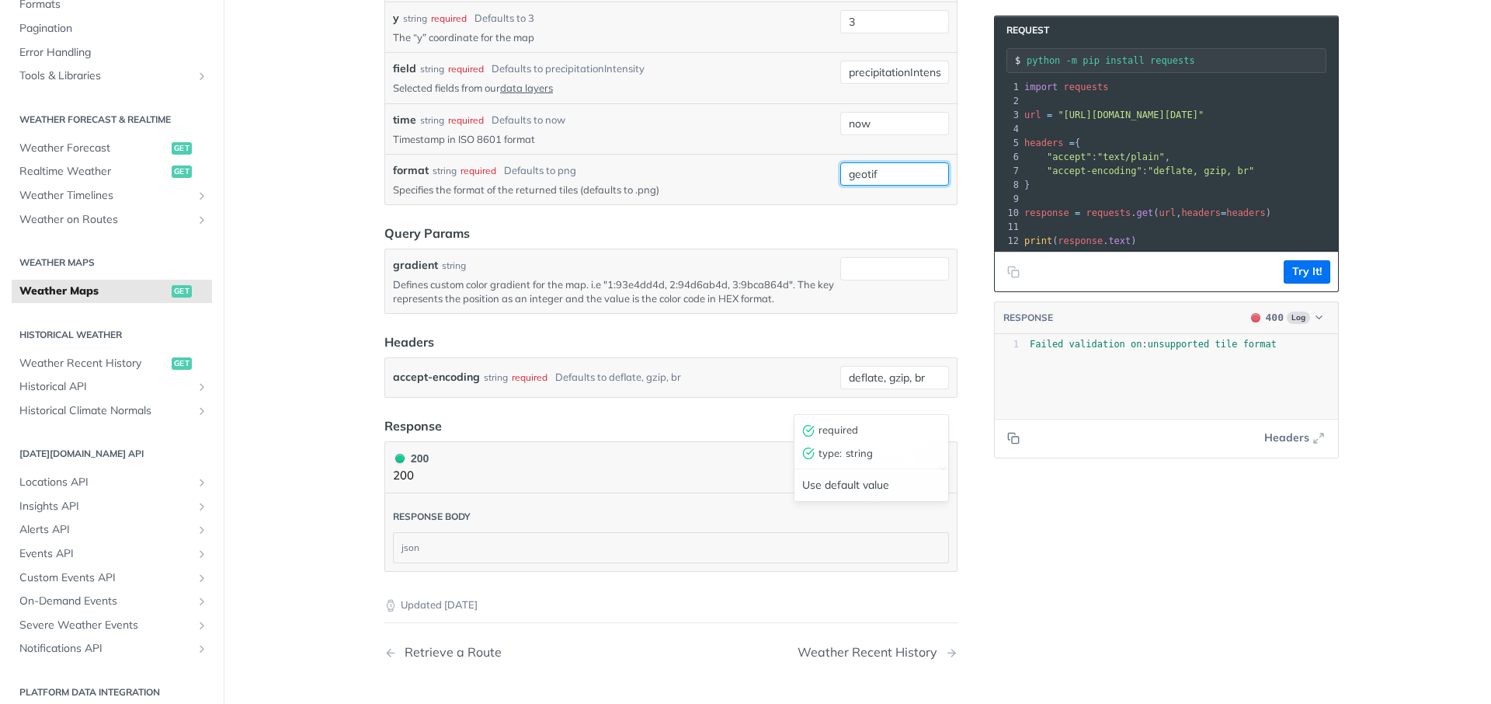
click at [903, 186] on input "geotif" at bounding box center [894, 173] width 109 height 23
type input "tif"
click at [1296, 267] on button "Try It!" at bounding box center [1307, 271] width 47 height 23
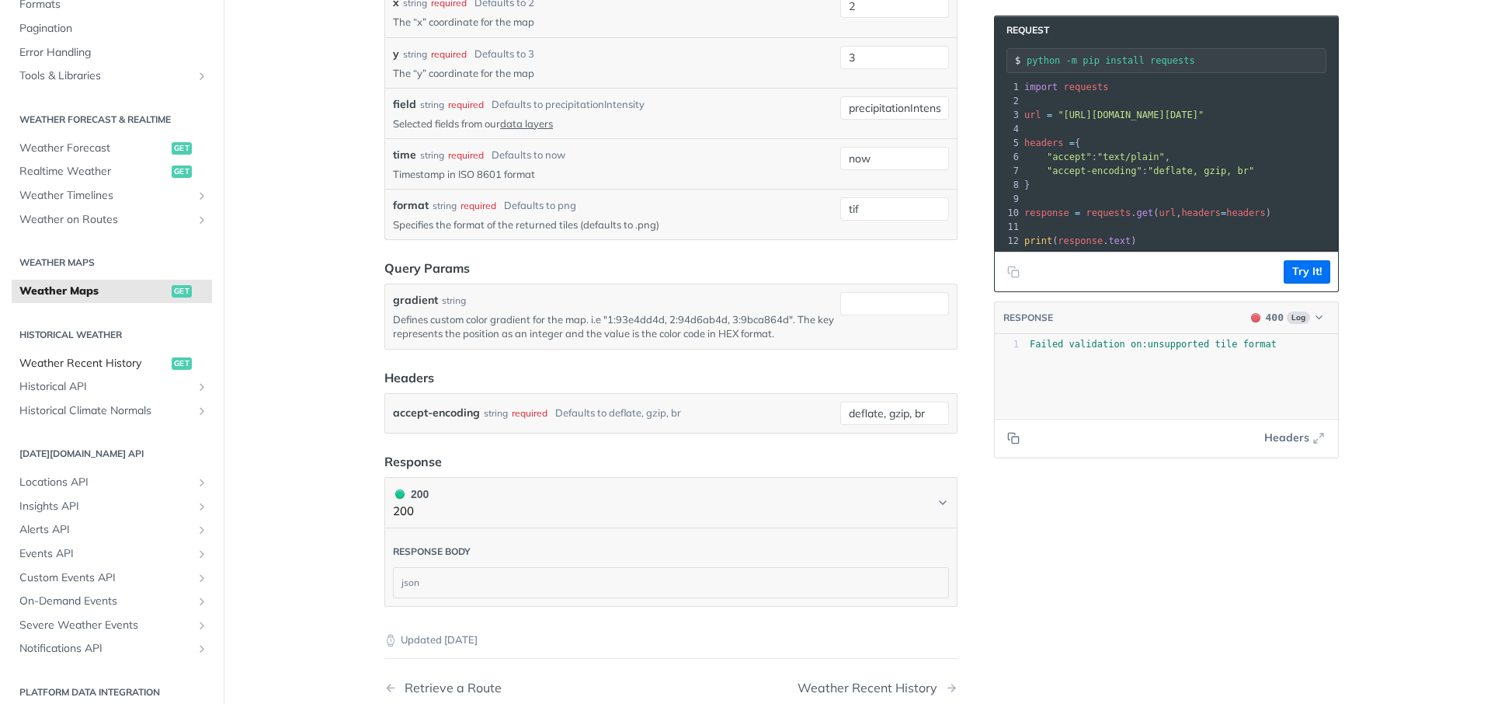
scroll to position [1675, 0]
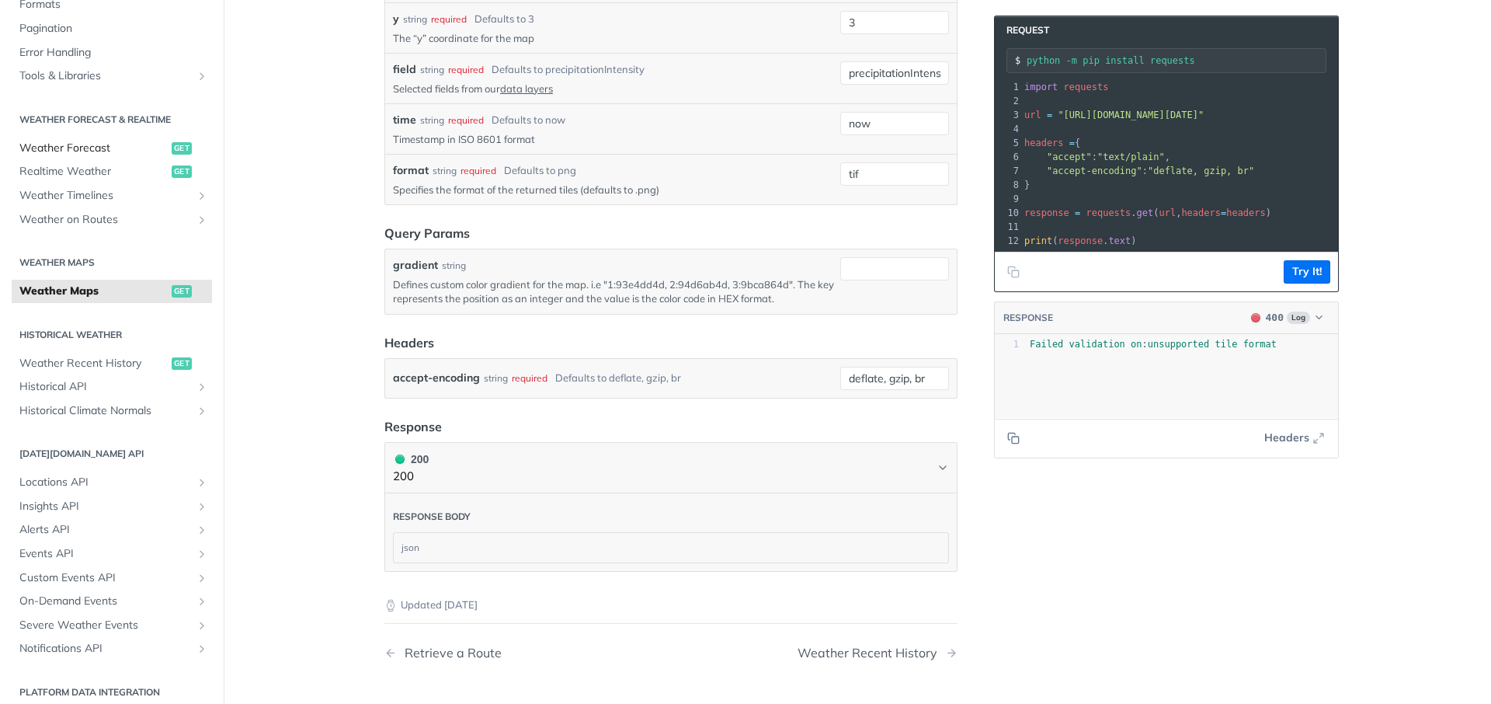
click at [96, 137] on link "Weather Forecast get" at bounding box center [112, 148] width 200 height 23
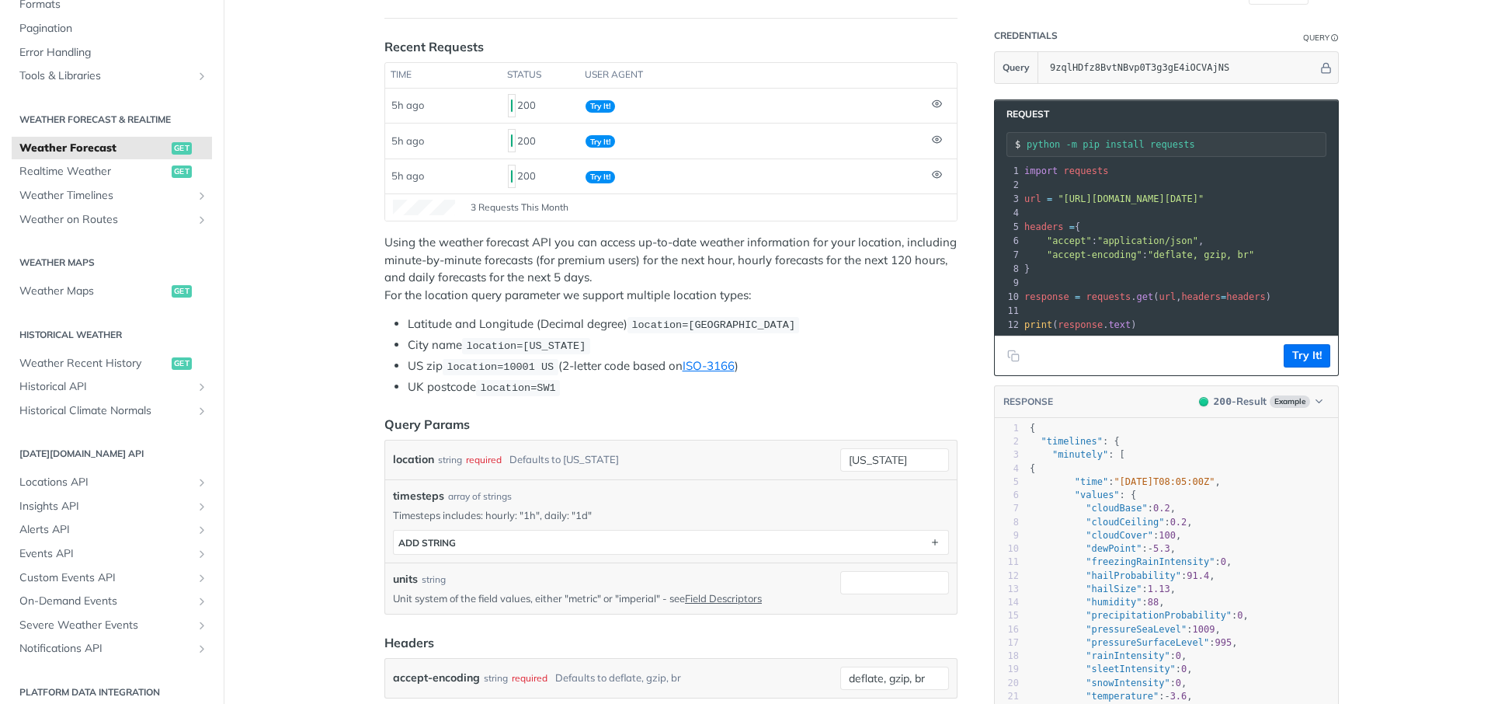
scroll to position [73, 0]
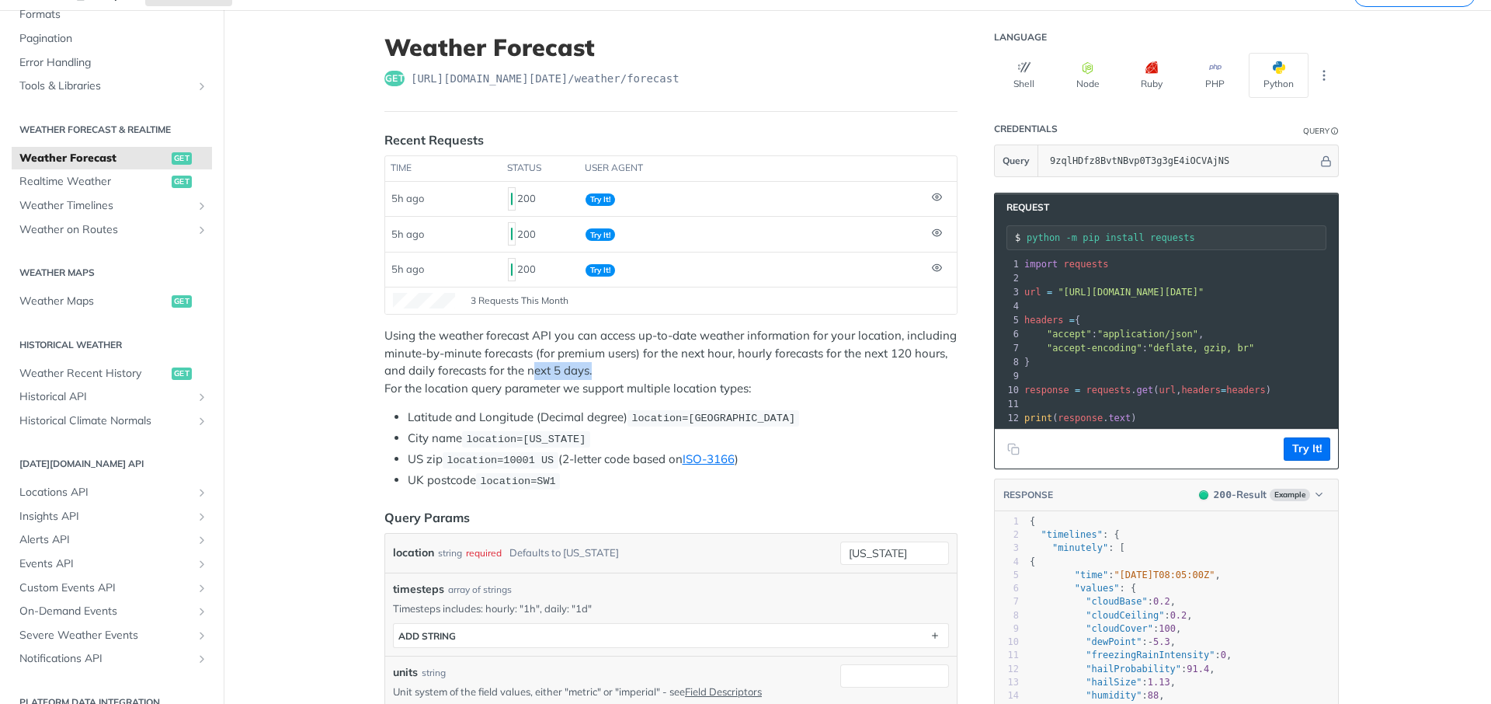
drag, startPoint x: 532, startPoint y: 371, endPoint x: 594, endPoint y: 374, distance: 62.2
click at [594, 374] on p "Using the weather forecast API you can access up-to-date weather information fo…" at bounding box center [671, 362] width 573 height 70
click at [641, 368] on p "Using the weather forecast API you can access up-to-date weather information fo…" at bounding box center [671, 362] width 573 height 70
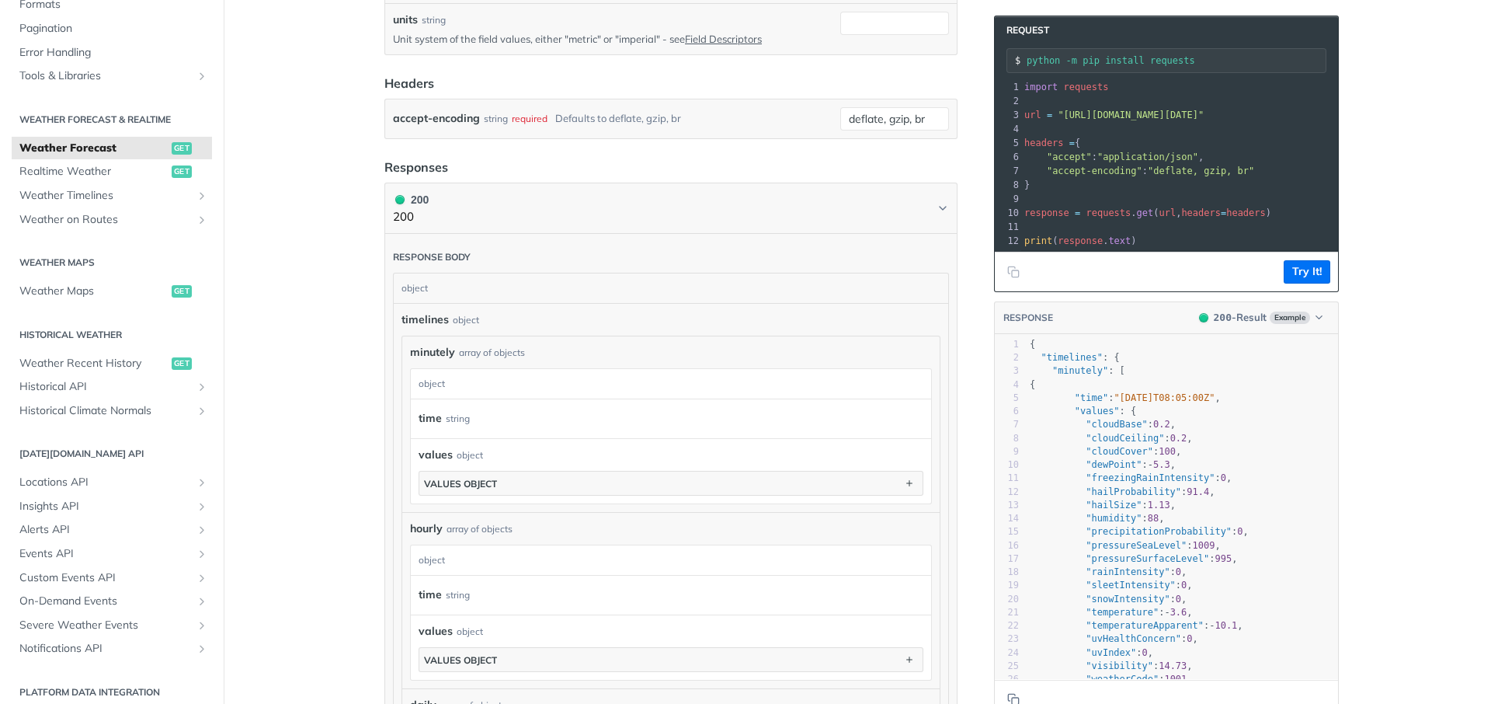
scroll to position [819, 0]
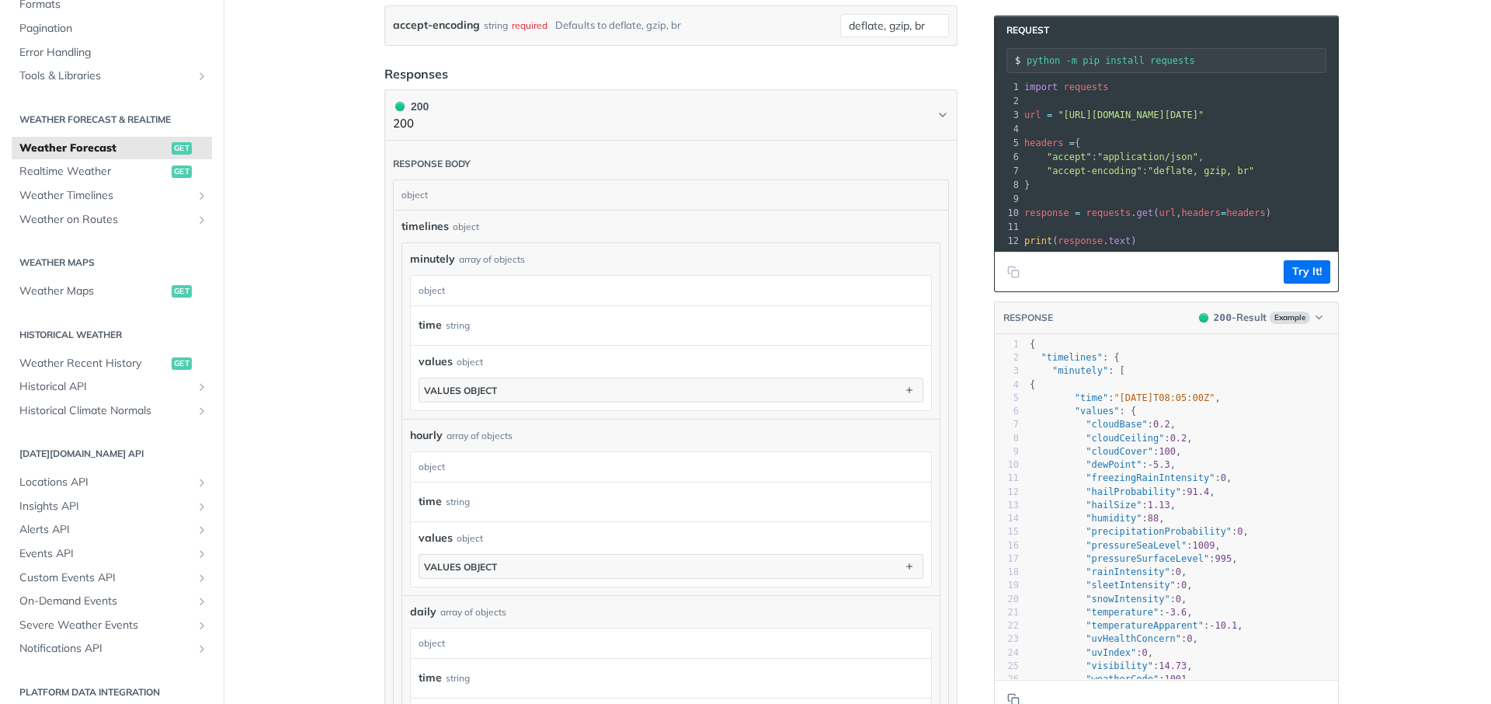
click at [639, 332] on div "time string" at bounding box center [664, 325] width 491 height 23
click at [505, 248] on div "minutely array of objects minutely object time string values object values obje…" at bounding box center [671, 331] width 538 height 176
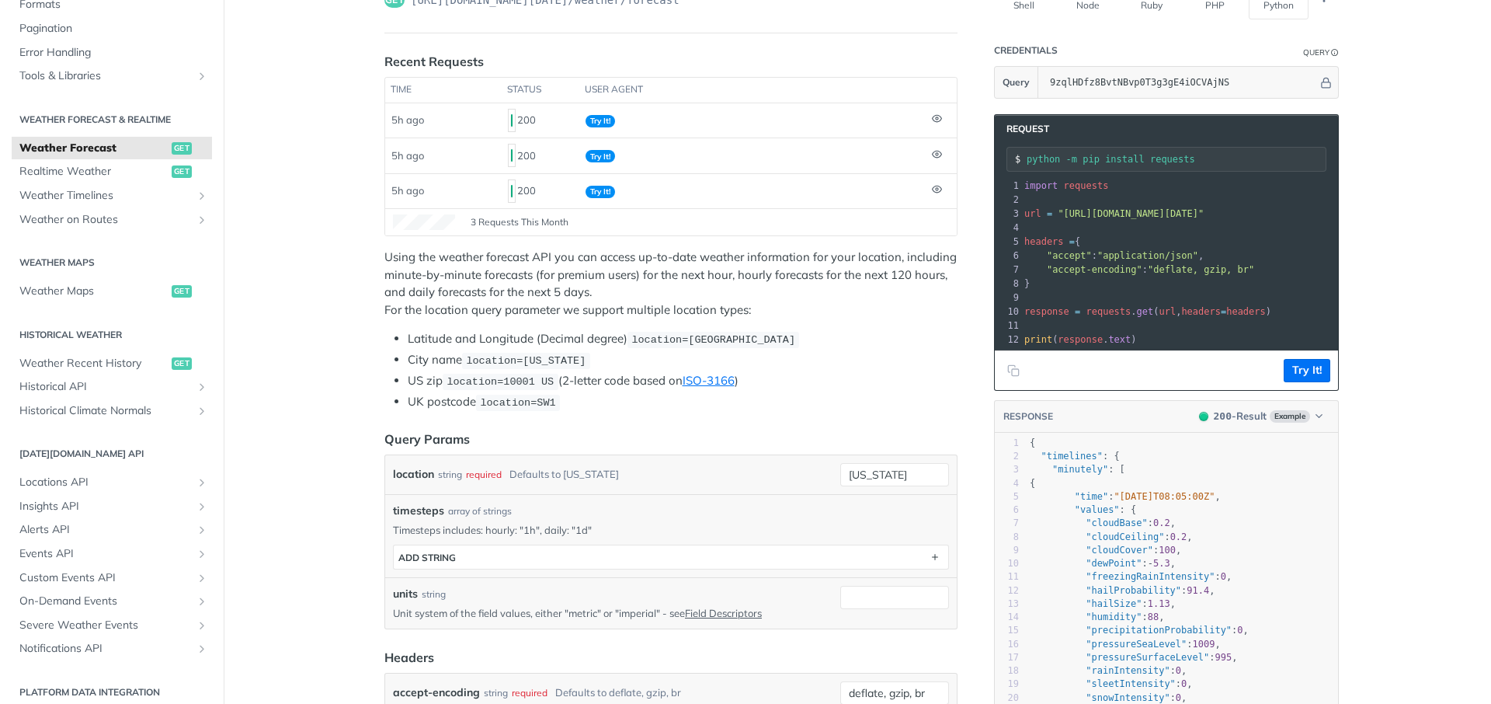
scroll to position [186, 0]
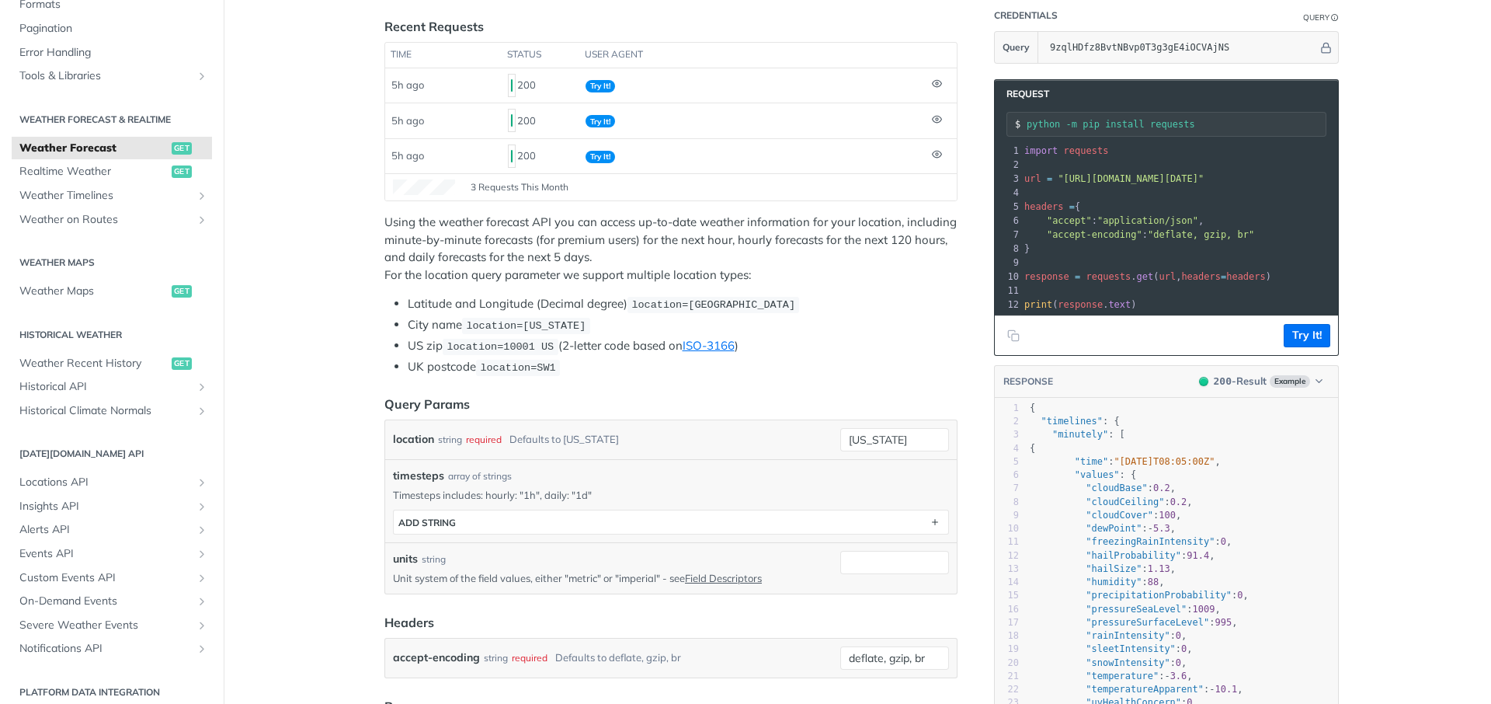
click at [1186, 239] on span ""deflate, gzip, br"" at bounding box center [1201, 234] width 106 height 11
click at [887, 434] on input "[US_STATE]" at bounding box center [894, 439] width 109 height 23
click at [891, 439] on input "[US_STATE]" at bounding box center [894, 439] width 109 height 23
click at [924, 298] on li "Latitude and Longitude (Decimal degree) location=[GEOGRAPHIC_DATA]" at bounding box center [683, 304] width 550 height 18
click at [1216, 253] on pre "}" at bounding box center [1335, 249] width 628 height 14
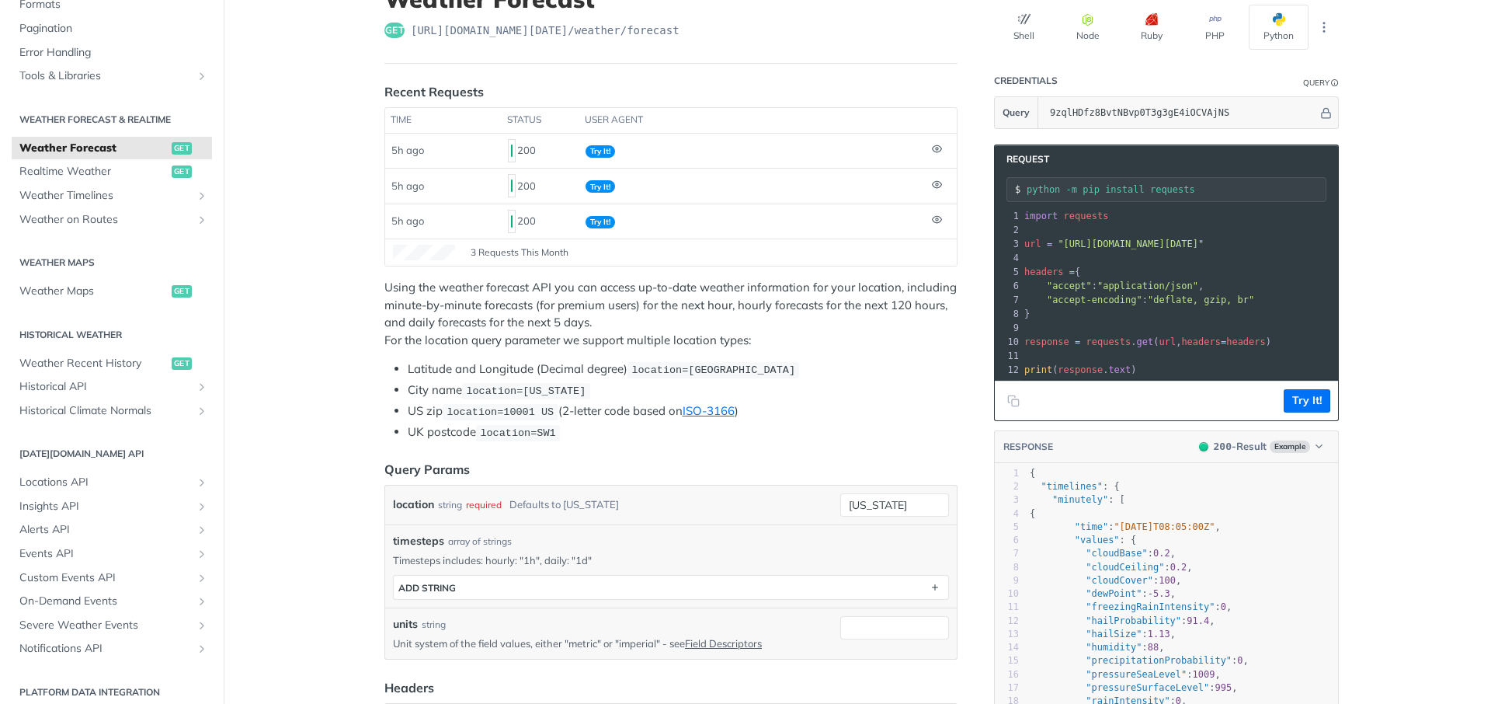
scroll to position [93, 0]
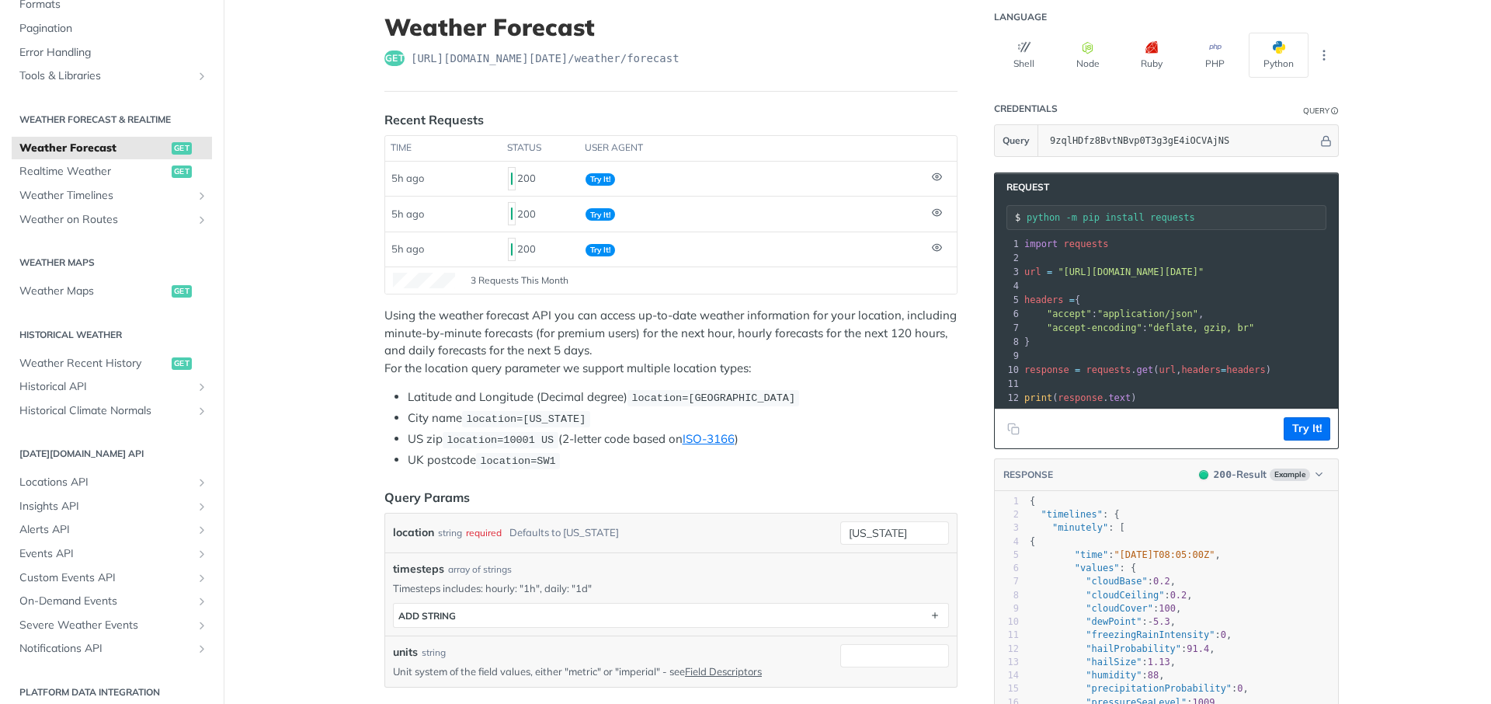
click at [1204, 276] on span ""[URL][DOMAIN_NAME][DATE]"" at bounding box center [1131, 271] width 146 height 11
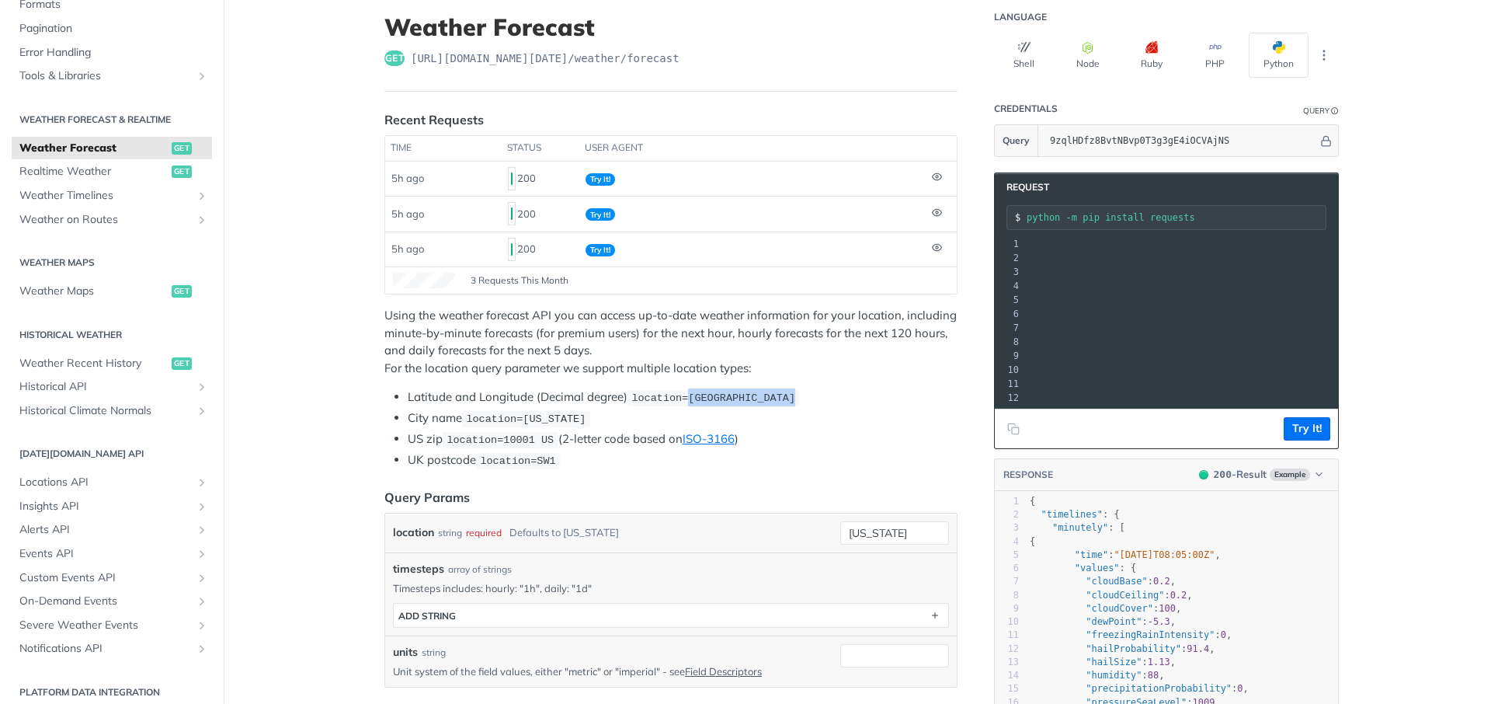
drag, startPoint x: 687, startPoint y: 395, endPoint x: 818, endPoint y: 397, distance: 131.3
click at [818, 397] on li "Latitude and Longitude (Decimal degree) location=[GEOGRAPHIC_DATA]" at bounding box center [683, 397] width 550 height 18
copy span "42.3478, -71.0466"
click at [881, 521] on input "[US_STATE]" at bounding box center [894, 532] width 109 height 23
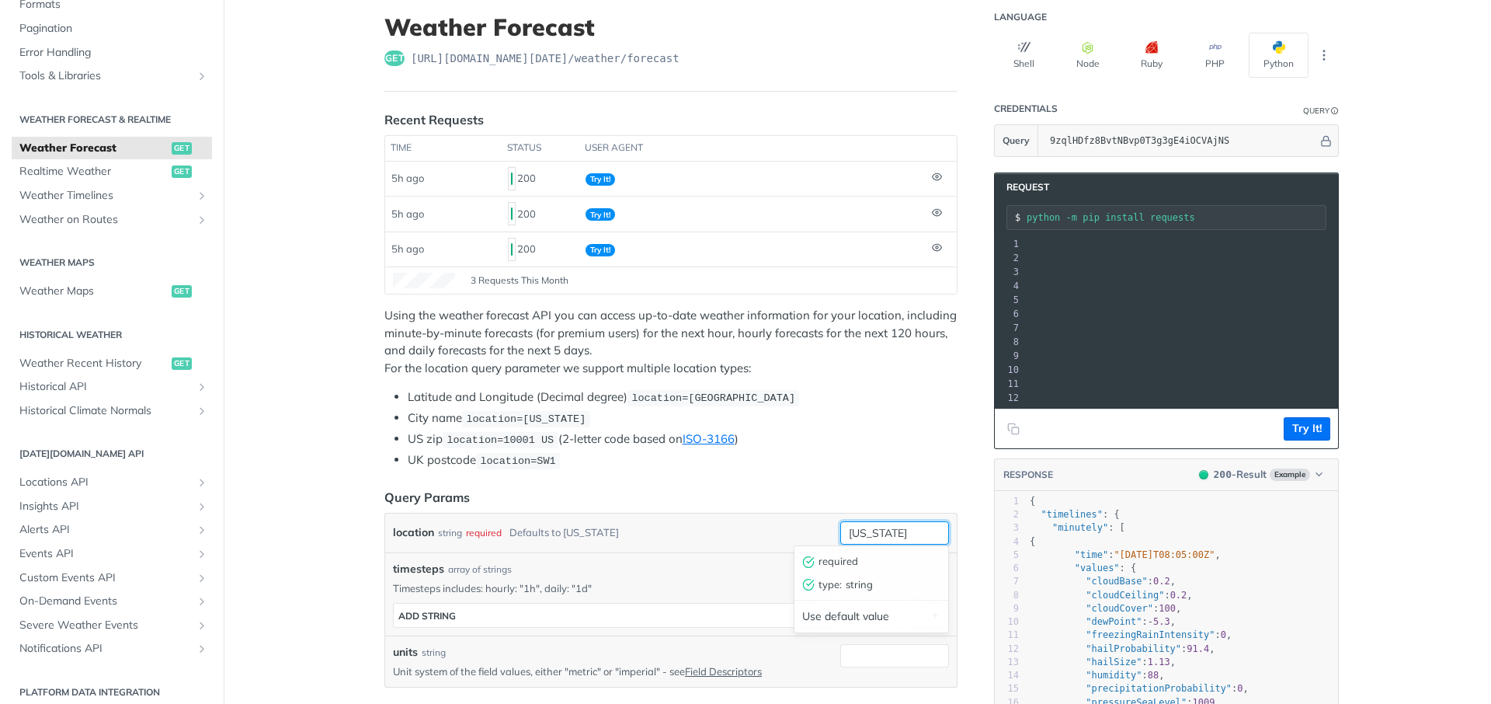
click at [881, 521] on input "[US_STATE]" at bounding box center [894, 532] width 109 height 23
paste input "42.3478, -71.0466"
type input "42.3478, -71.0466"
click at [886, 457] on li "UK postcode location=SW1" at bounding box center [683, 460] width 550 height 18
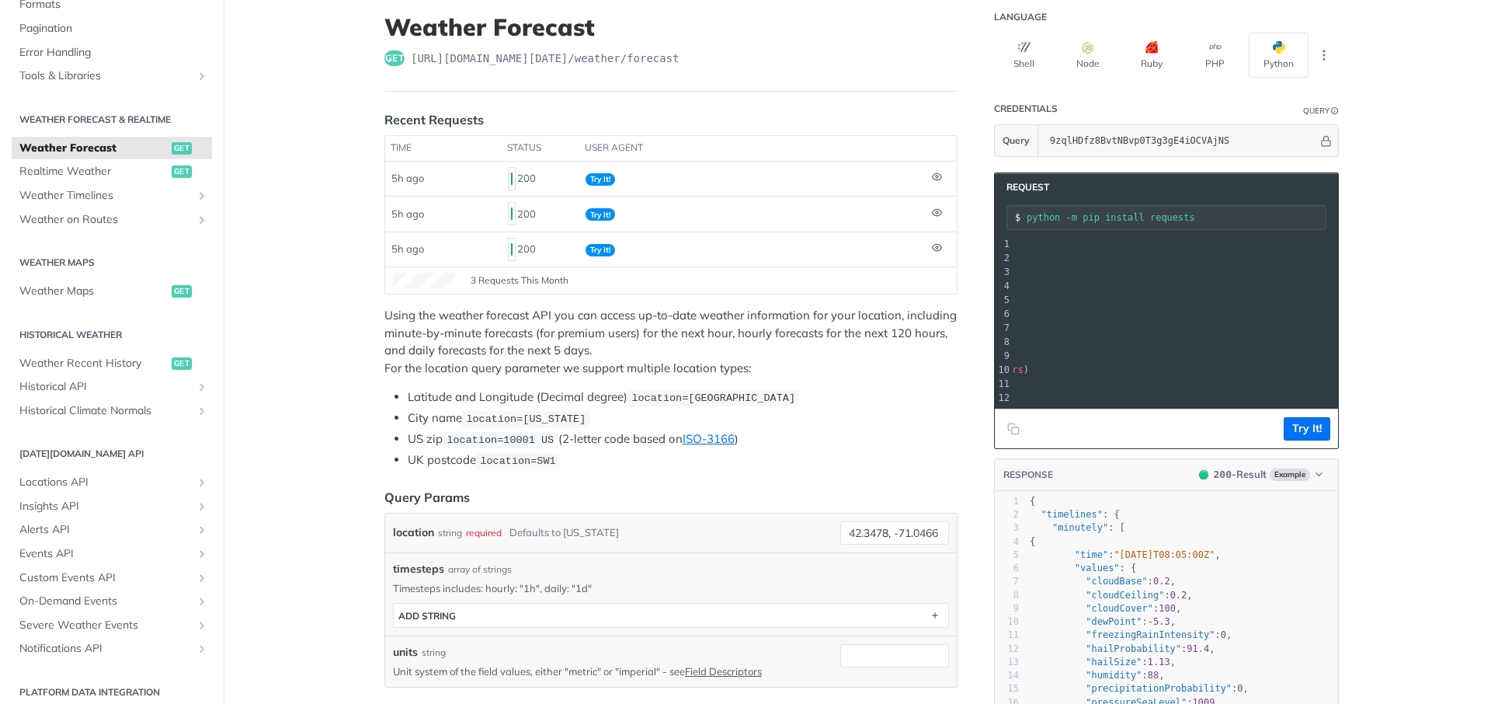
scroll to position [0, 0]
drag, startPoint x: 1221, startPoint y: 373, endPoint x: 941, endPoint y: 369, distance: 280.4
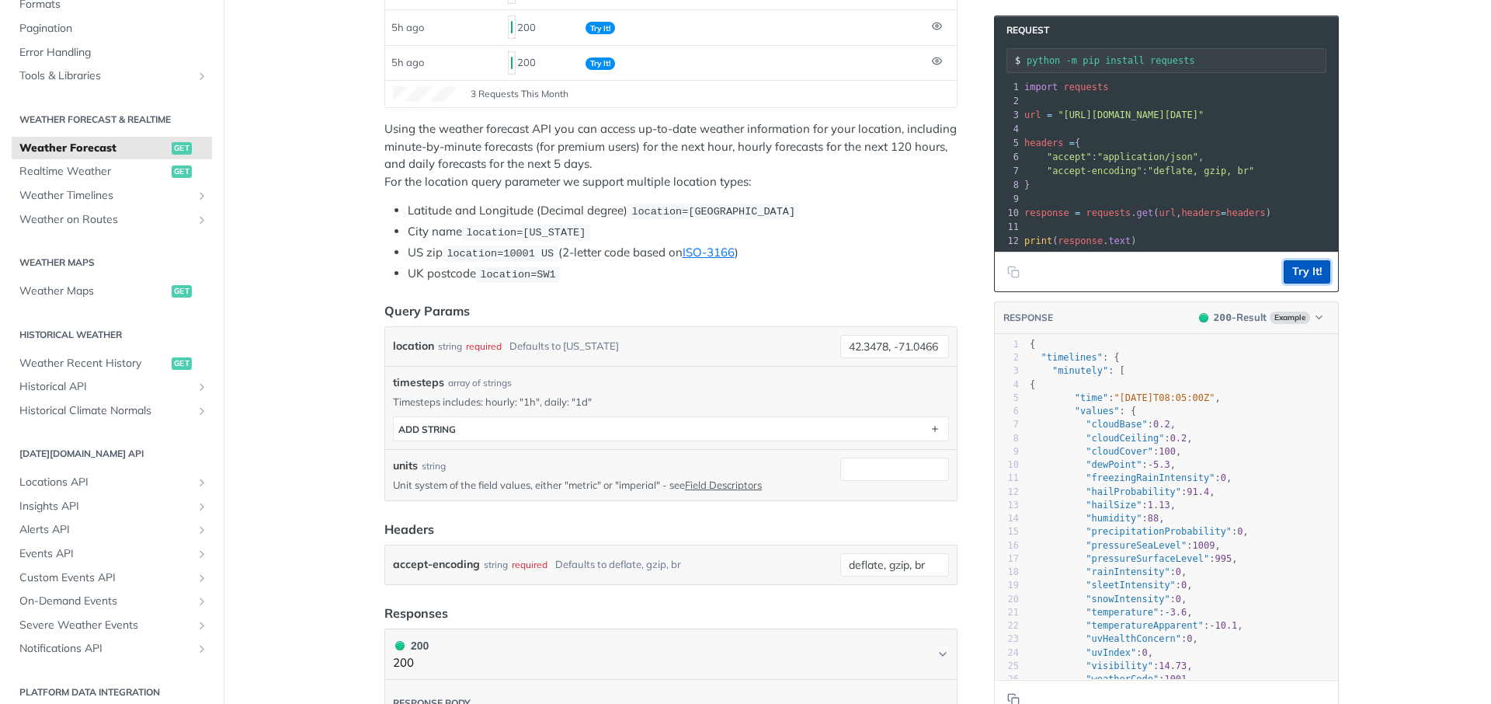
click at [1309, 270] on button "Try It!" at bounding box center [1307, 271] width 47 height 23
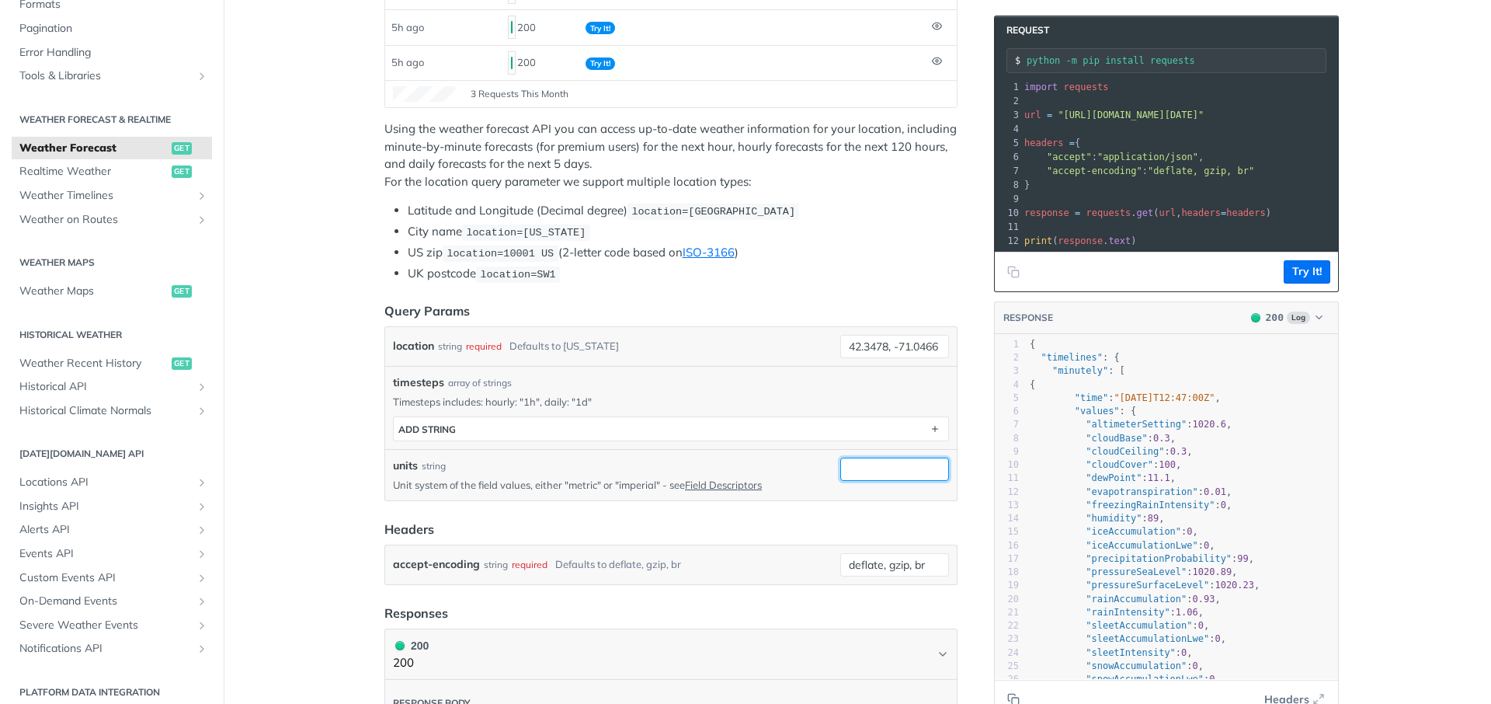
click at [908, 465] on input "units" at bounding box center [894, 469] width 109 height 23
type input "metric"
click at [1312, 169] on pre ""accept-encoding" : "deflate, gzip, br"" at bounding box center [1402, 171] width 762 height 14
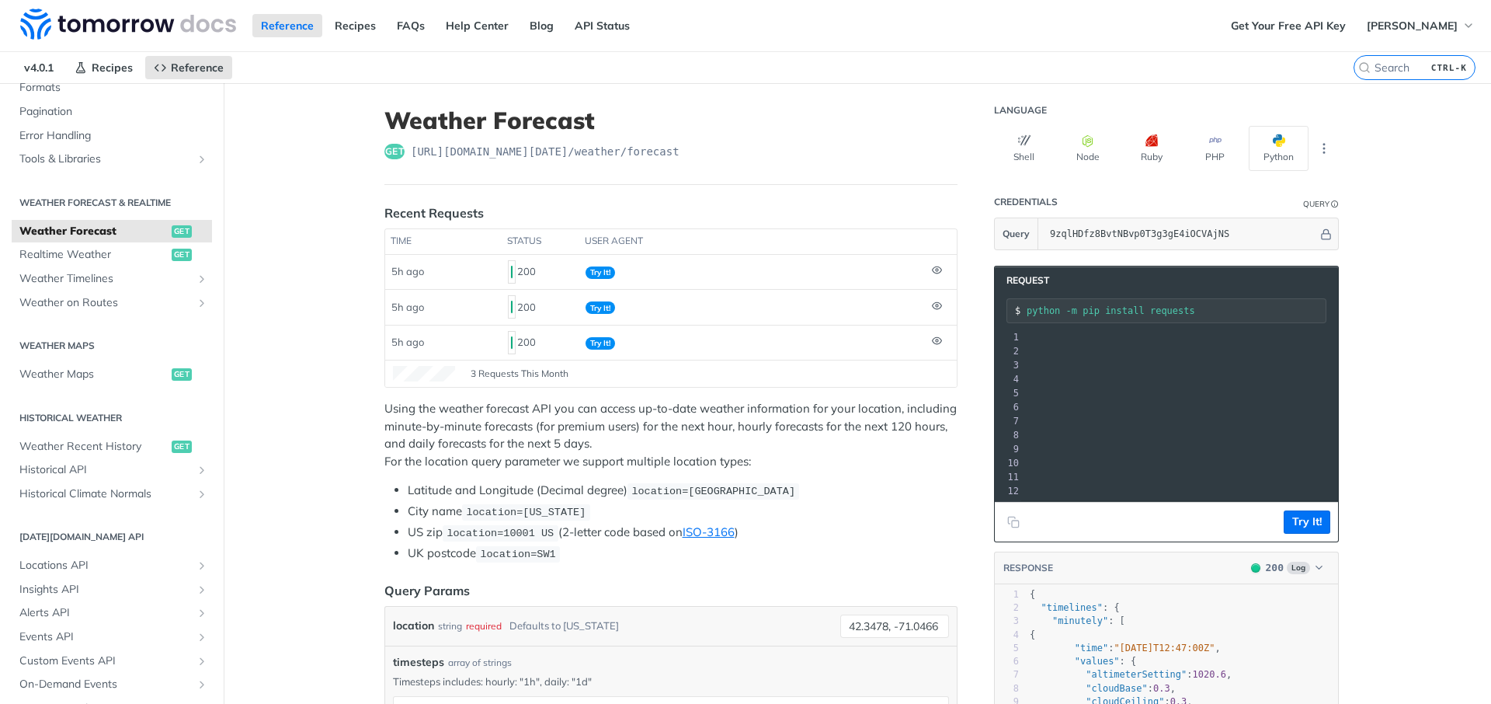
click at [811, 123] on h1 "Weather Forecast" at bounding box center [671, 120] width 573 height 28
click at [1167, 228] on input "9zqlHDfz8BvtNBvp0T3g3gE4iOCVAjNS" at bounding box center [1180, 233] width 276 height 31
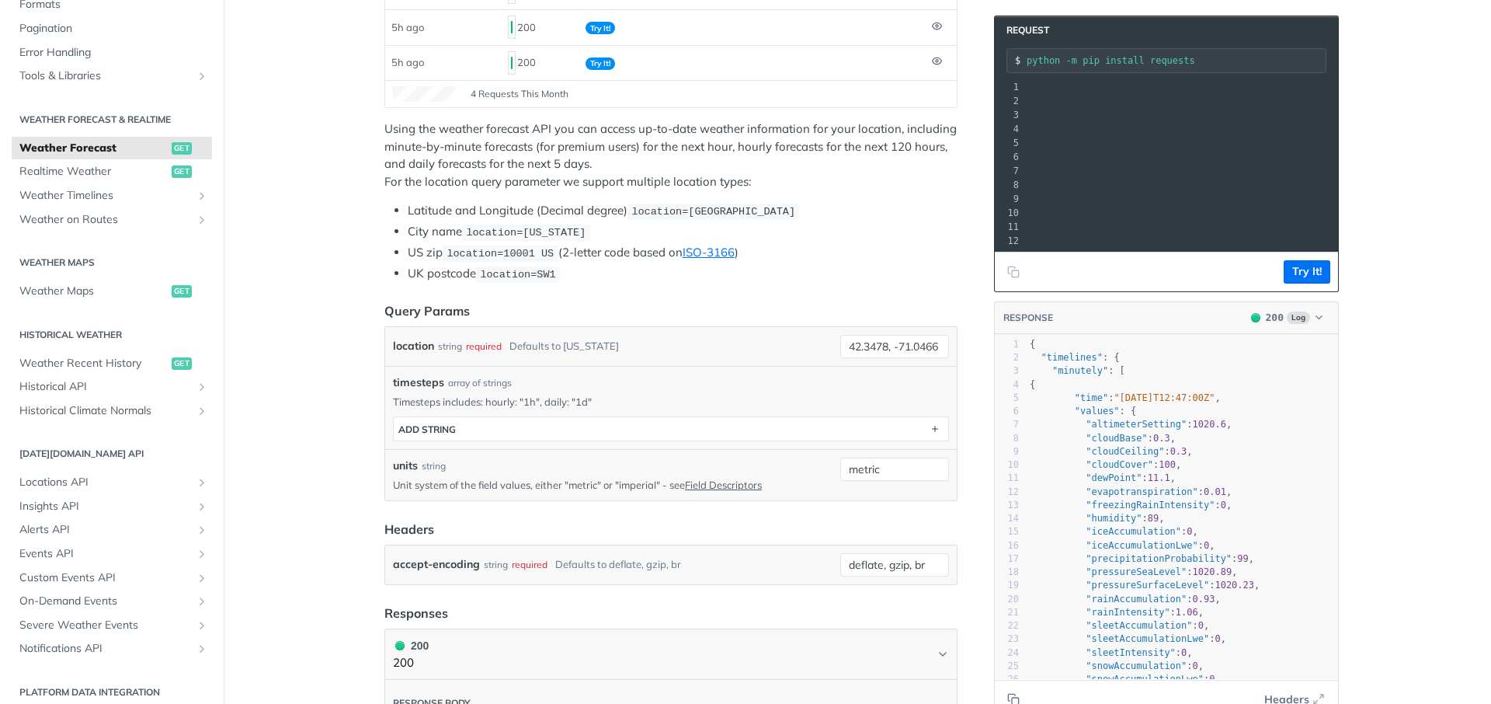
scroll to position [0, 0]
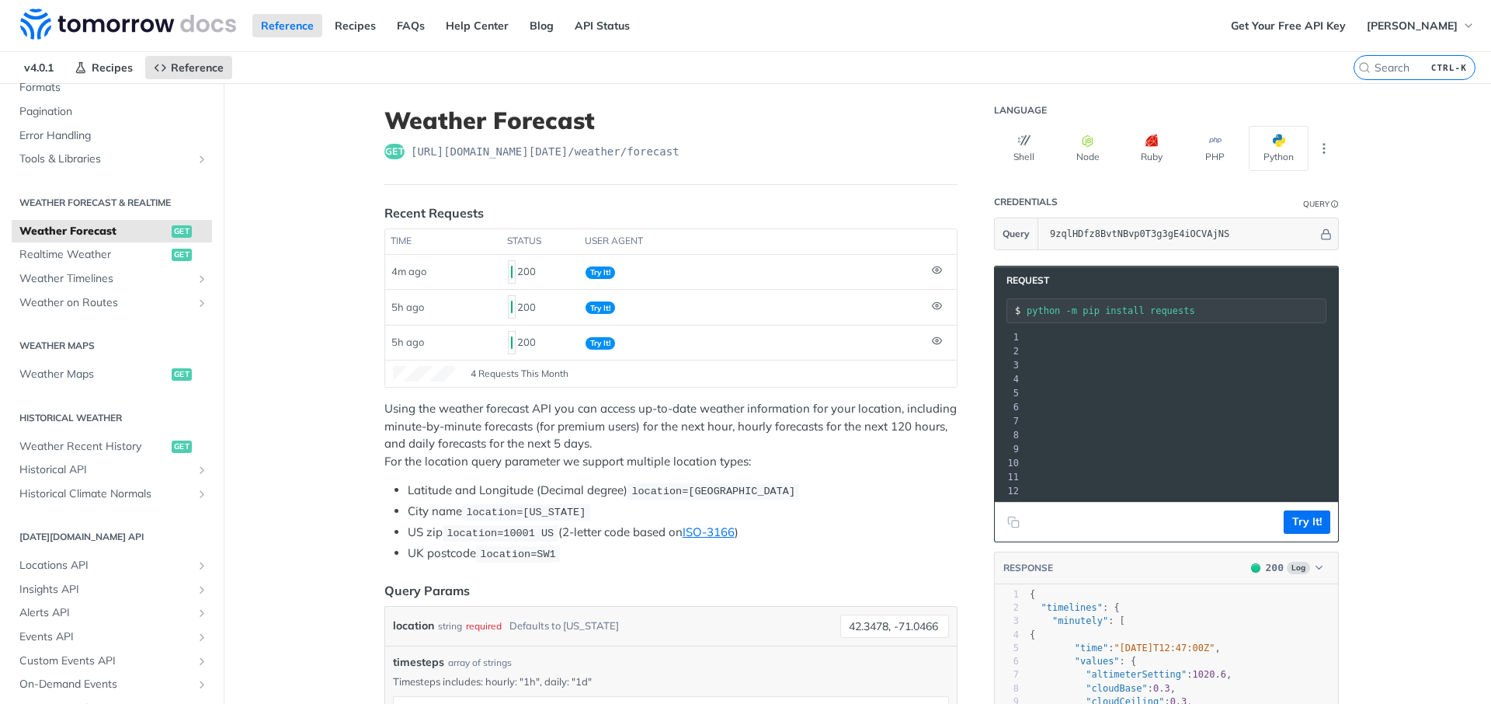
click at [1155, 420] on pre ""accept-encoding" : "deflate, gzip, br"" at bounding box center [1069, 421] width 762 height 14
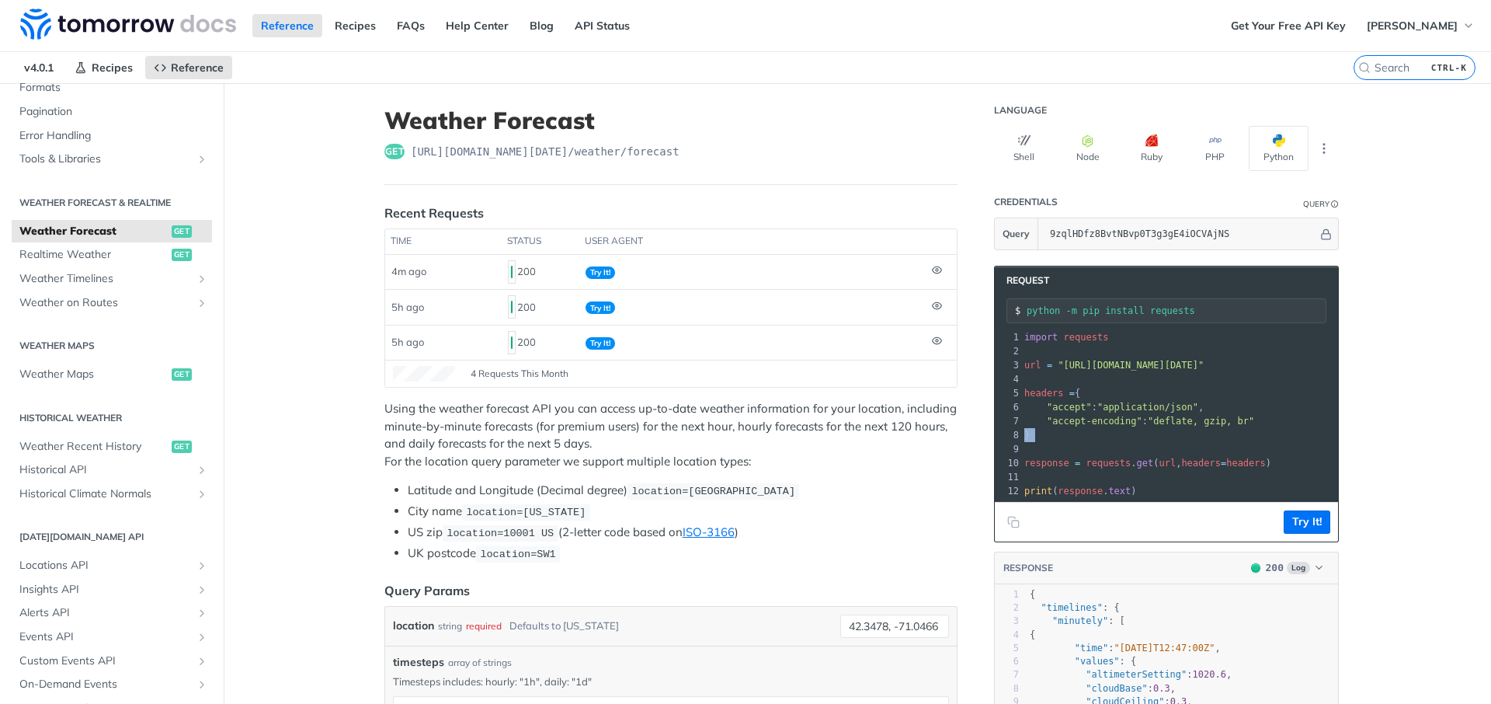
drag, startPoint x: 1206, startPoint y: 426, endPoint x: 1084, endPoint y: 444, distance: 122.4
click at [1084, 444] on div "1 import requests 2 ​ 3 url = "[URL][DOMAIN_NAME][DATE]" 4 ​ 5 headers = { 6 "a…" at bounding box center [1402, 414] width 762 height 168
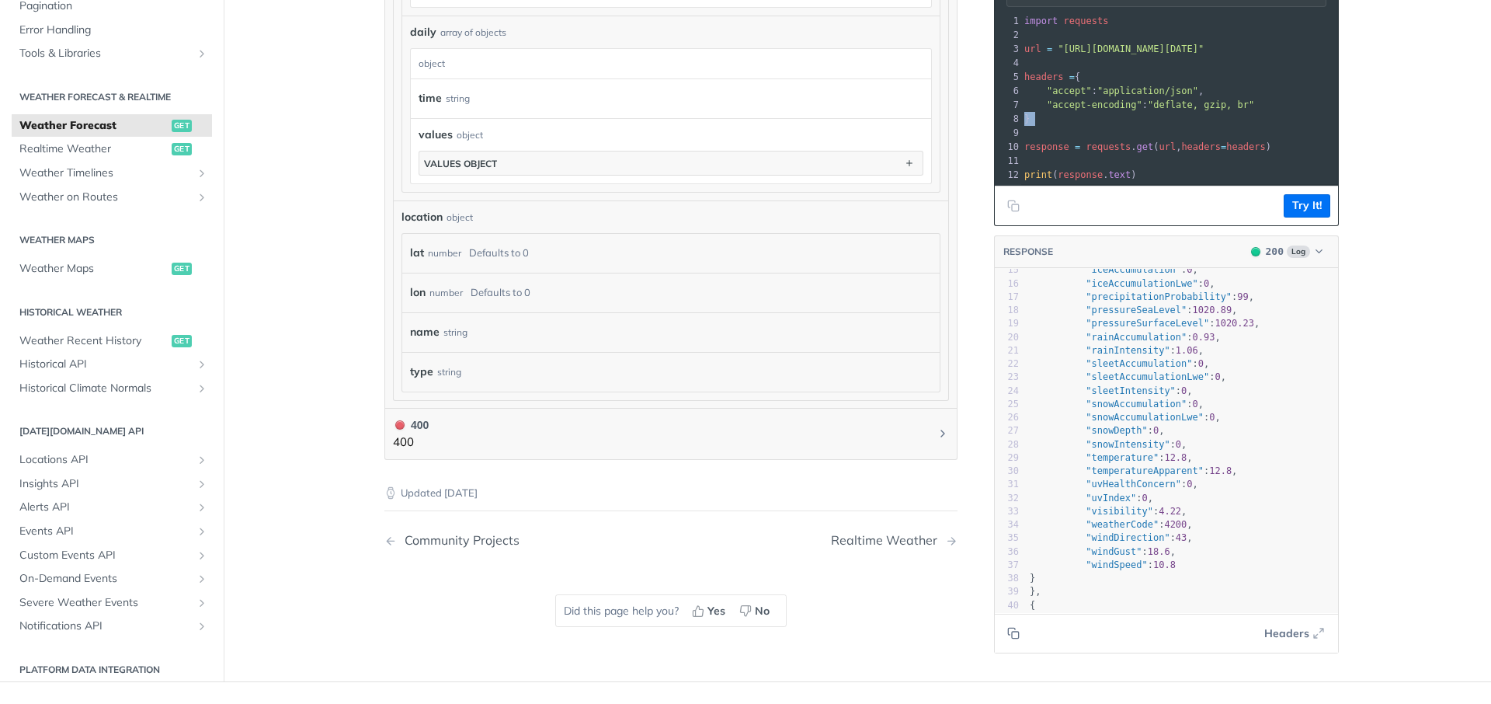
scroll to position [83, 0]
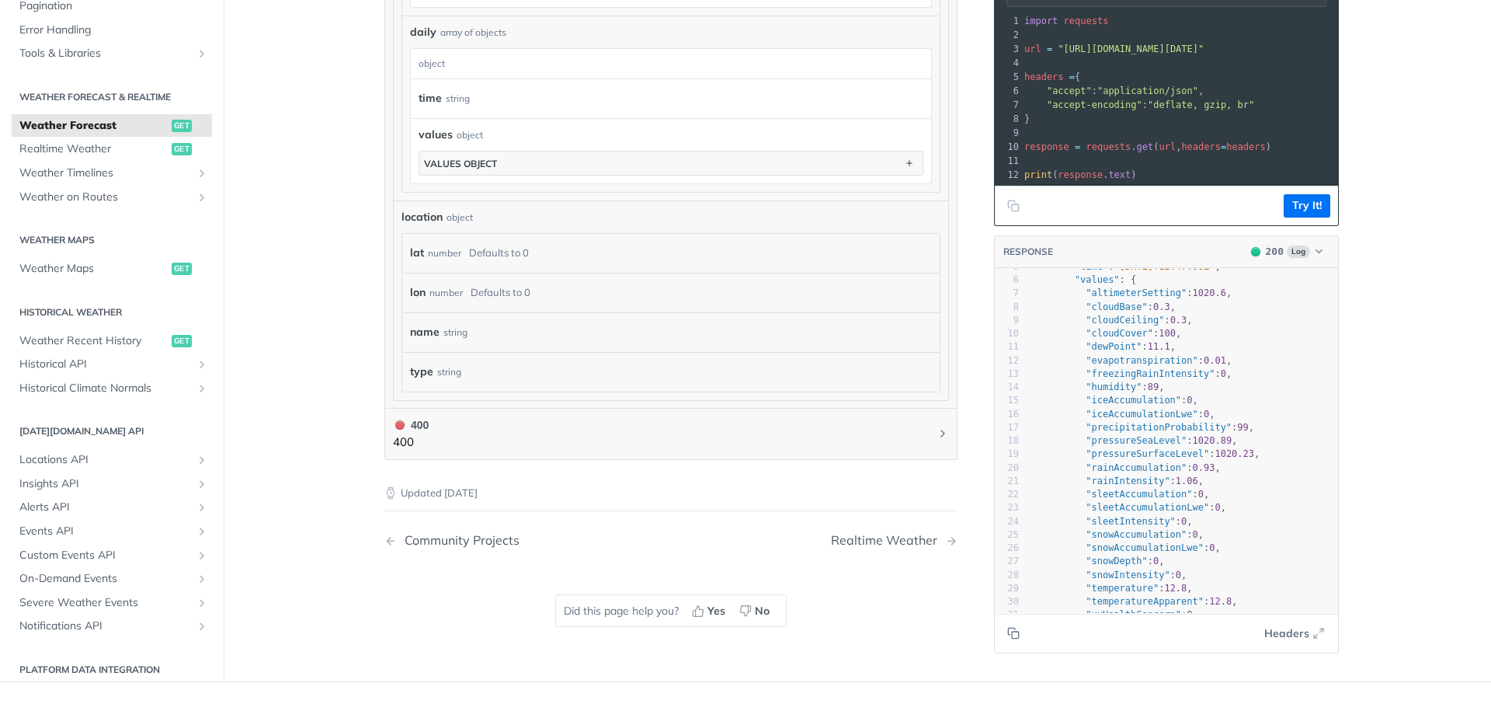
click at [1132, 481] on span ""rainIntensity"" at bounding box center [1128, 480] width 84 height 11
type textarea "rainIntensity"
click at [1132, 481] on span ""rainIntensity"" at bounding box center [1128, 480] width 84 height 11
click at [1142, 464] on span ""rainAccumulation"" at bounding box center [1136, 467] width 101 height 11
type textarea ""rainAccumulation""
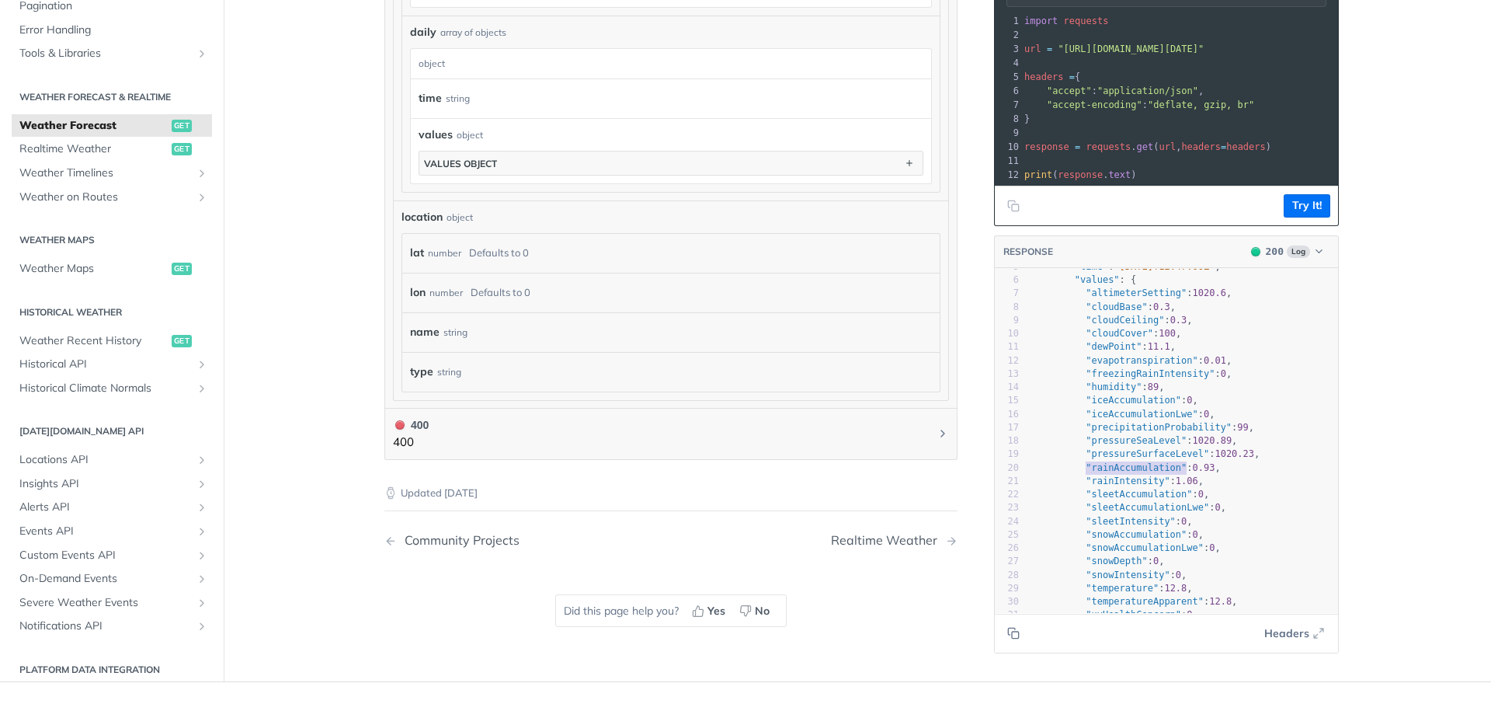
drag, startPoint x: 1085, startPoint y: 465, endPoint x: 1188, endPoint y: 464, distance: 102.5
click at [1188, 464] on span ""rainAccumulation" : 0.93 ," at bounding box center [1125, 467] width 191 height 11
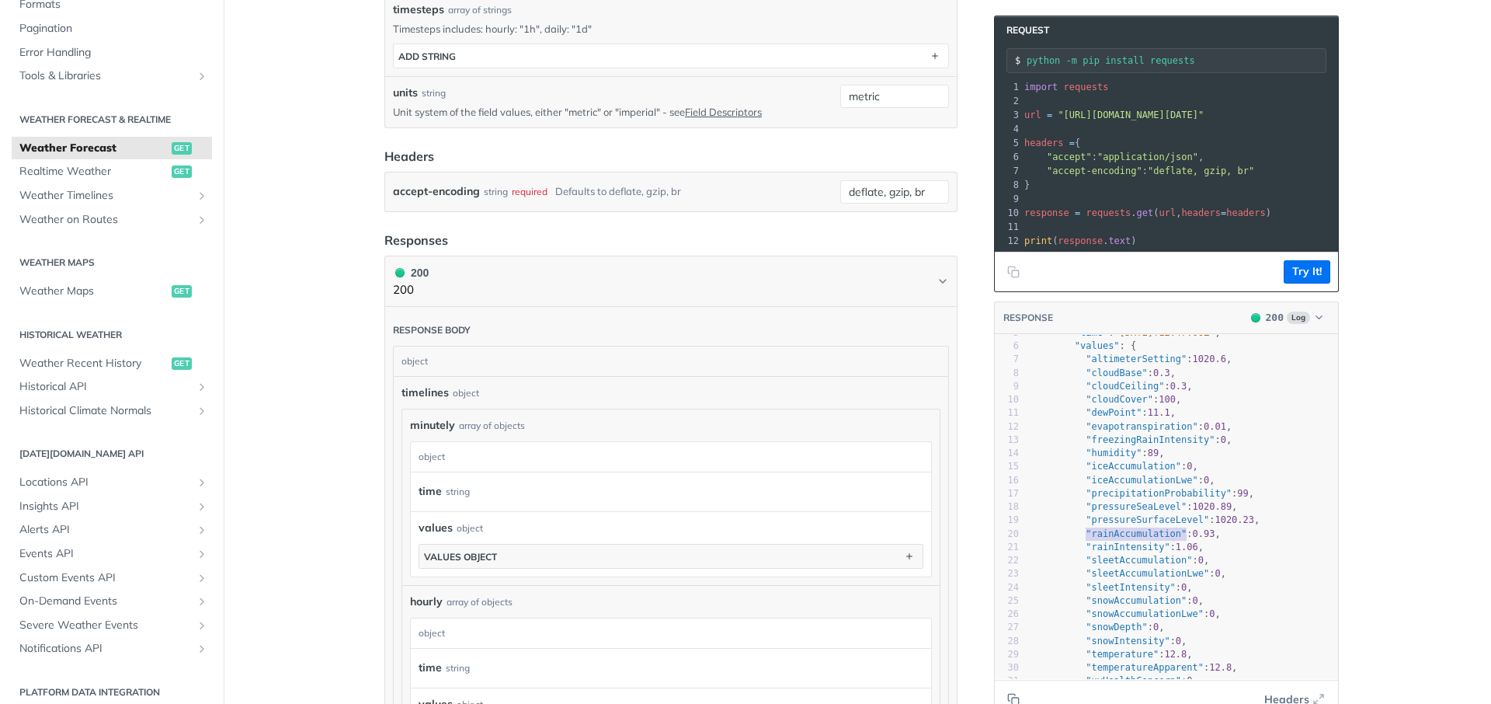
scroll to position [93, 0]
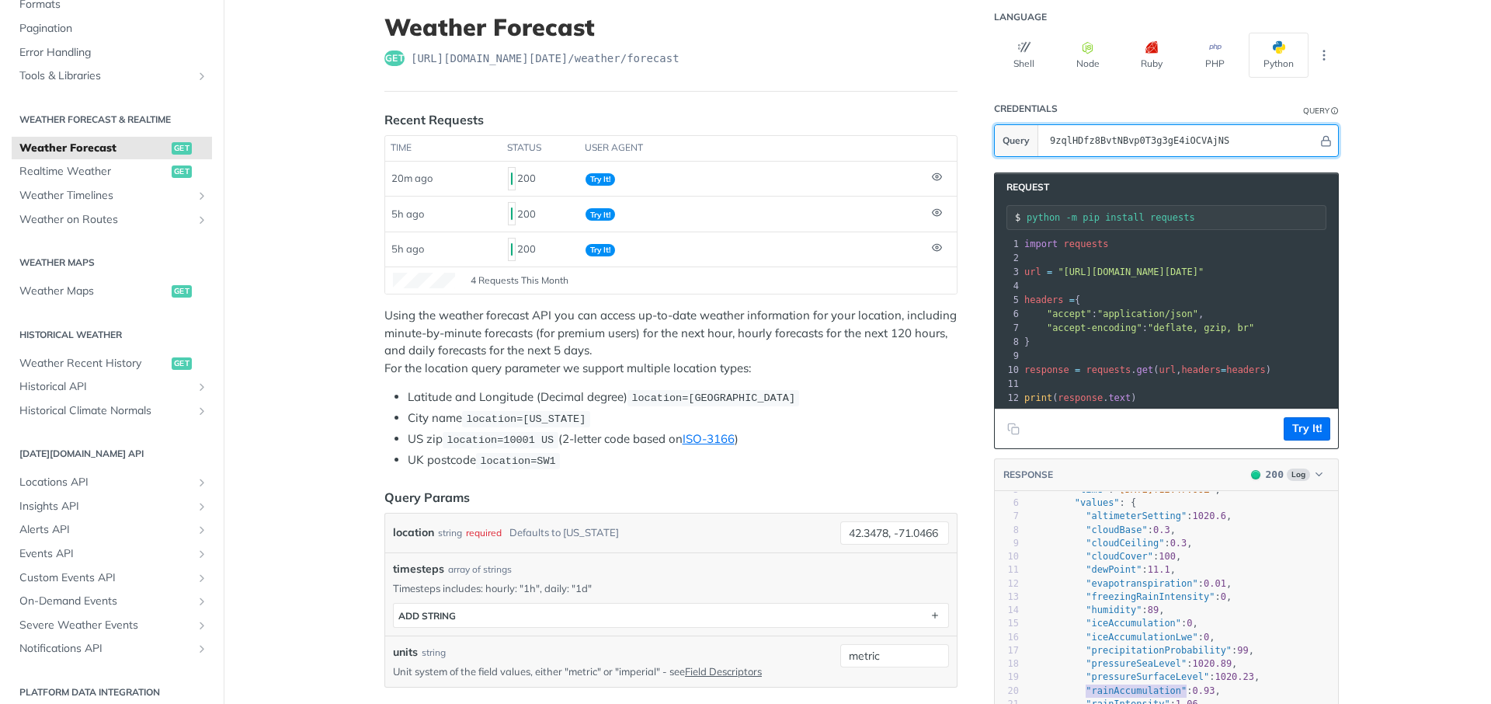
click at [1141, 143] on input "9zqlHDfz8BvtNBvp0T3g3gE4iOCVAjNS" at bounding box center [1180, 140] width 276 height 31
click at [106, 190] on span "Weather Timelines" at bounding box center [105, 196] width 172 height 16
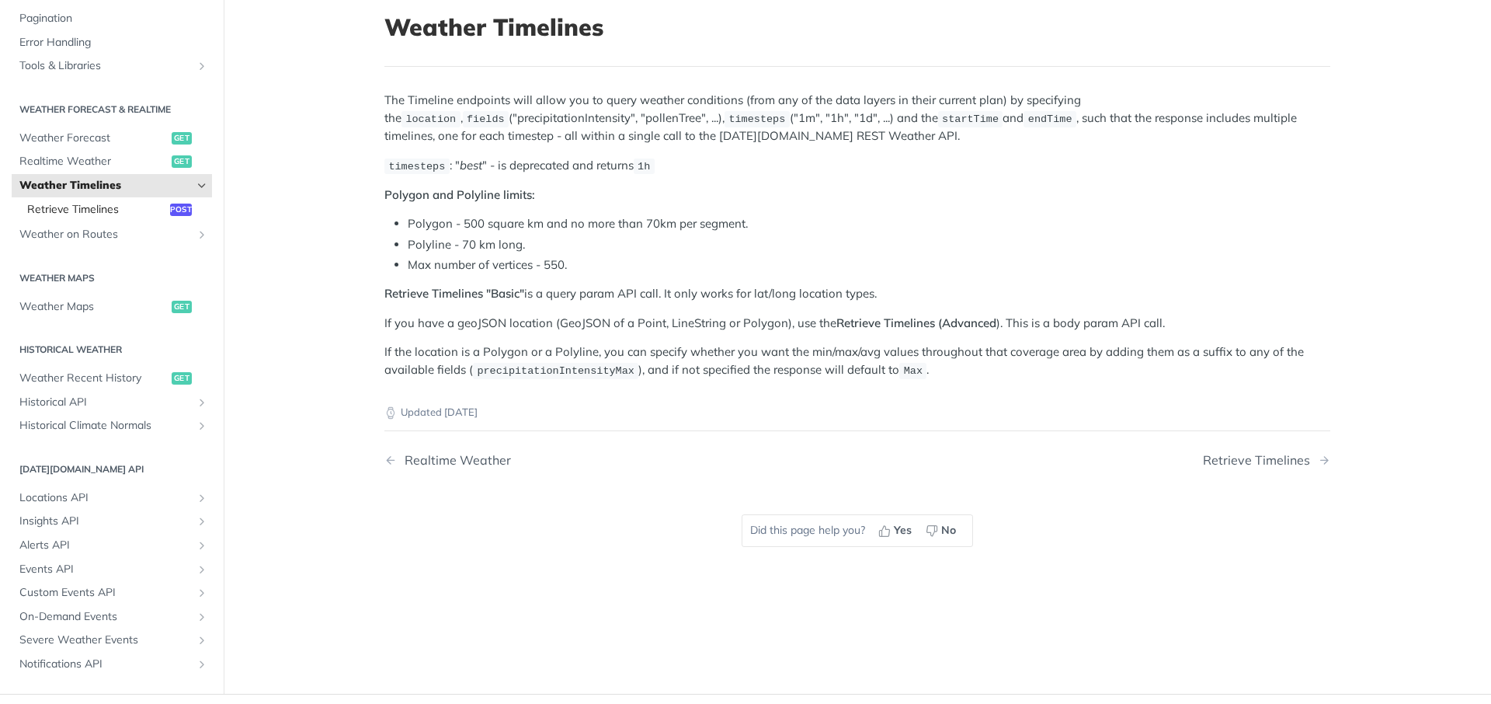
click at [75, 210] on span "Retrieve Timelines" at bounding box center [96, 210] width 139 height 16
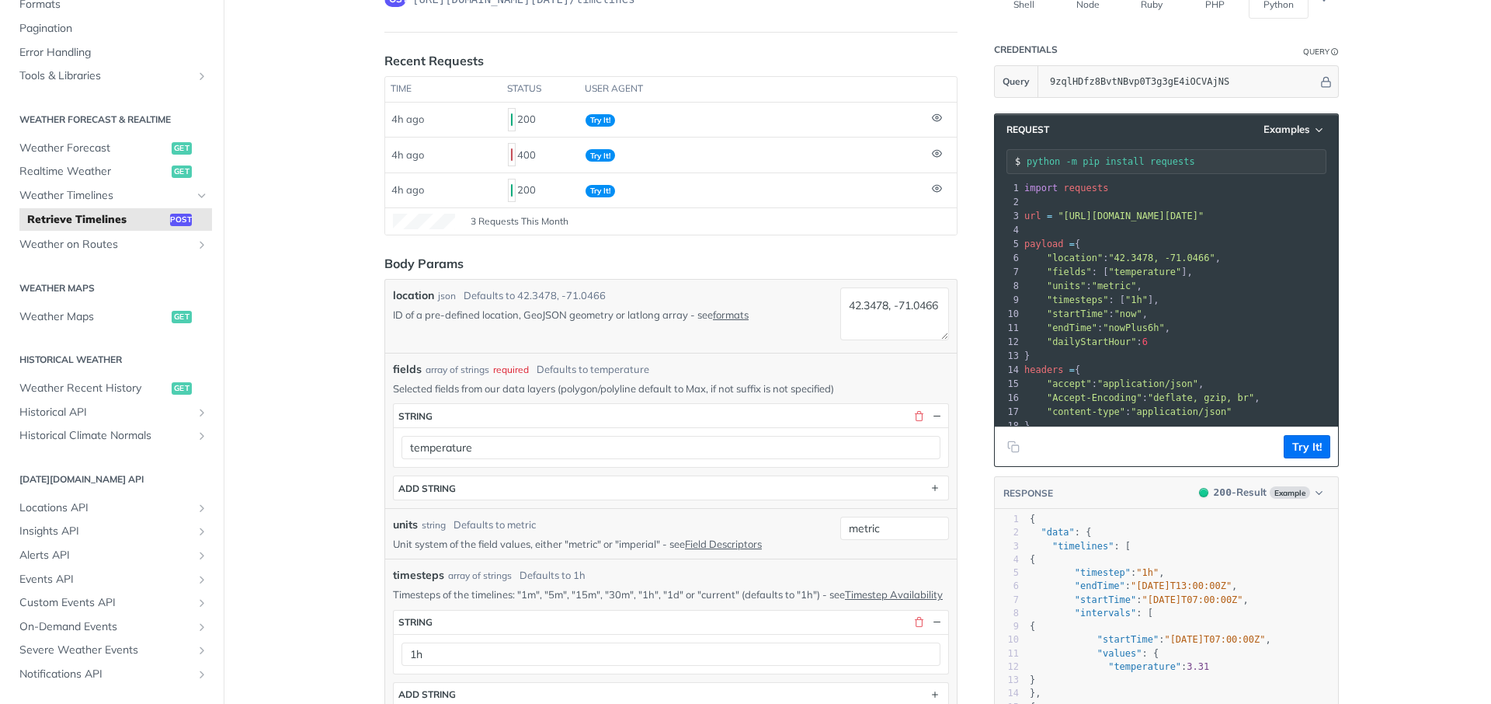
scroll to position [186, 0]
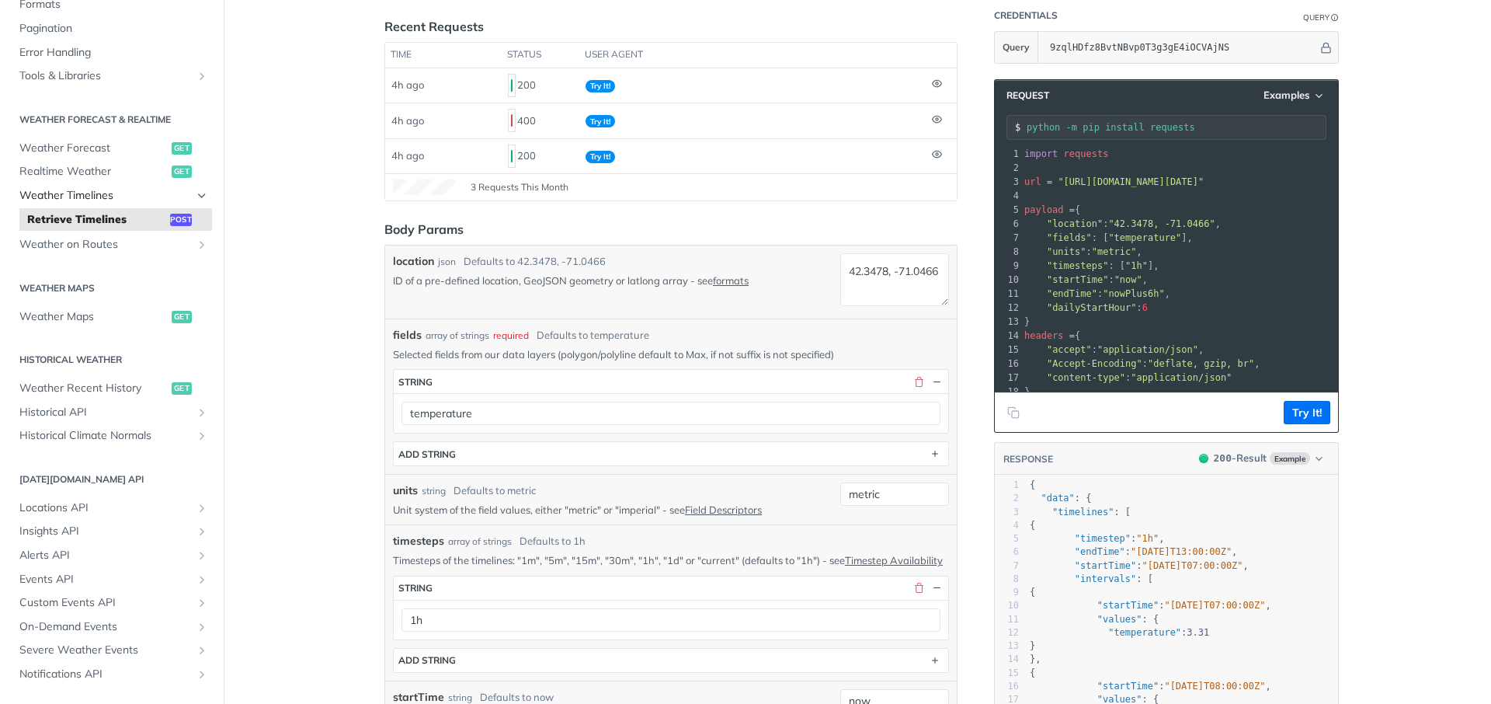
drag, startPoint x: 91, startPoint y: 194, endPoint x: 215, endPoint y: 232, distance: 130.0
click at [90, 193] on span "Weather Timelines" at bounding box center [105, 196] width 172 height 16
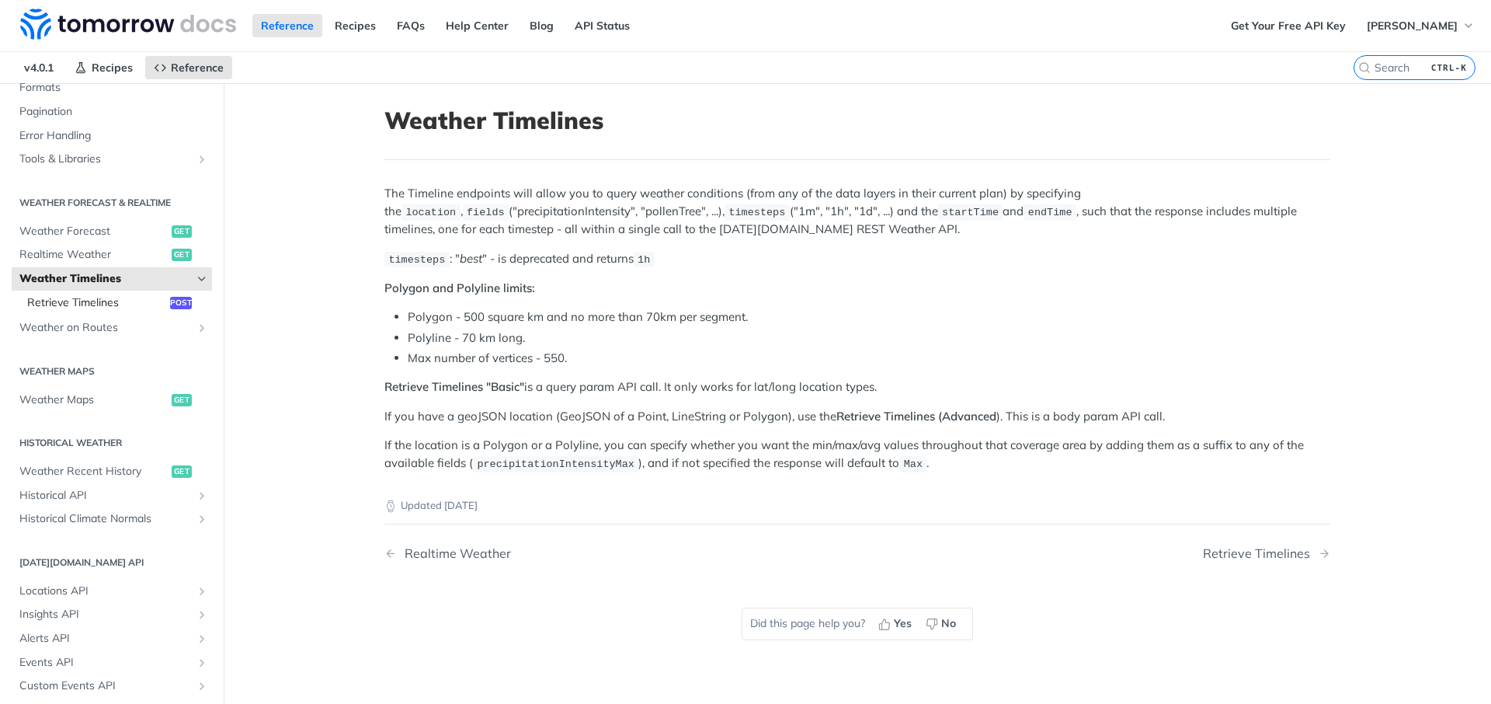
click at [115, 303] on span "Retrieve Timelines" at bounding box center [96, 303] width 139 height 16
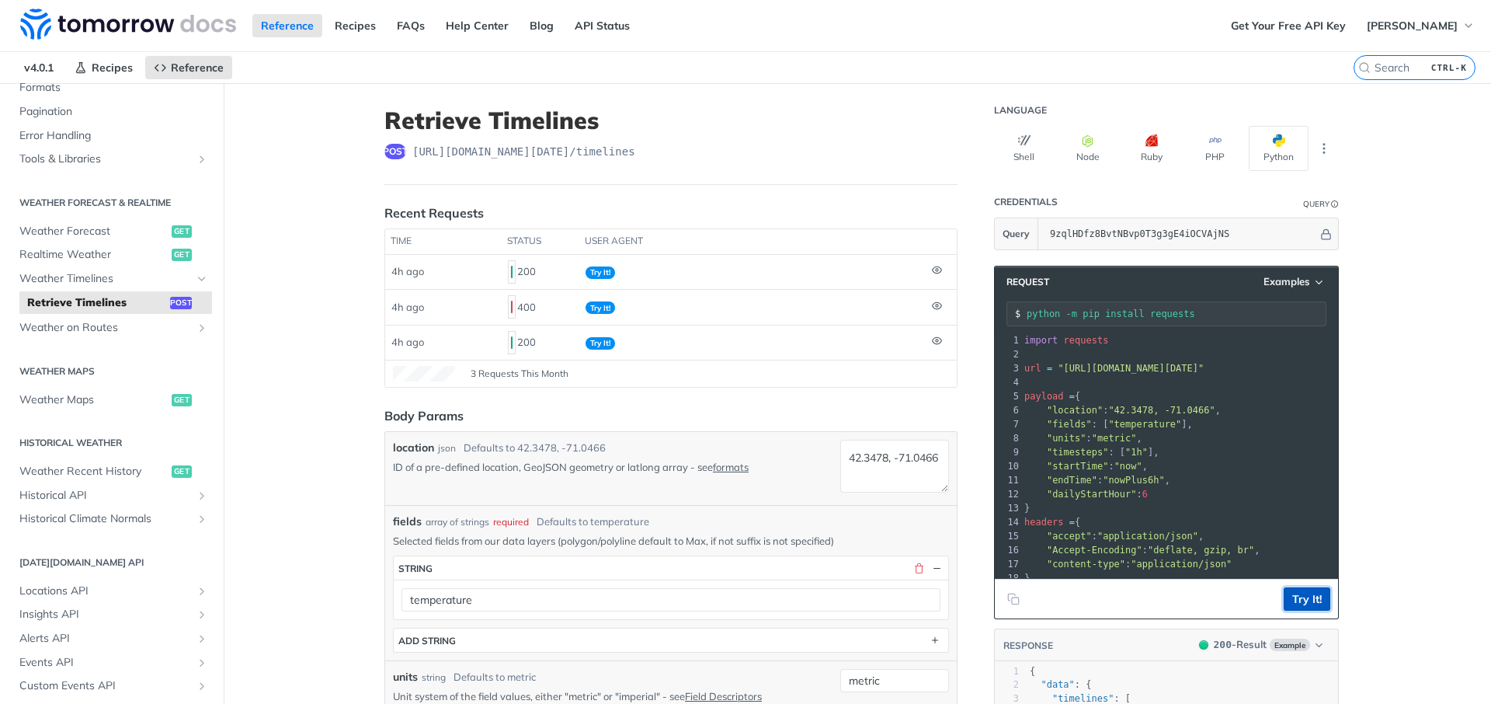
click at [1309, 600] on button "Try It!" at bounding box center [1307, 598] width 47 height 23
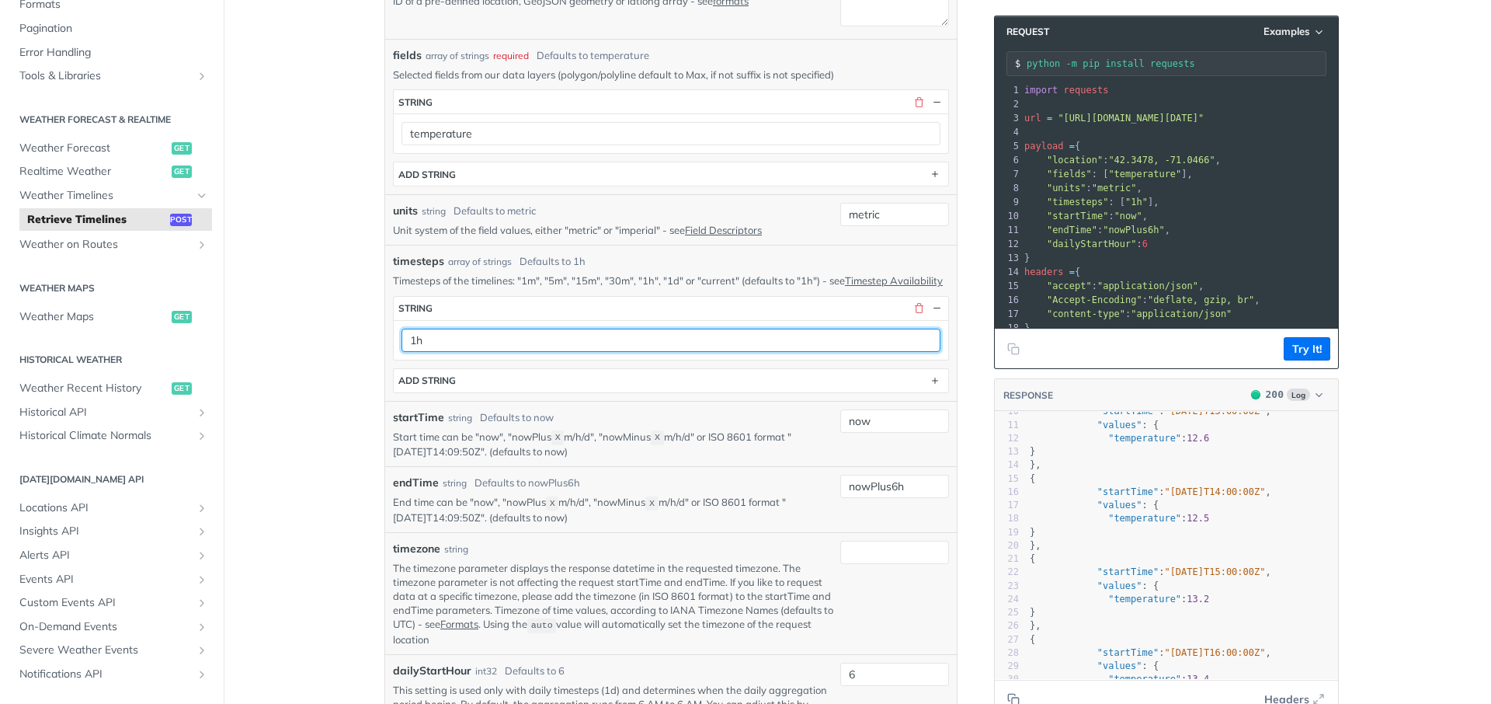
click at [914, 352] on input "1h" at bounding box center [671, 340] width 539 height 23
click at [913, 352] on input "1h" at bounding box center [671, 340] width 539 height 23
click at [915, 352] on input "1h" at bounding box center [671, 340] width 539 height 23
type input "1d"
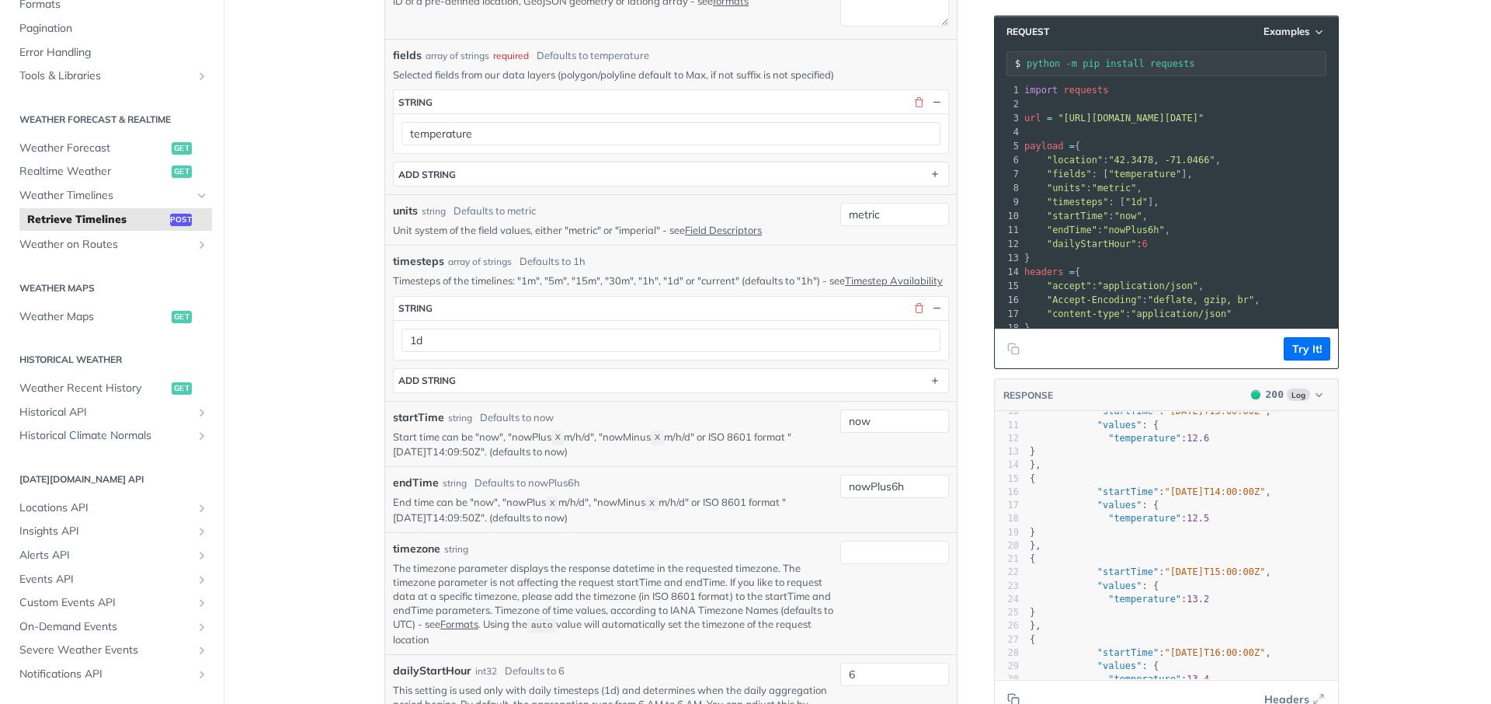
click at [780, 451] on p "Start time can be "now", "nowPlus X m/h/d", "nowMinus X m/h/d" or ISO 8601 form…" at bounding box center [613, 445] width 441 height 30
drag, startPoint x: 397, startPoint y: 463, endPoint x: 506, endPoint y: 464, distance: 109.5
click at [506, 459] on p "Start time can be "now", "nowPlus X m/h/d", "nowMinus X m/h/d" or ISO 8601 form…" at bounding box center [613, 445] width 441 height 30
copy p "[DATE]T14:09:50Z"
click at [907, 433] on input "now" at bounding box center [894, 420] width 109 height 23
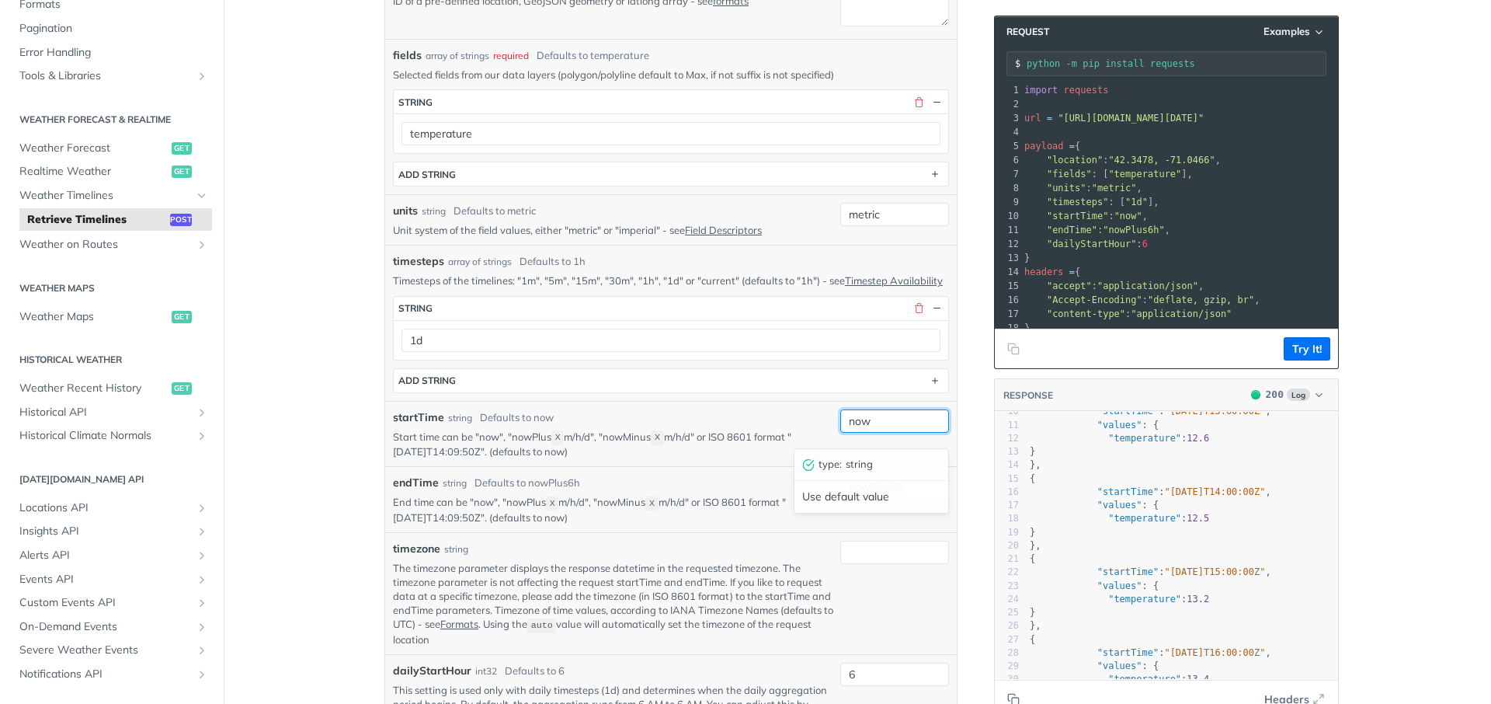
click at [907, 433] on input "now" at bounding box center [894, 420] width 109 height 23
paste input "[DATE]T14:09:50Z"
type input "[DATE]T14:09:50Z"
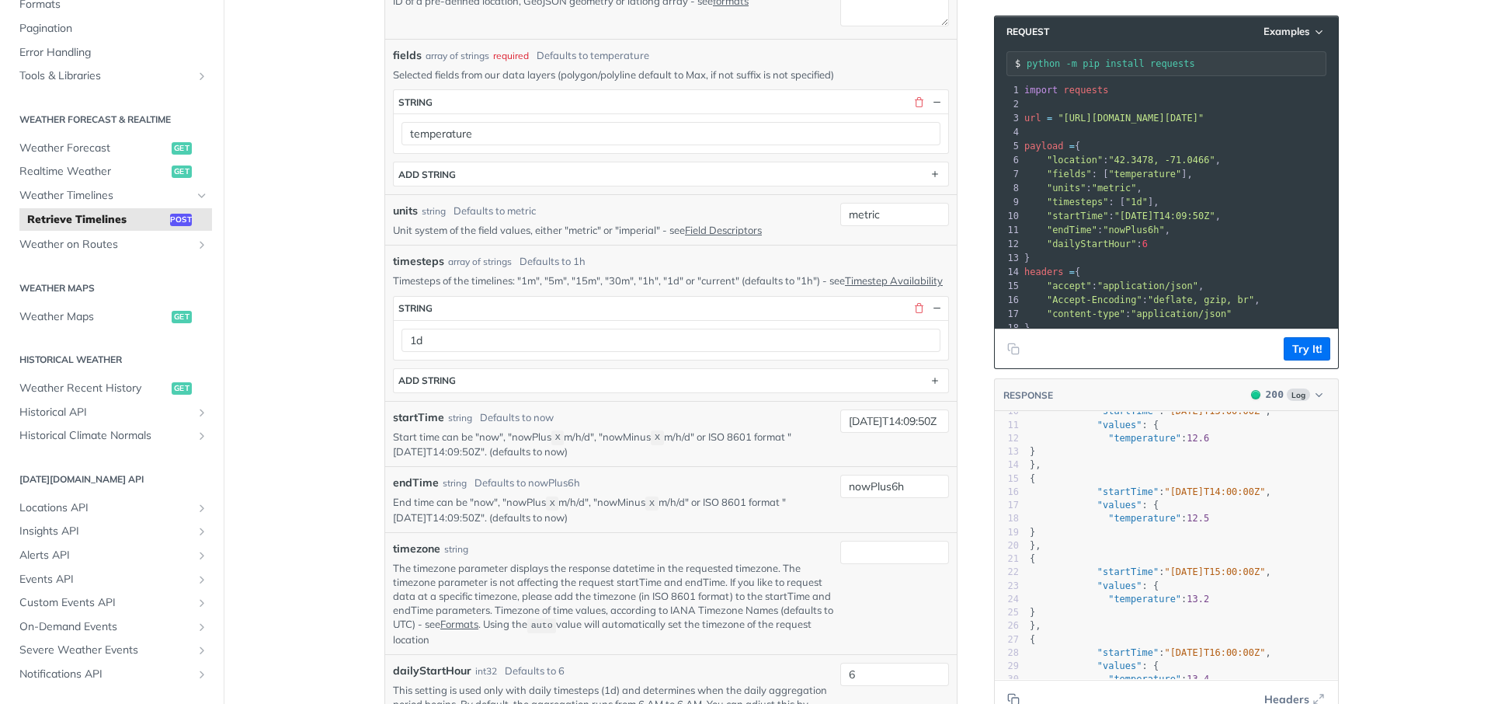
click at [969, 527] on article "Retrieve Timelines post [URL][DOMAIN_NAME][DATE] /timelines Recent Requests tim…" at bounding box center [670, 632] width 621 height 2031
drag, startPoint x: 396, startPoint y: 527, endPoint x: 510, endPoint y: 529, distance: 114.2
click at [510, 524] on p "End time can be "now", "nowPlus X m/h/d", "nowMinus X m/h/d" or ISO 8601 format…" at bounding box center [613, 510] width 441 height 30
click at [507, 524] on p "End time can be "now", "nowPlus X m/h/d", "nowMinus X m/h/d" or ISO 8601 format…" at bounding box center [613, 510] width 441 height 30
drag, startPoint x: 507, startPoint y: 527, endPoint x: 398, endPoint y: 527, distance: 109.5
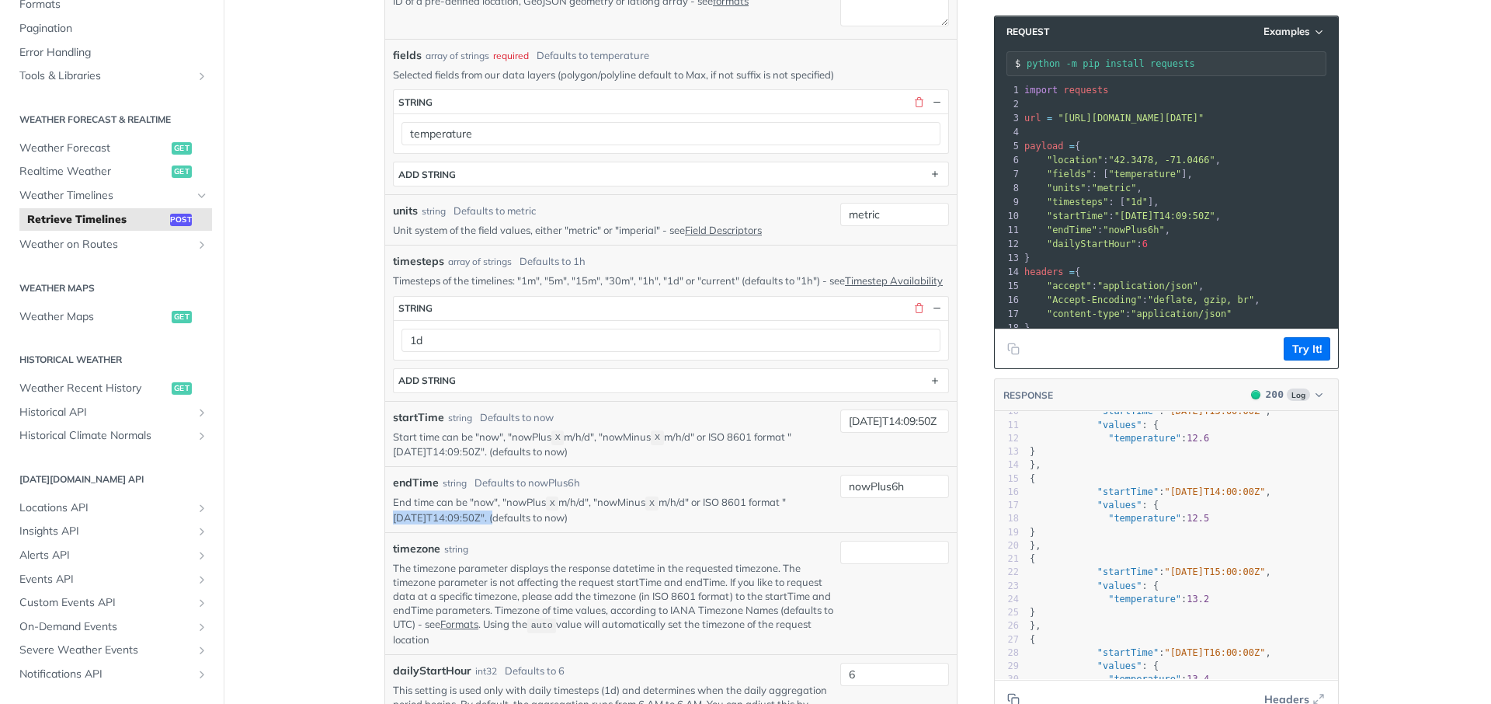
click at [398, 524] on p "End time can be "now", "nowPlus X m/h/d", "nowMinus X m/h/d" or ISO 8601 format…" at bounding box center [613, 510] width 441 height 30
copy p "[DATE]T14:09:50Z"
click at [877, 498] on input "nowPlus6h" at bounding box center [894, 486] width 109 height 23
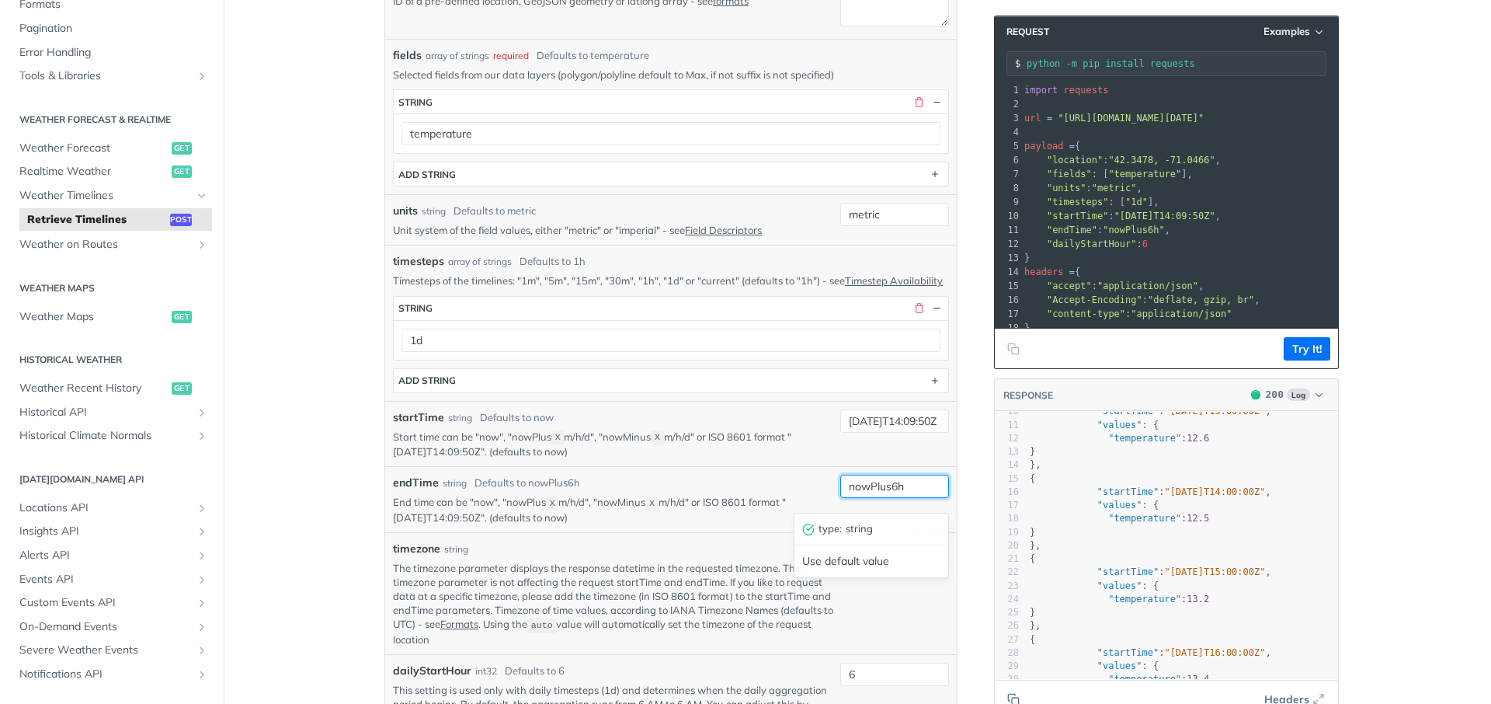
paste input "[DATE]T14:09:50Z"
type input "[DATE]T14:09:50Z"
click at [973, 520] on article "Retrieve Timelines post [URL][DOMAIN_NAME][DATE] /timelines Recent Requests tim…" at bounding box center [670, 632] width 621 height 2031
click at [1317, 354] on button "Try It!" at bounding box center [1307, 348] width 47 height 23
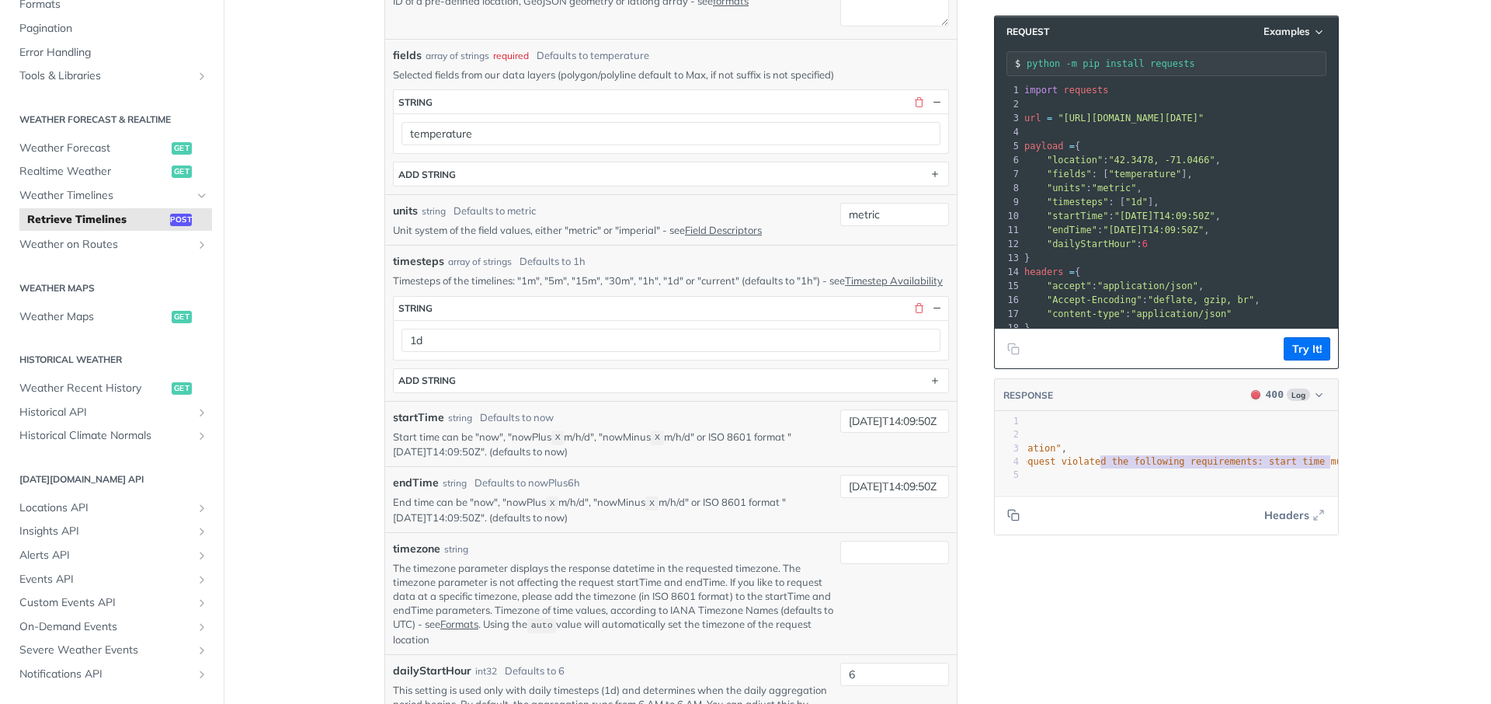
scroll to position [0, 277]
type textarea "ed the following requirements: start time must be after [DATE]T13:17:02Z" }"
drag, startPoint x: 1210, startPoint y: 460, endPoint x: 1380, endPoint y: 471, distance: 170.5
click at [1380, 471] on main "JUMP TO CTRL-/ Fundamentals [DATE][DOMAIN_NAME] APIs Weather Data Layers Core P…" at bounding box center [745, 632] width 1491 height 2031
click at [1217, 461] on span ""The request violated the following requirements: start time must be after [DAT…" at bounding box center [1050, 461] width 517 height 11
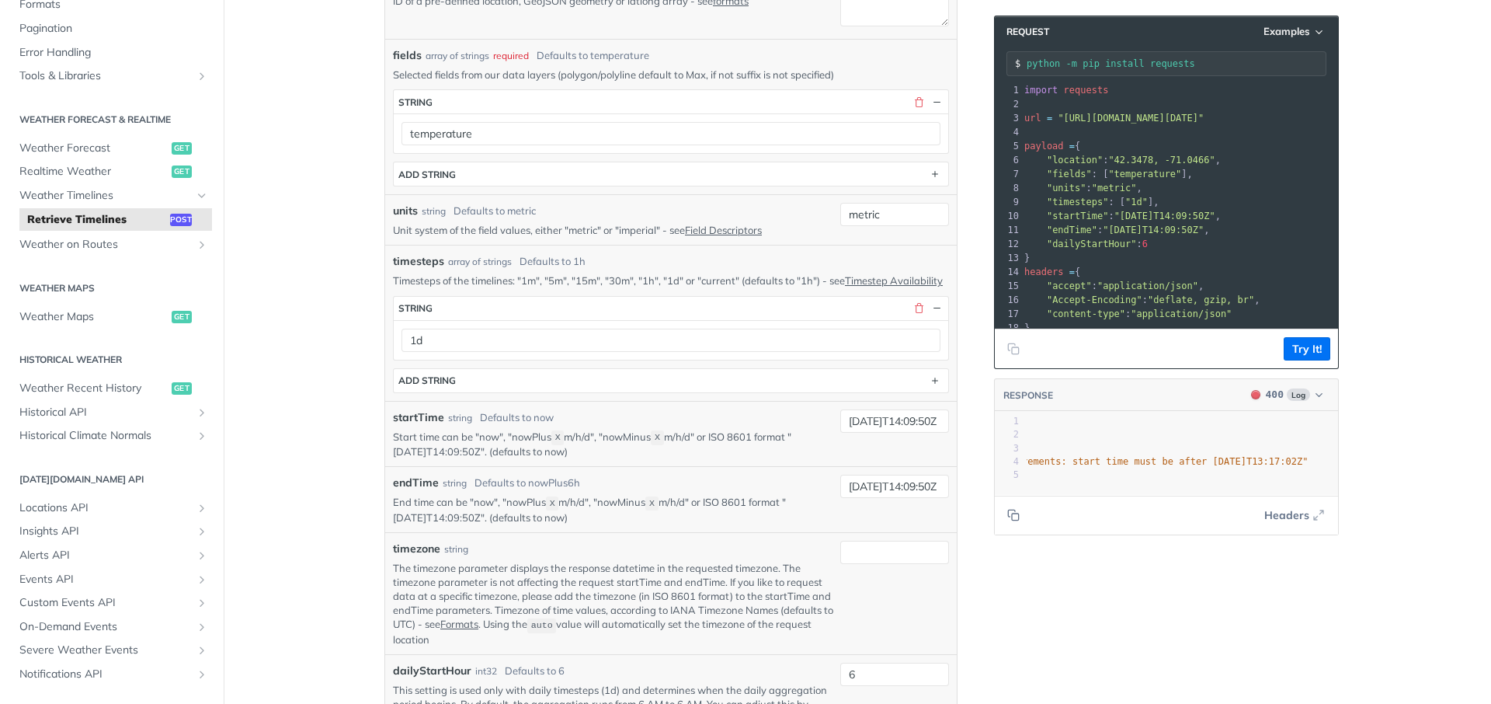
scroll to position [2, 43]
type textarea "[DATE]"
drag, startPoint x: 1217, startPoint y: 461, endPoint x: 1275, endPoint y: 459, distance: 57.5
click at [1275, 459] on span ""The request violated the following requirements: start time must be after [DAT…" at bounding box center [1050, 461] width 517 height 11
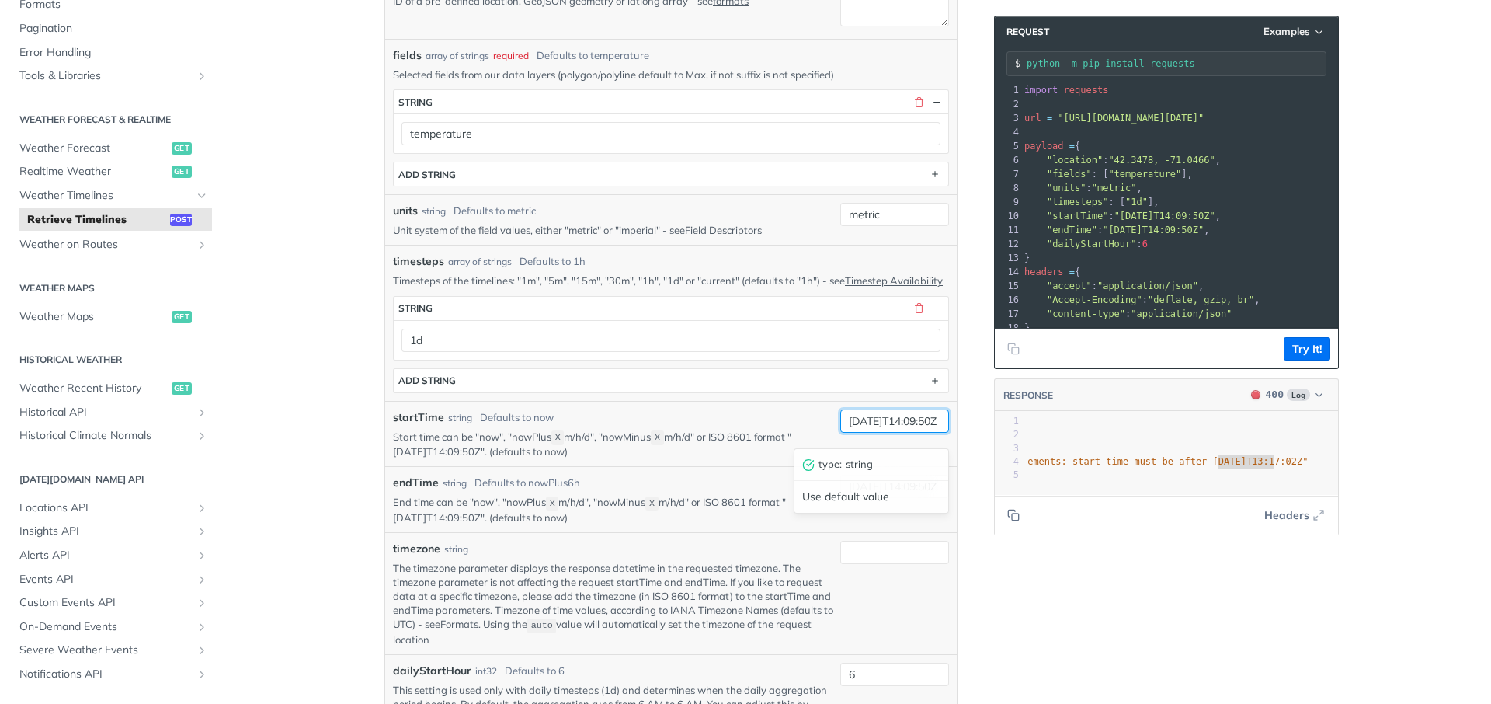
scroll to position [0, 0]
drag, startPoint x: 879, startPoint y: 436, endPoint x: 802, endPoint y: 443, distance: 77.2
click at [840, 433] on input "[DATE]T14:09:50Z" at bounding box center [894, 420] width 109 height 23
click at [889, 433] on input "[DATE]T14:09:50Z" at bounding box center [894, 420] width 109 height 23
type input "[DATE]T14:09:50Z"
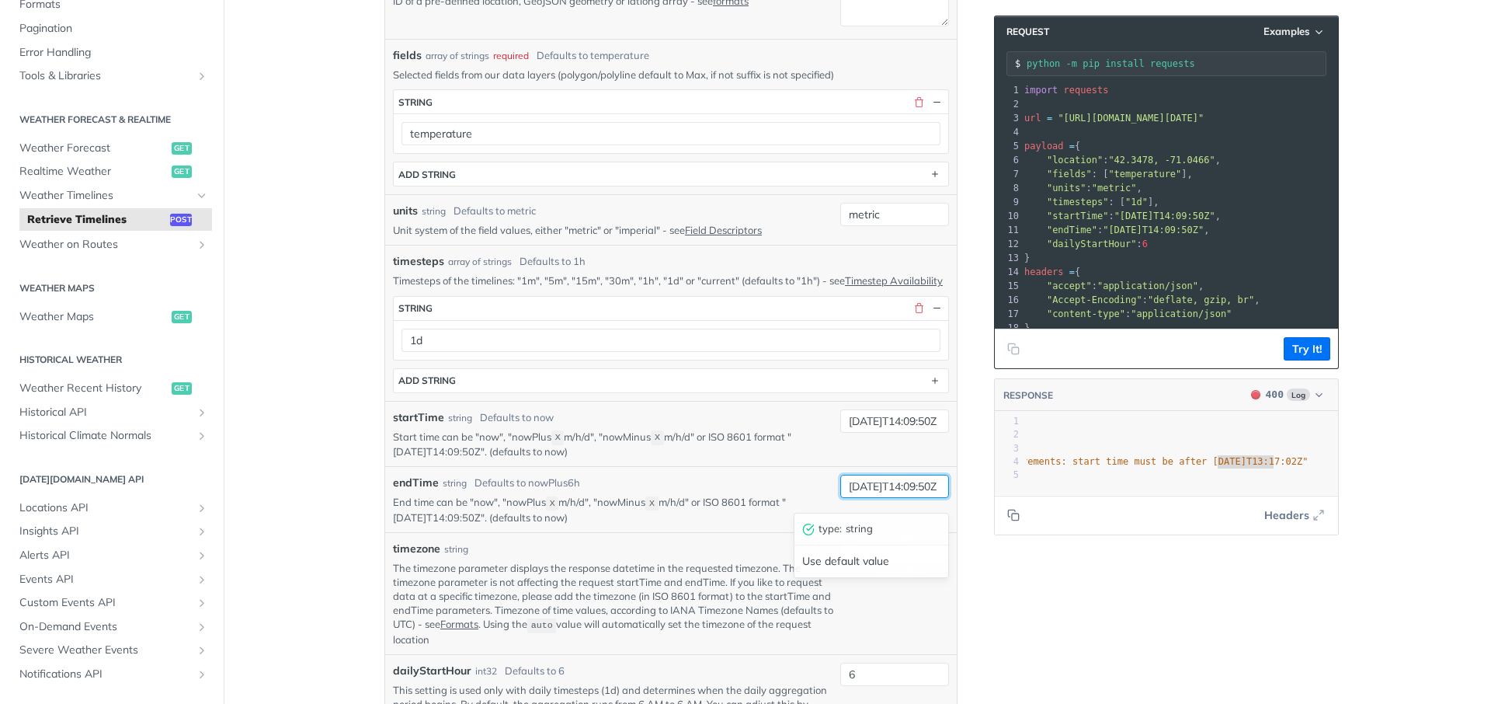
click at [882, 497] on input "[DATE]T14:09:50Z" at bounding box center [894, 486] width 109 height 23
type input "[DATE]T14:09:50Z"
click at [1025, 593] on div "Language Shell Node Ruby PHP Python Credentials Query Query 9zqlHDfz8BvtNBvp0T3…" at bounding box center [1168, 632] width 373 height 2031
click at [1321, 343] on button "Try It!" at bounding box center [1307, 348] width 47 height 23
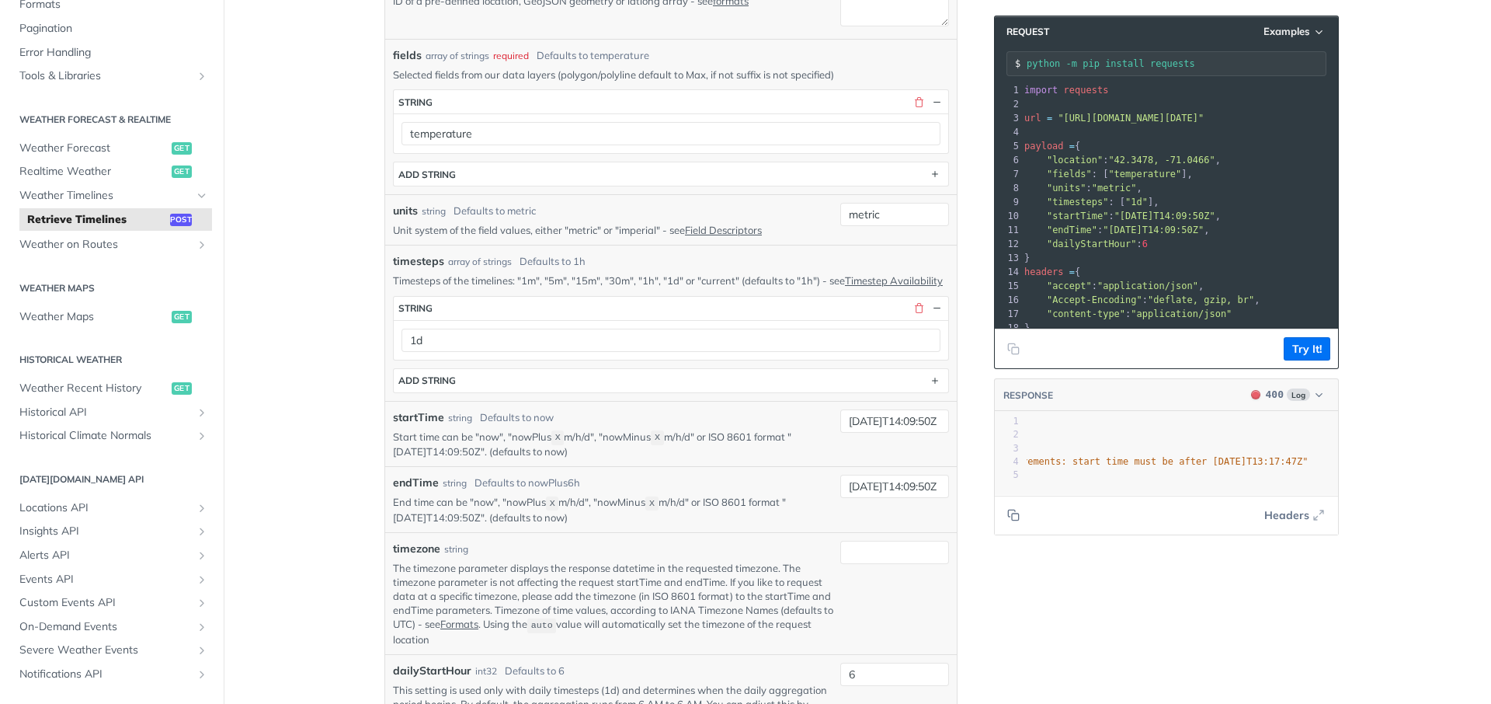
type textarea "st be after [DATE]T13:17:47"
drag, startPoint x: 1154, startPoint y: 461, endPoint x: 1327, endPoint y: 458, distance: 173.2
click at [1309, 458] on span ""The request violated the following requirements: start time must be after [DAT…" at bounding box center [1050, 461] width 517 height 11
click at [871, 451] on div "[DATE]T14:09:50Z" at bounding box center [894, 434] width 109 height 50
click at [924, 432] on input "[DATE]T14:09:50Z" at bounding box center [894, 420] width 109 height 23
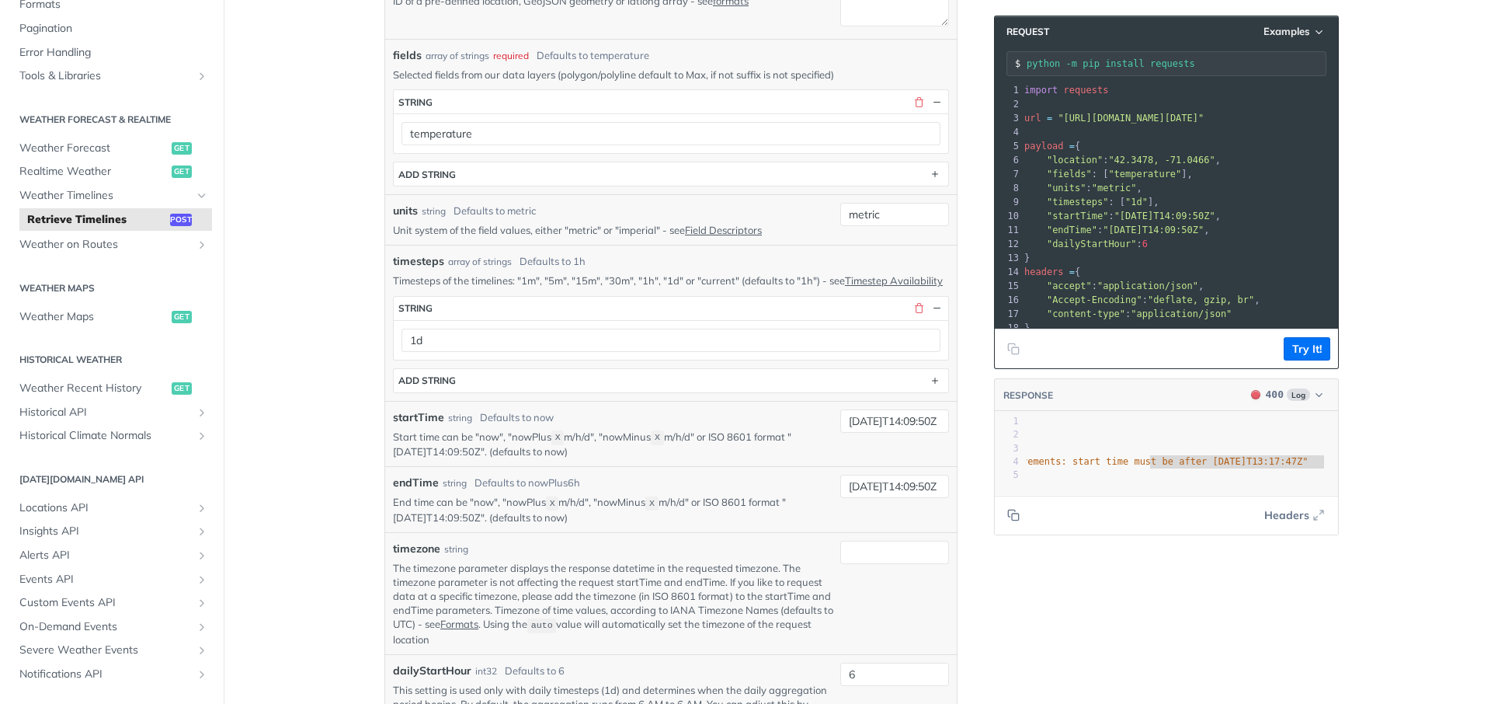
click at [987, 432] on div "Language Shell Node Ruby PHP Python Credentials Query Query 9zqlHDfz8BvtNBvp0T3…" at bounding box center [1168, 632] width 373 height 2031
click at [1245, 454] on pre ""type" : "Rule Violation" ," at bounding box center [1194, 448] width 617 height 13
click at [870, 430] on input "[DATE]T14:09:50Z" at bounding box center [894, 420] width 109 height 23
type input "[DATE]T14:09:50Z"
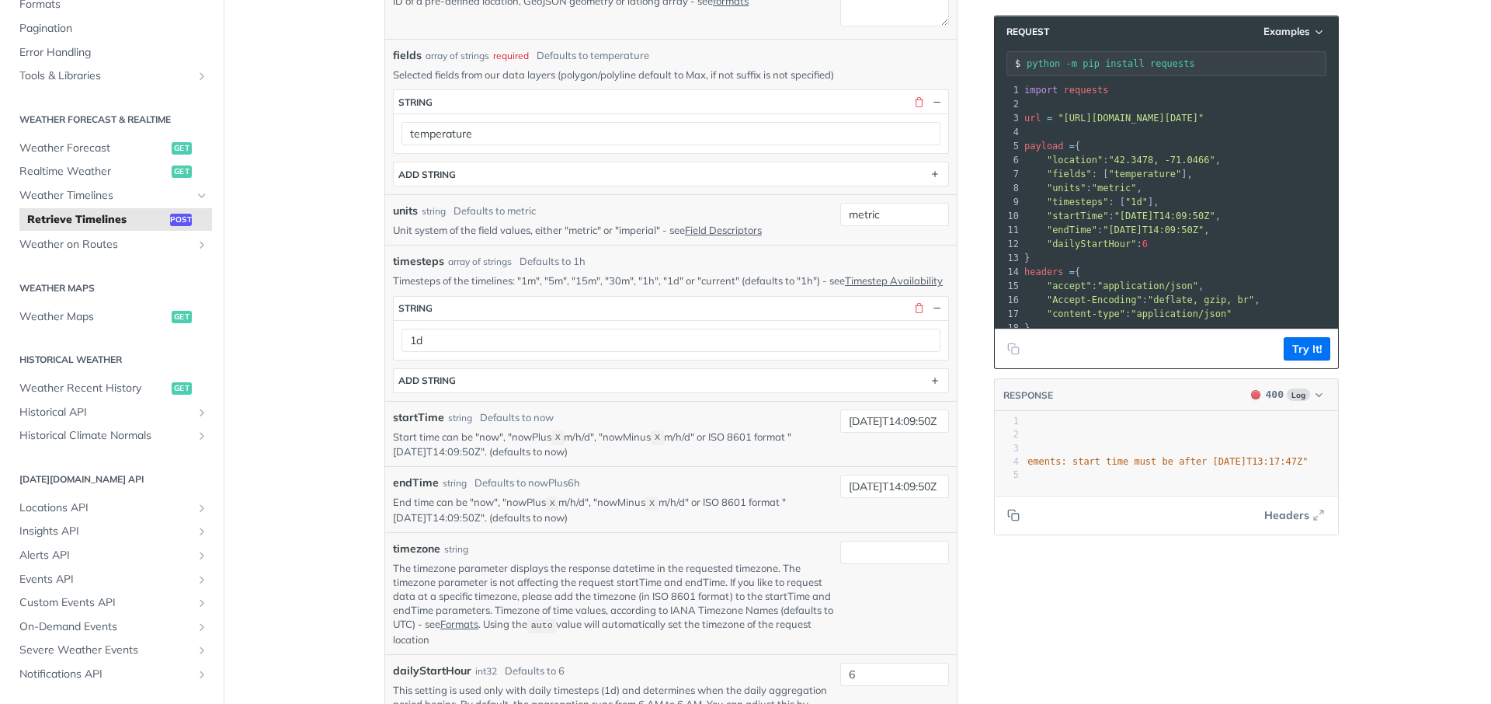
click at [1023, 575] on div "Language Shell Node Ruby PHP Python Credentials Query Query 9zqlHDfz8BvtNBvp0T3…" at bounding box center [1168, 632] width 373 height 2031
click at [879, 491] on input "[DATE]T14:09:50Z" at bounding box center [894, 486] width 109 height 23
type input "[DATE]T14:09:50Z"
click at [1020, 611] on div "Language Shell Node Ruby PHP Python Credentials Query Query 9zqlHDfz8BvtNBvp0T3…" at bounding box center [1168, 632] width 373 height 2031
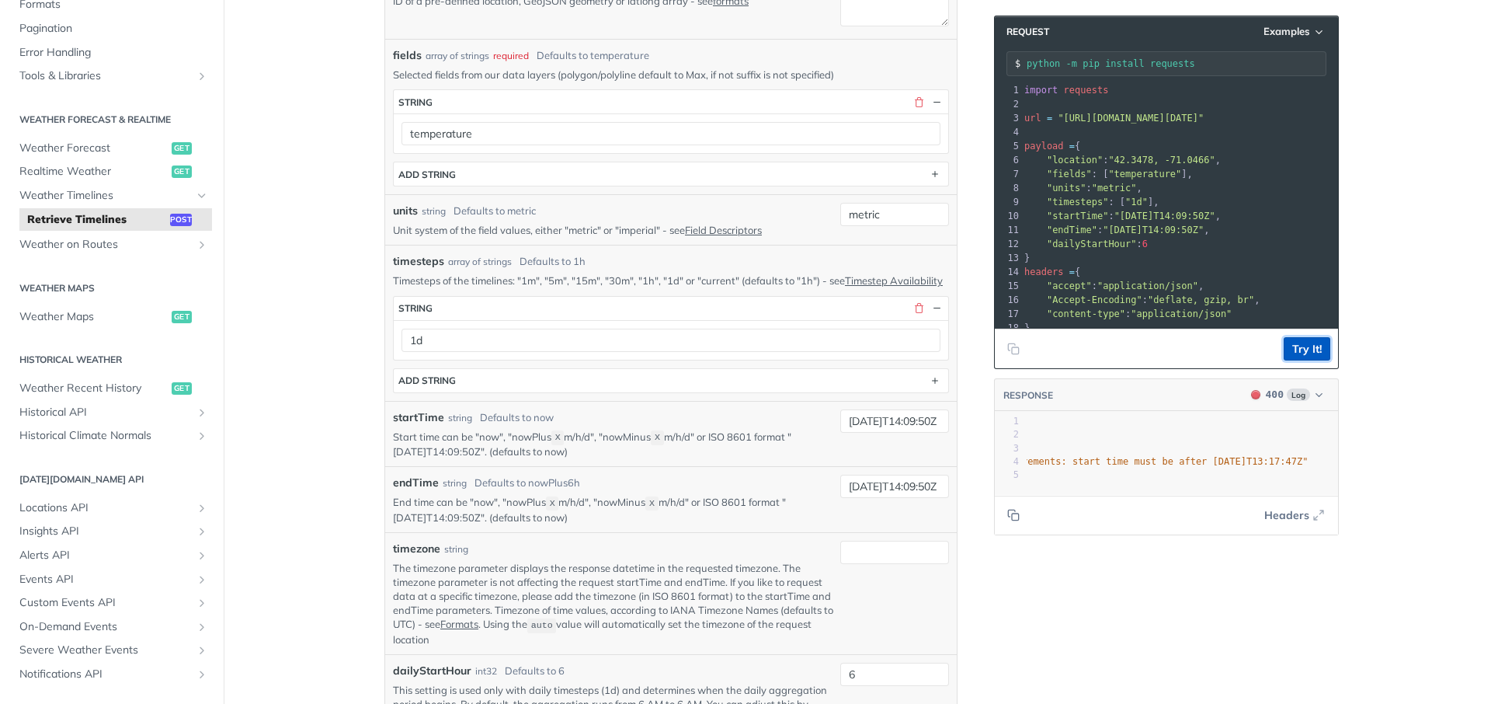
click at [1313, 347] on button "Try It!" at bounding box center [1307, 348] width 47 height 23
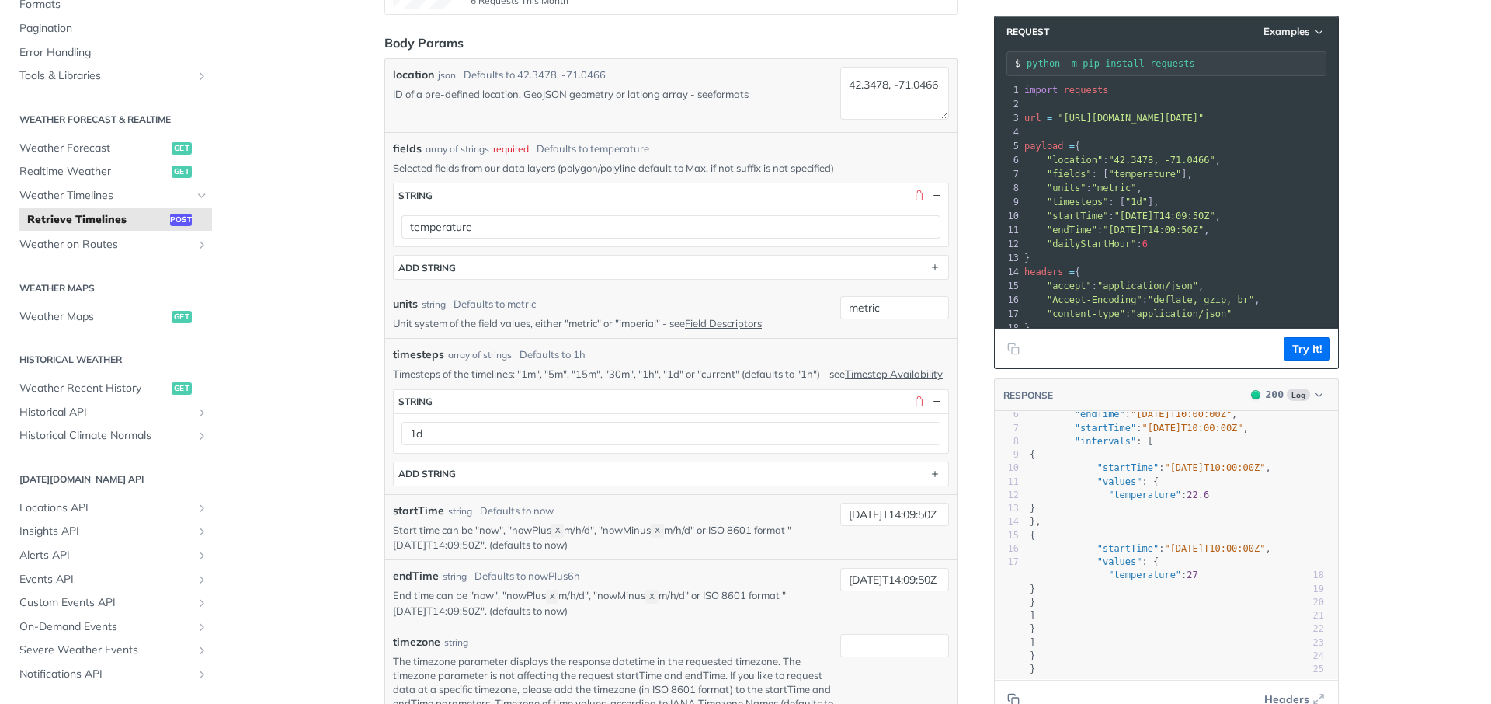
scroll to position [1, 0]
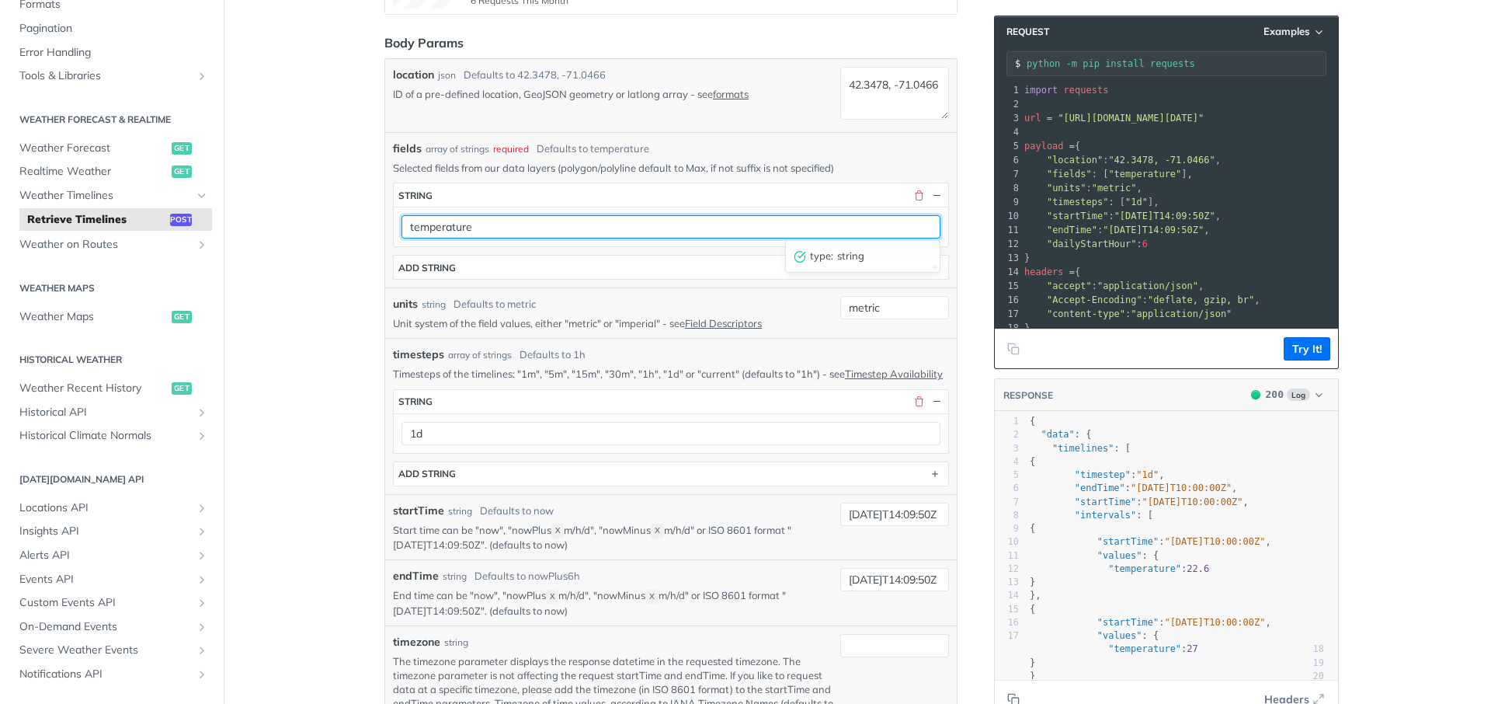
click at [781, 224] on input "temperature" at bounding box center [671, 226] width 539 height 23
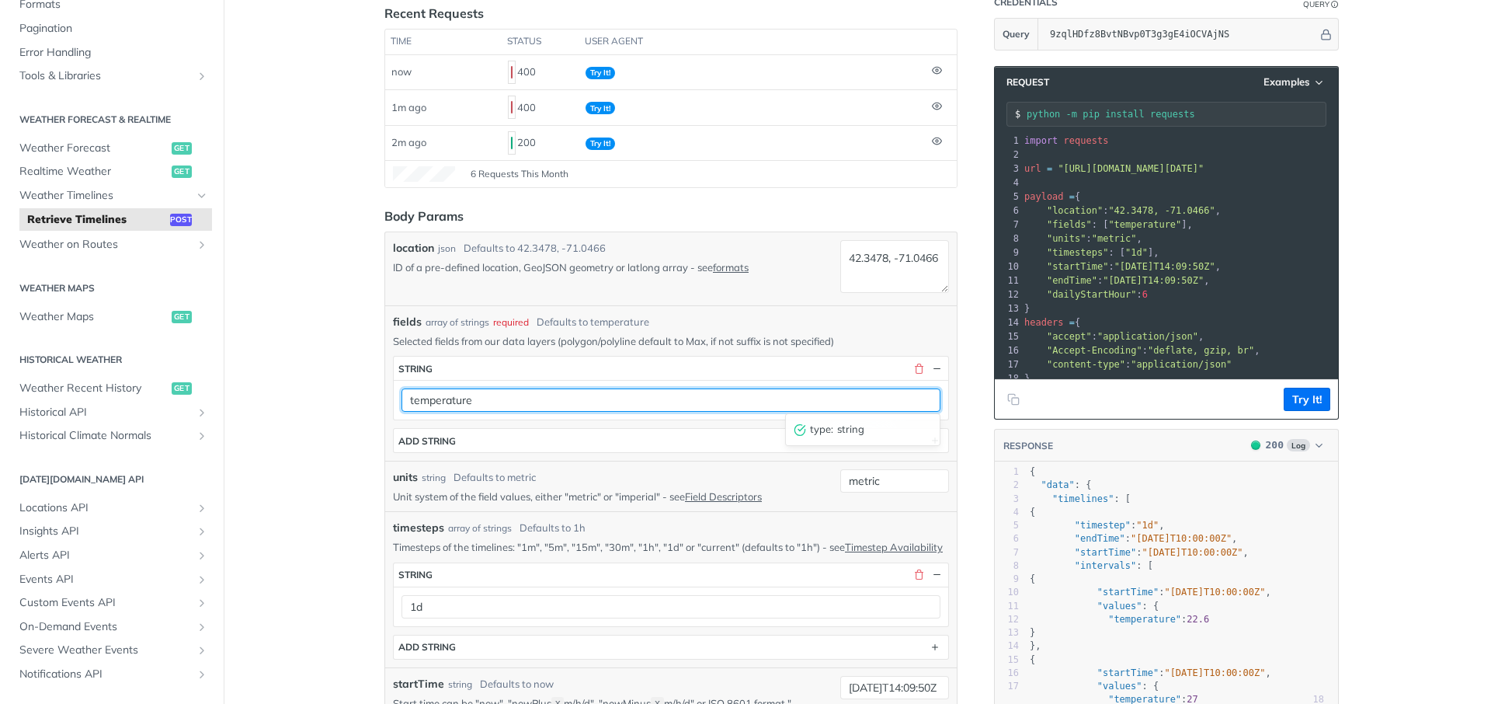
scroll to position [186, 0]
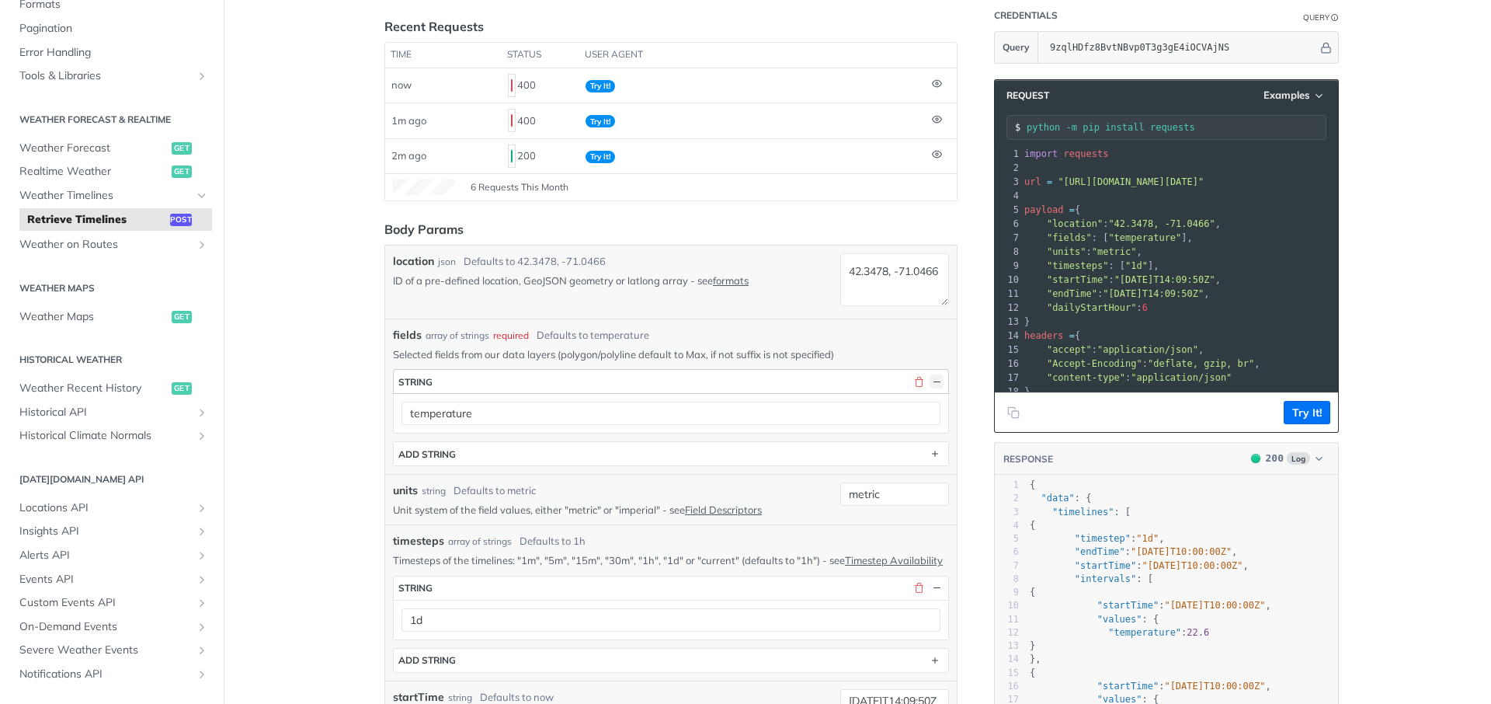
click at [932, 381] on button "button" at bounding box center [937, 381] width 14 height 14
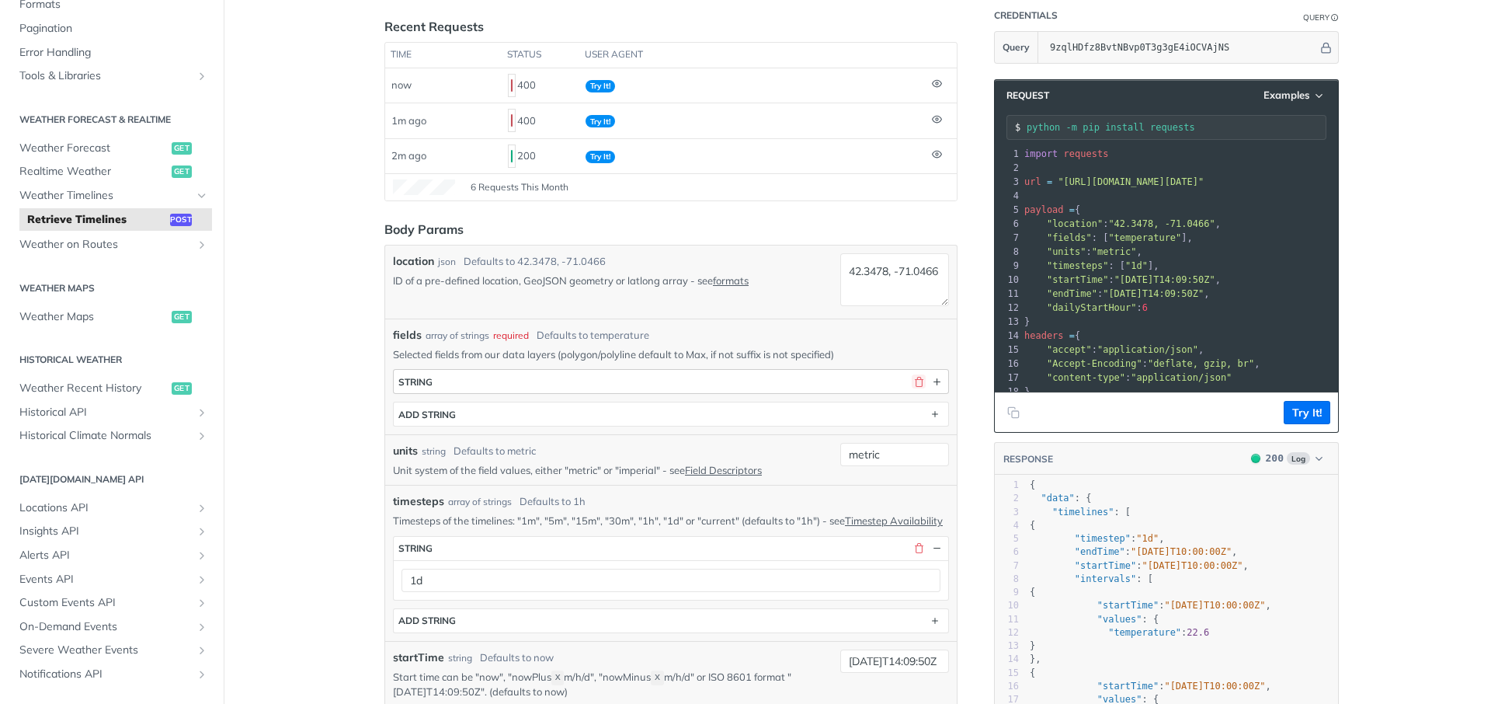
click at [920, 379] on button "button" at bounding box center [919, 381] width 14 height 14
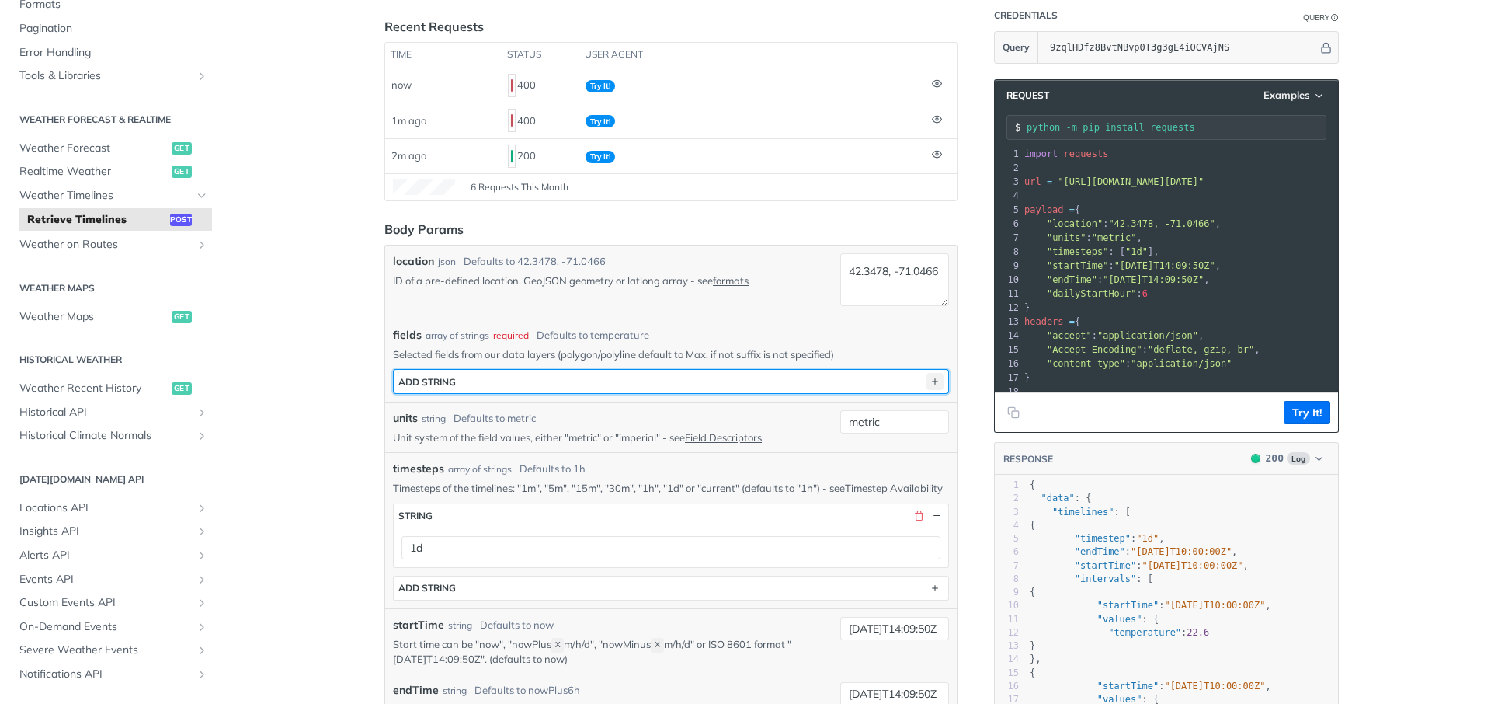
click at [937, 383] on icon "button" at bounding box center [935, 381] width 17 height 17
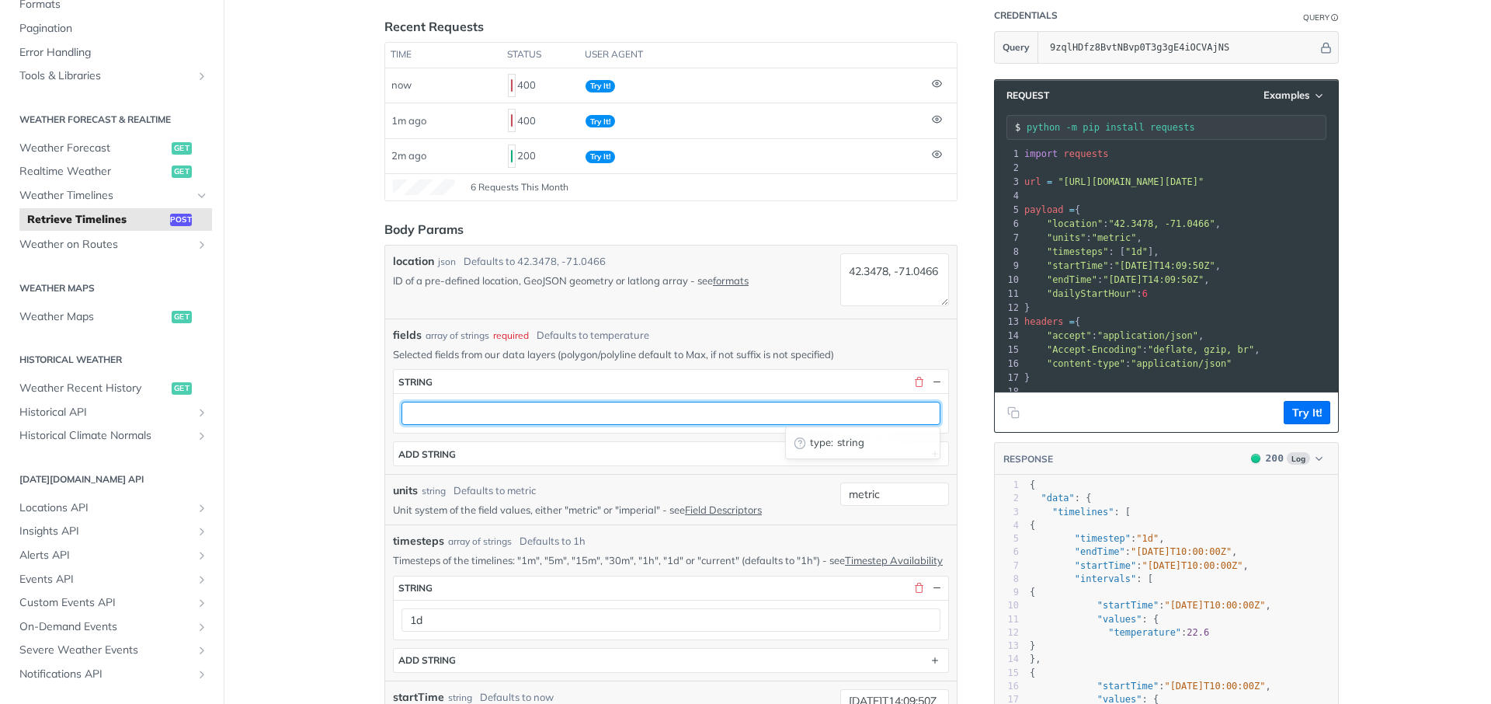
click at [676, 419] on input "text" at bounding box center [671, 413] width 539 height 23
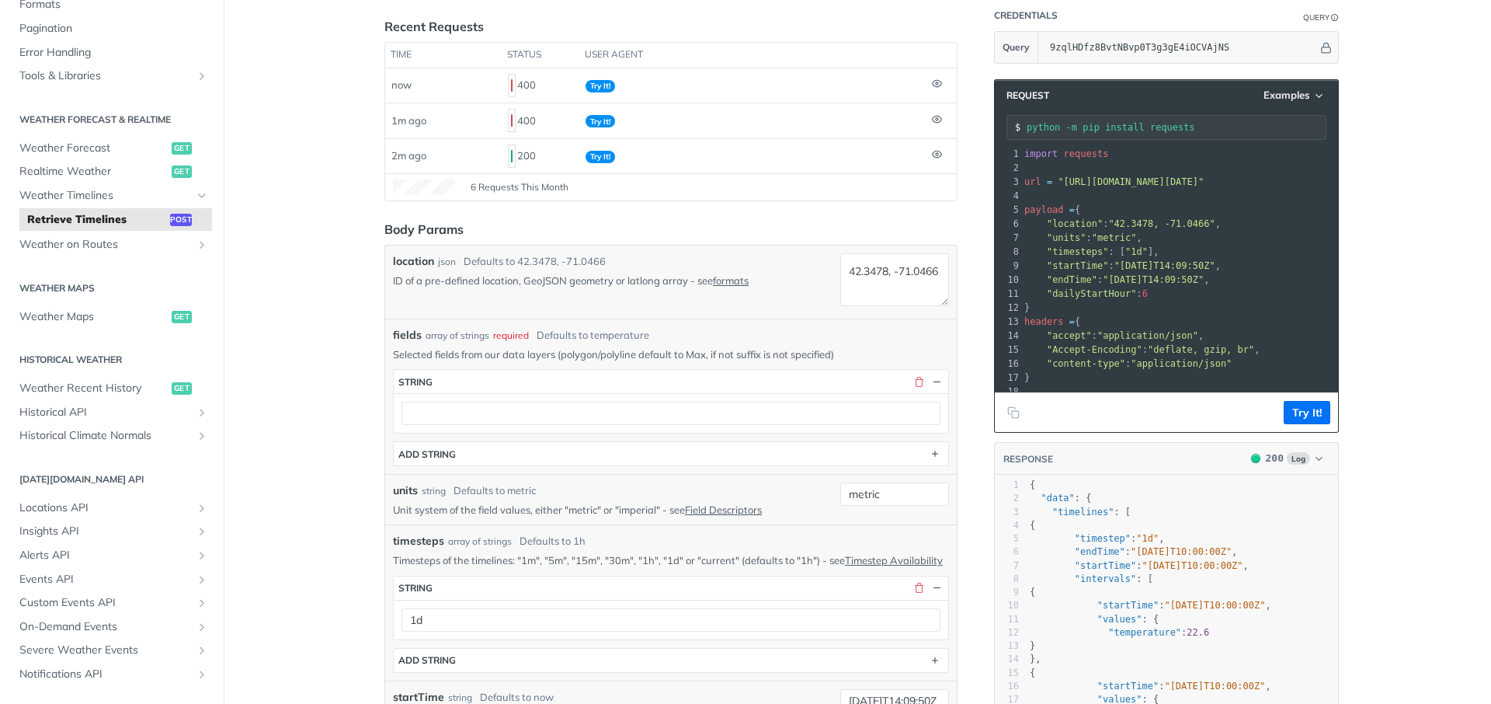
click at [608, 290] on div "location json Defaults to [GEOGRAPHIC_DATA] ID of a pre-defined location, GeoJS…" at bounding box center [613, 281] width 441 height 57
click at [622, 330] on div "Defaults to temperature" at bounding box center [593, 336] width 113 height 16
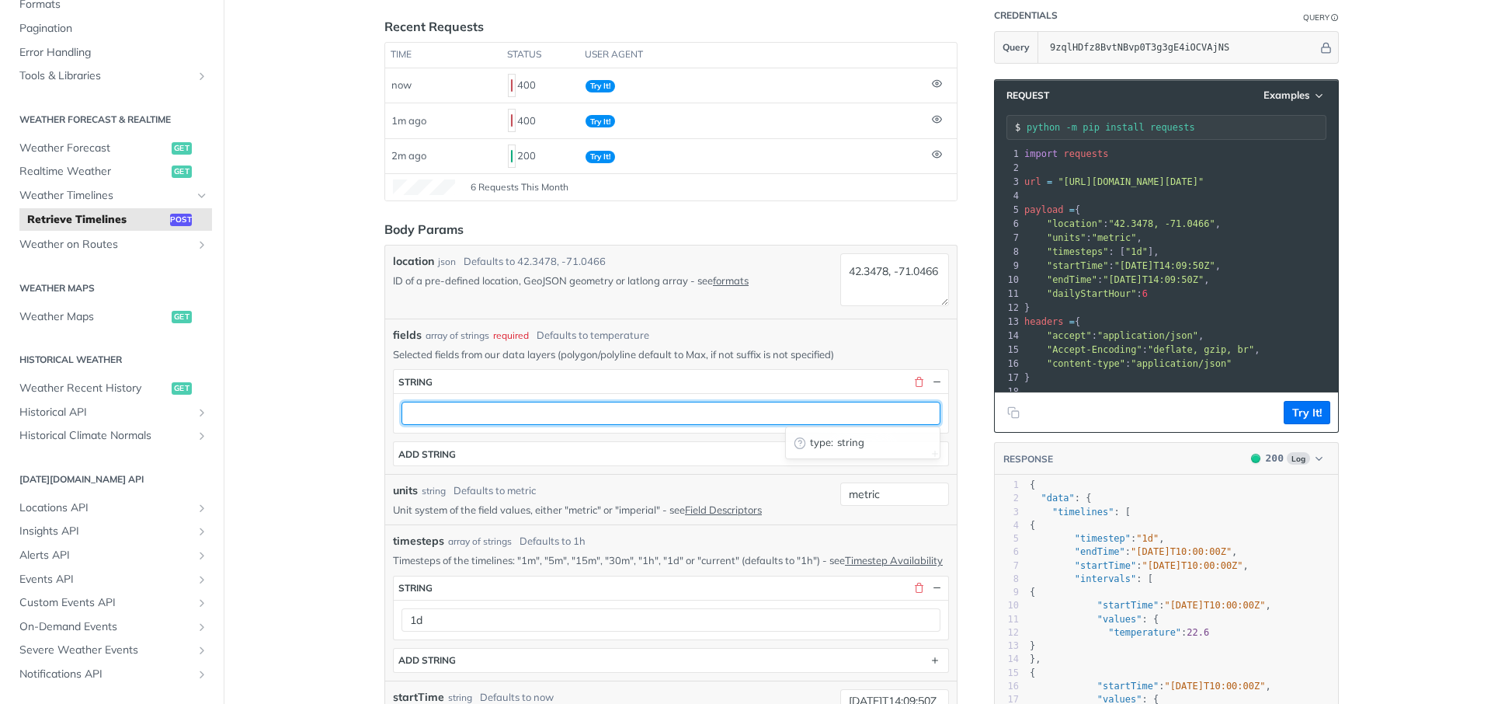
click at [493, 413] on input "text" at bounding box center [671, 413] width 539 height 23
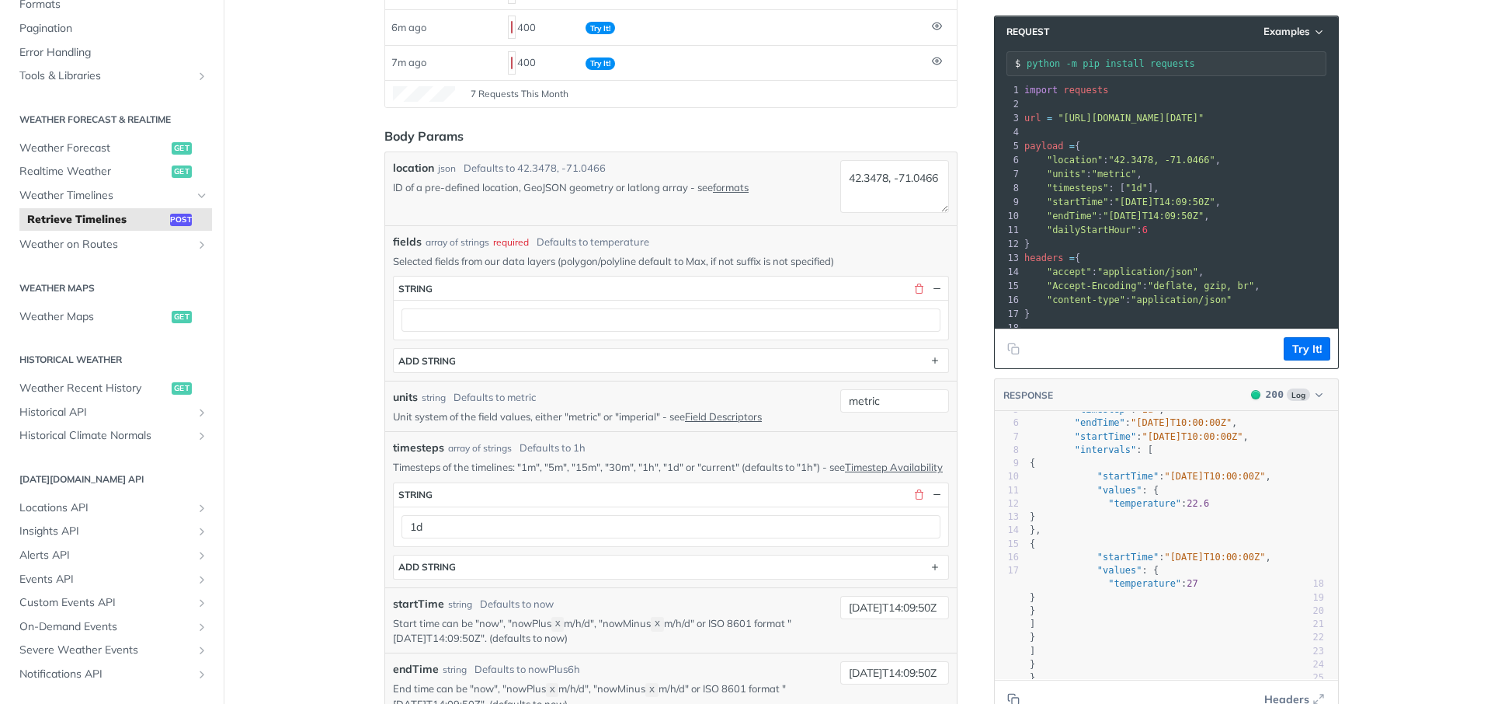
scroll to position [0, 0]
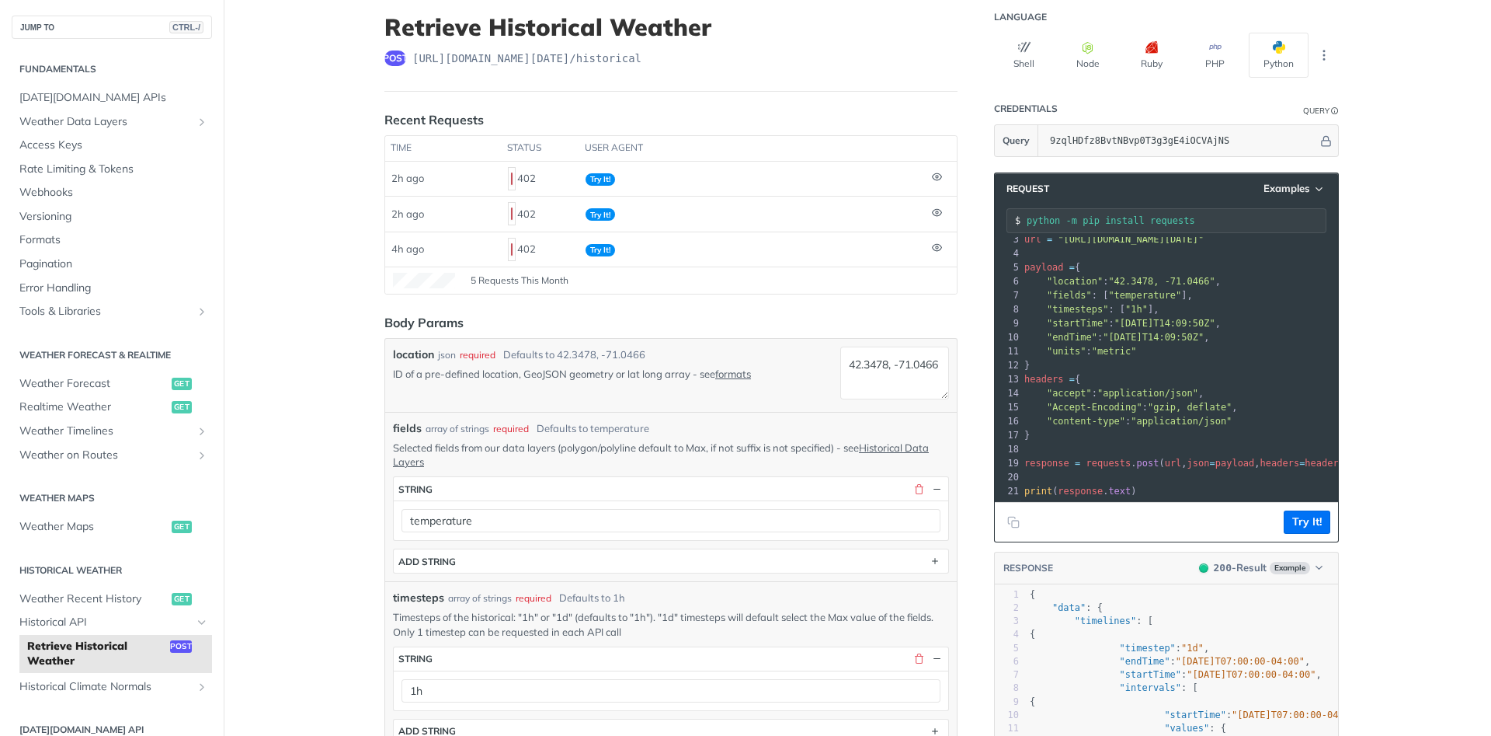
scroll to position [35, 0]
